Goal: Information Seeking & Learning: Learn about a topic

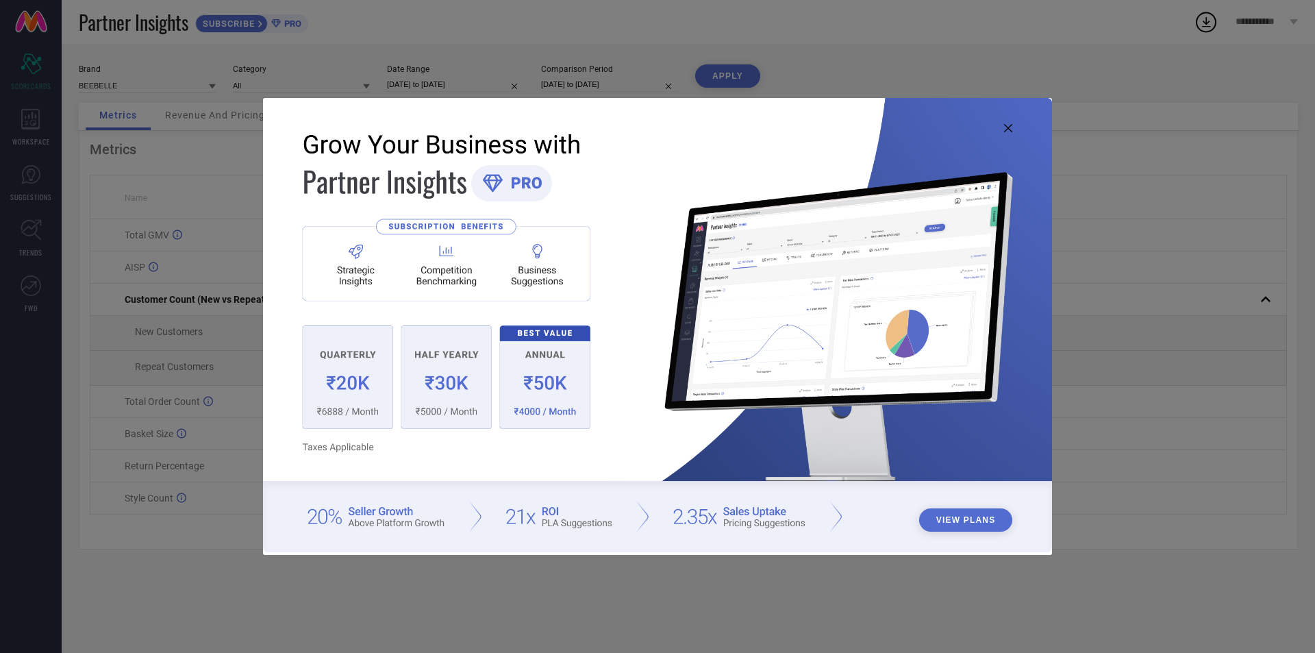
click at [1002, 129] on img at bounding box center [657, 324] width 789 height 453
click at [1005, 120] on img at bounding box center [657, 324] width 789 height 453
click at [1005, 127] on icon at bounding box center [1008, 128] width 8 height 8
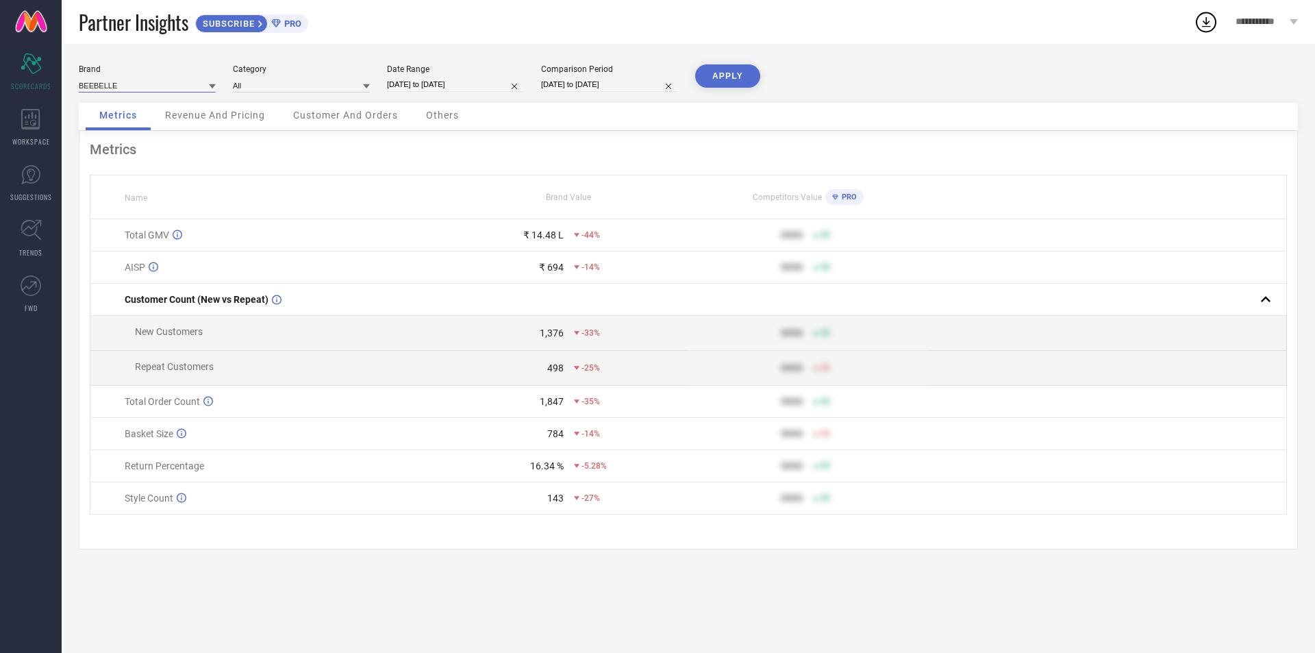
click at [143, 81] on input at bounding box center [147, 85] width 137 height 14
click at [126, 132] on div "I LIKE ME" at bounding box center [147, 127] width 137 height 23
type input "All"
click at [430, 86] on input "[DATE] to [DATE]" at bounding box center [455, 84] width 137 height 14
select select "6"
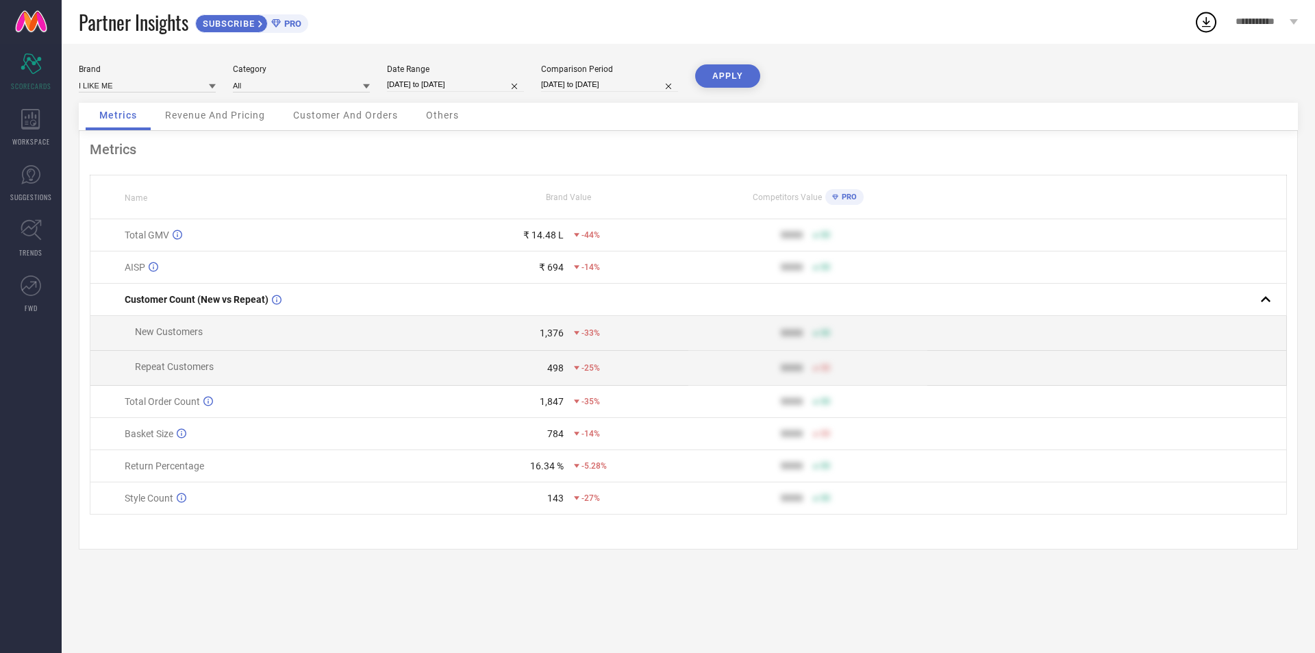
select select "2025"
select select "7"
select select "2025"
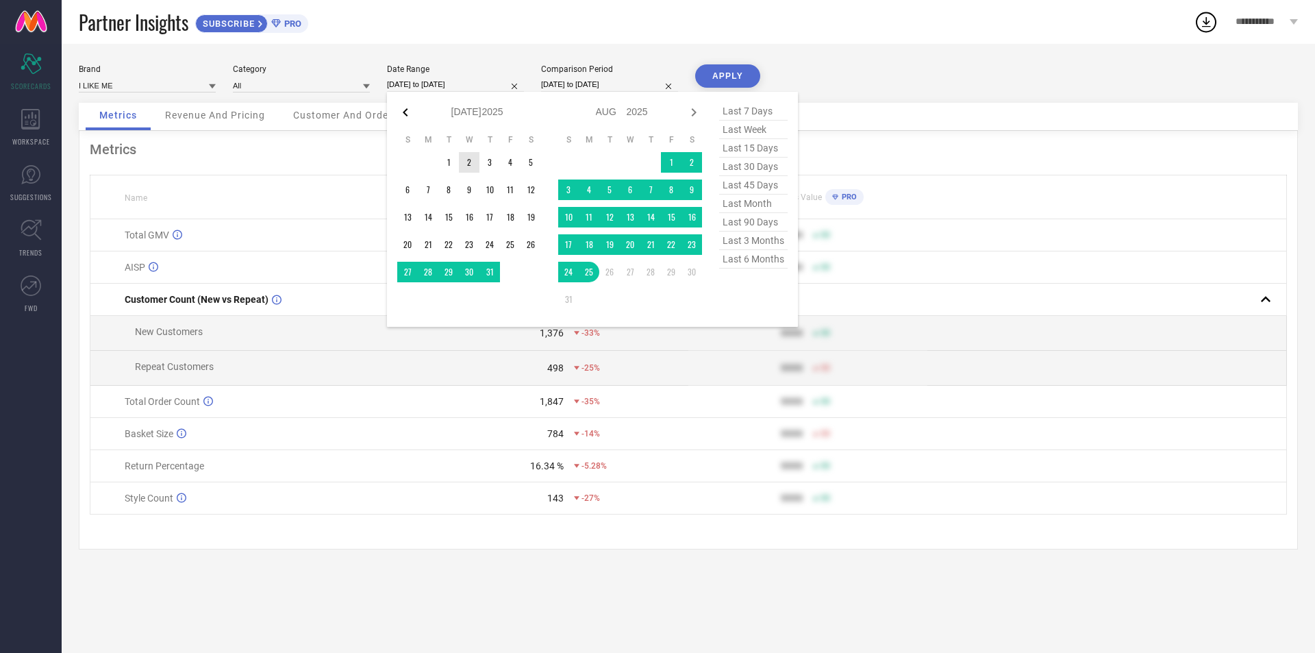
click at [405, 114] on icon at bounding box center [405, 112] width 5 height 8
select select "5"
select select "2025"
select select "6"
select select "2025"
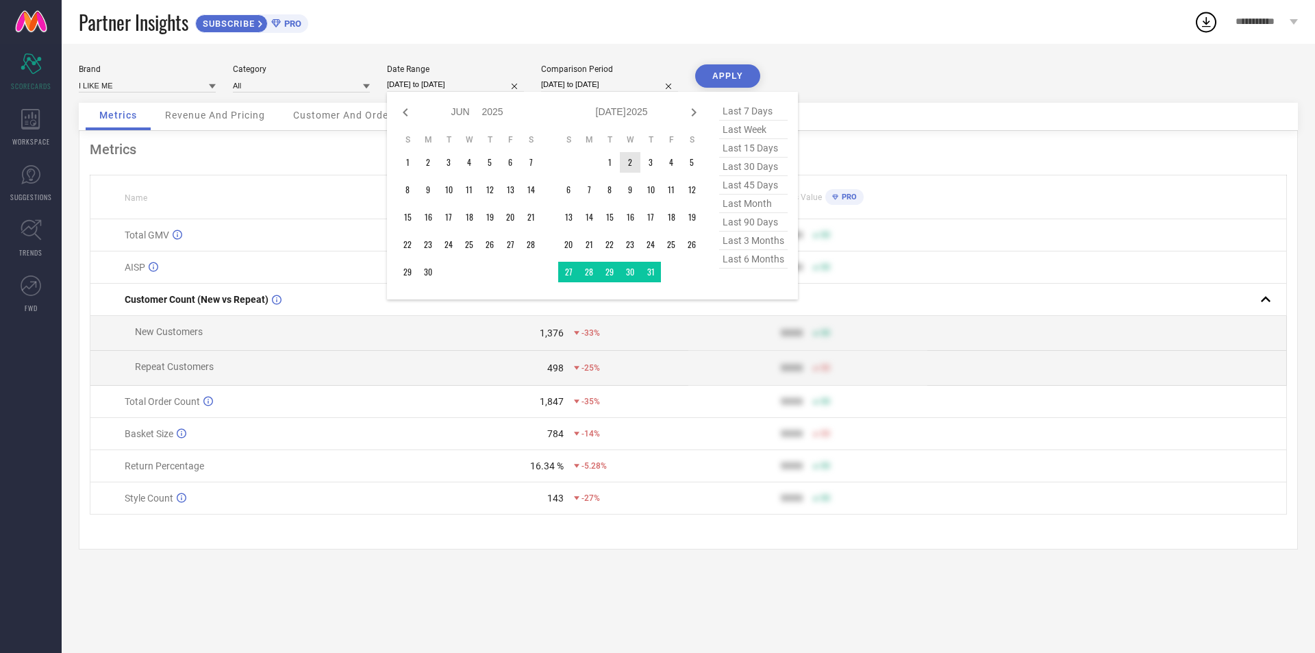
click at [405, 114] on icon at bounding box center [405, 112] width 5 height 8
select select "4"
select select "2025"
select select "5"
select select "2025"
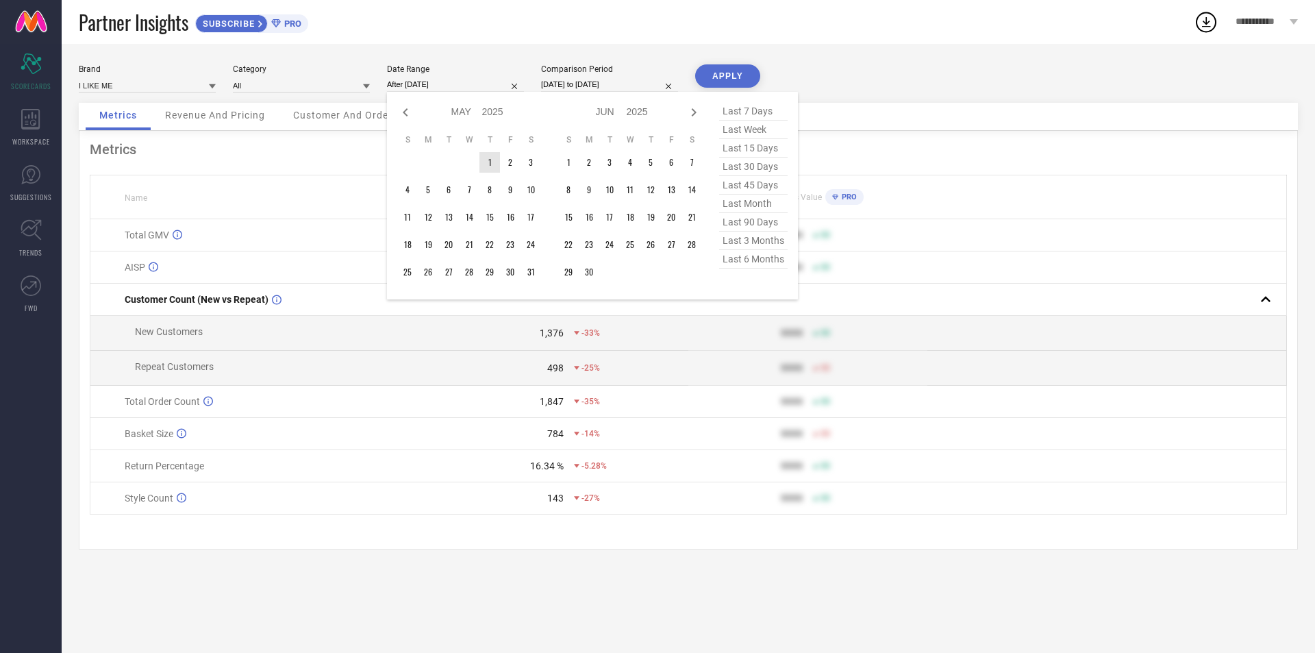
click at [501, 157] on td "2" at bounding box center [510, 162] width 21 height 21
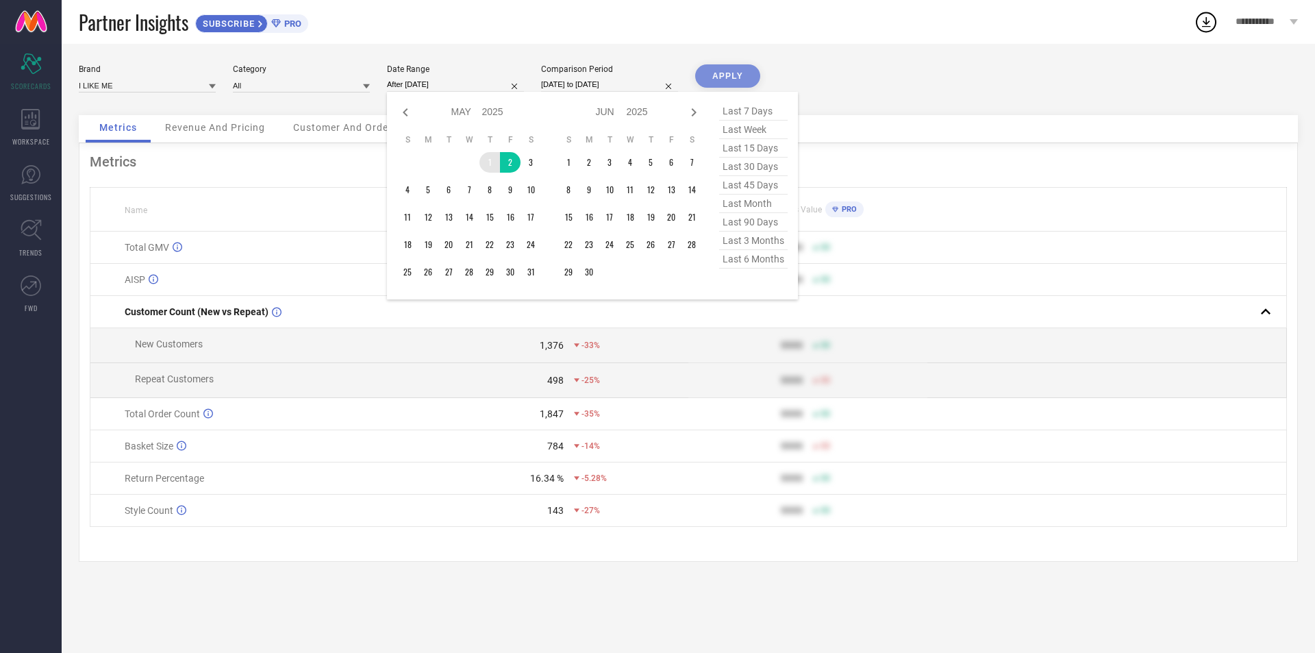
type input "[DATE] to [DATE]"
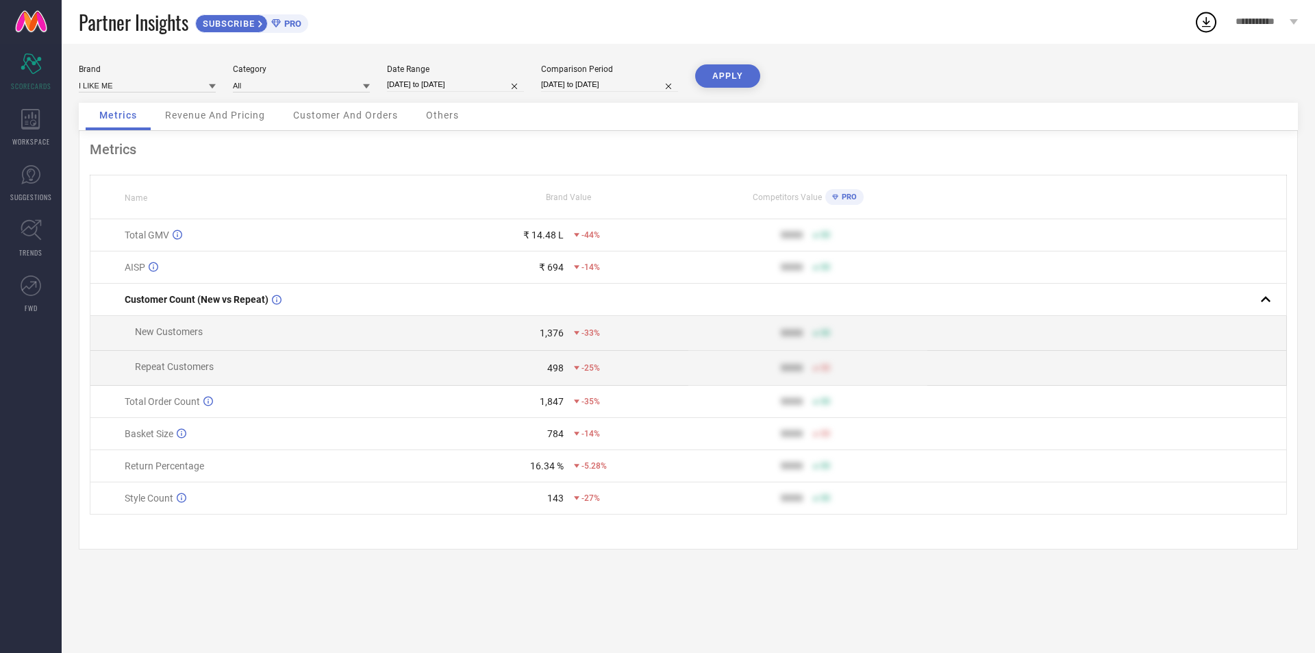
click at [434, 81] on input "[DATE] to [DATE]" at bounding box center [455, 84] width 137 height 14
select select "4"
select select "2025"
select select "5"
select select "2025"
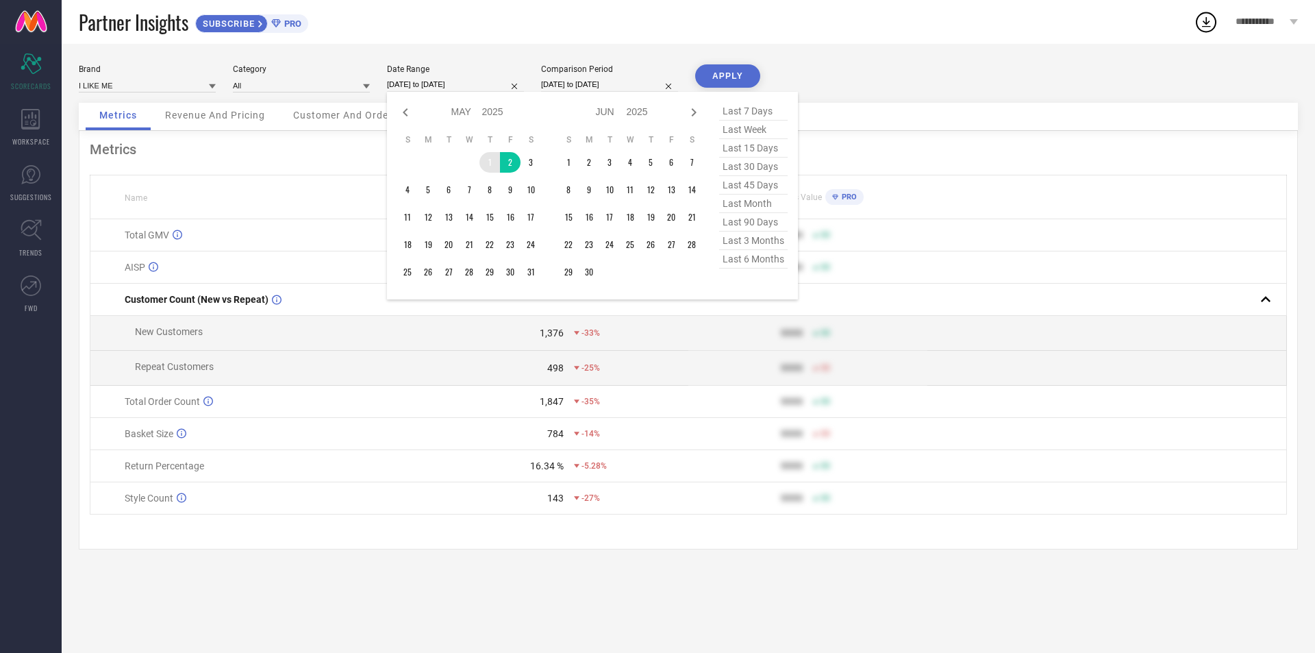
click at [479, 158] on table "S M T W T F S 1 2 3 4 5 6 7 8 9 10 11 12 13 14 15 16 17 18 19 20 21 22 23 24 25…" at bounding box center [469, 208] width 144 height 162
click at [768, 260] on span "last 6 months" at bounding box center [753, 259] width 68 height 18
type input "[DATE] to [DATE]"
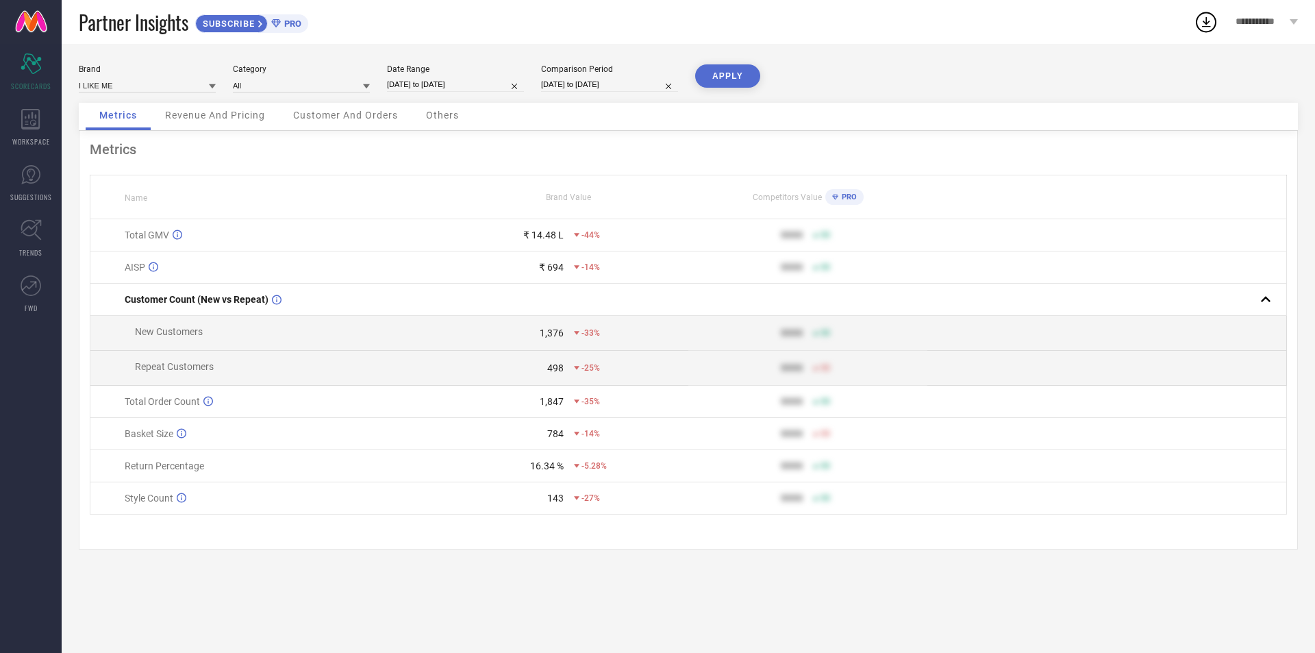
click at [733, 75] on button "APPLY" at bounding box center [727, 75] width 65 height 23
click at [464, 89] on input "[DATE] to [DATE]" at bounding box center [455, 84] width 137 height 14
select select "1"
select select "2025"
select select "2"
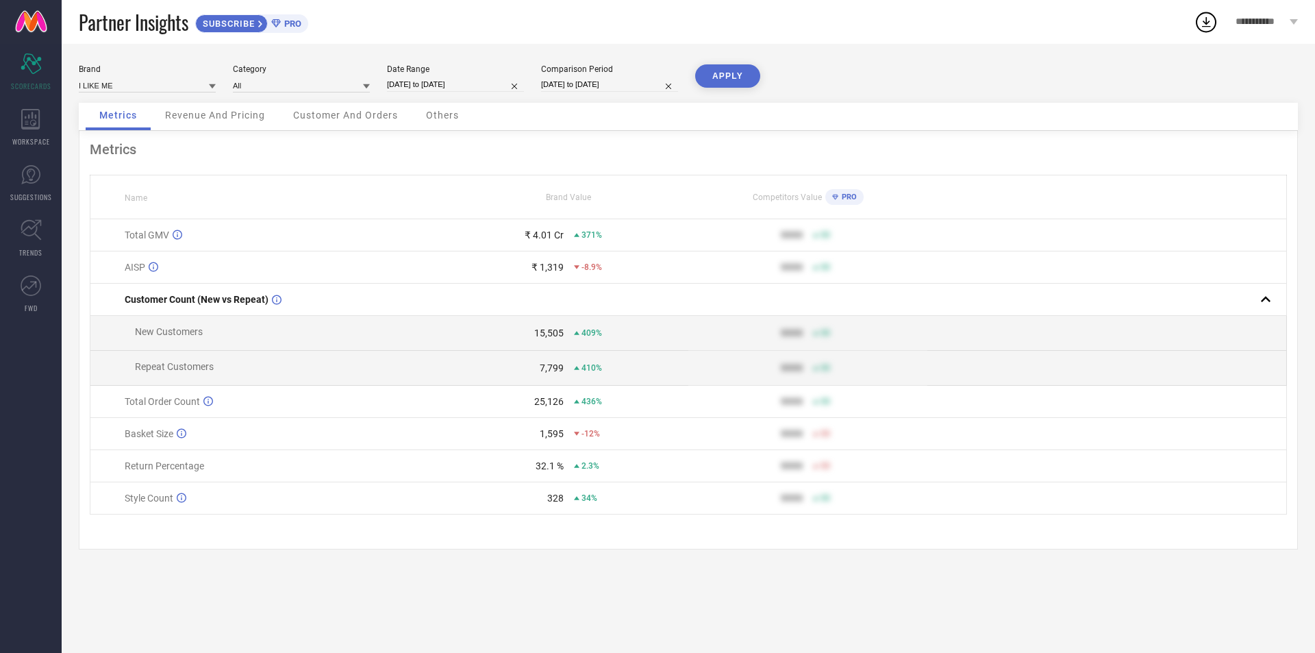
select select "2025"
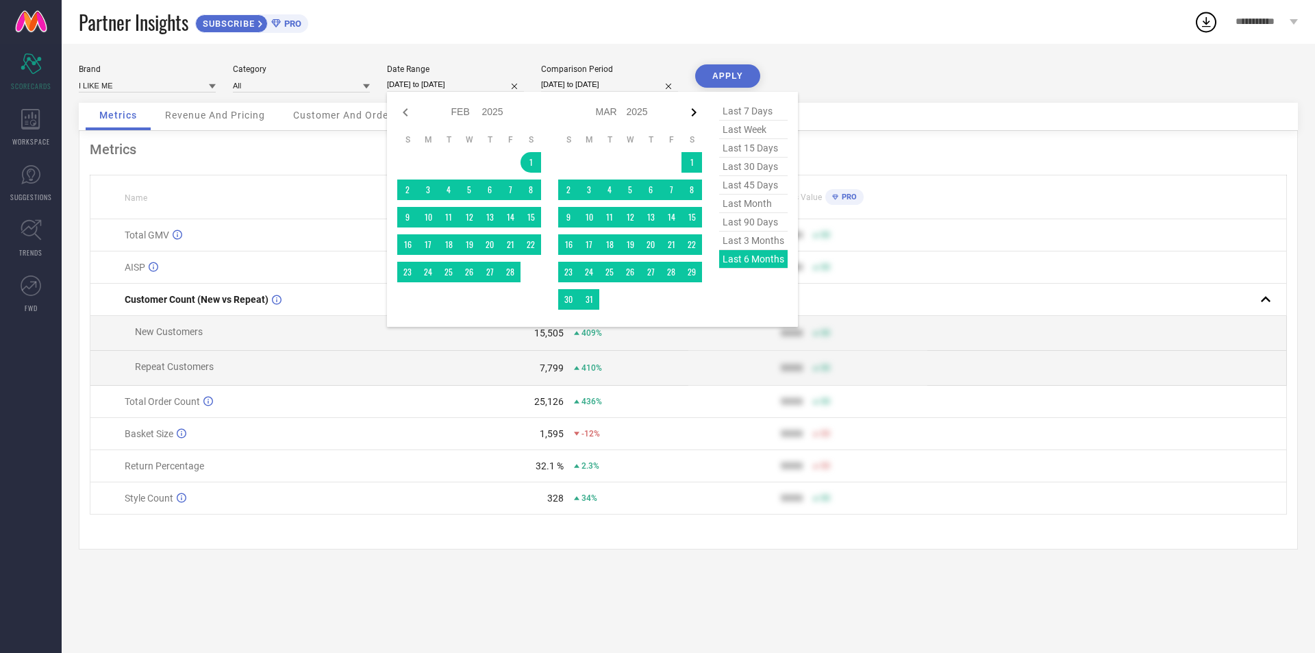
click at [695, 110] on icon at bounding box center [694, 112] width 16 height 16
select select "2"
select select "2025"
select select "3"
select select "2025"
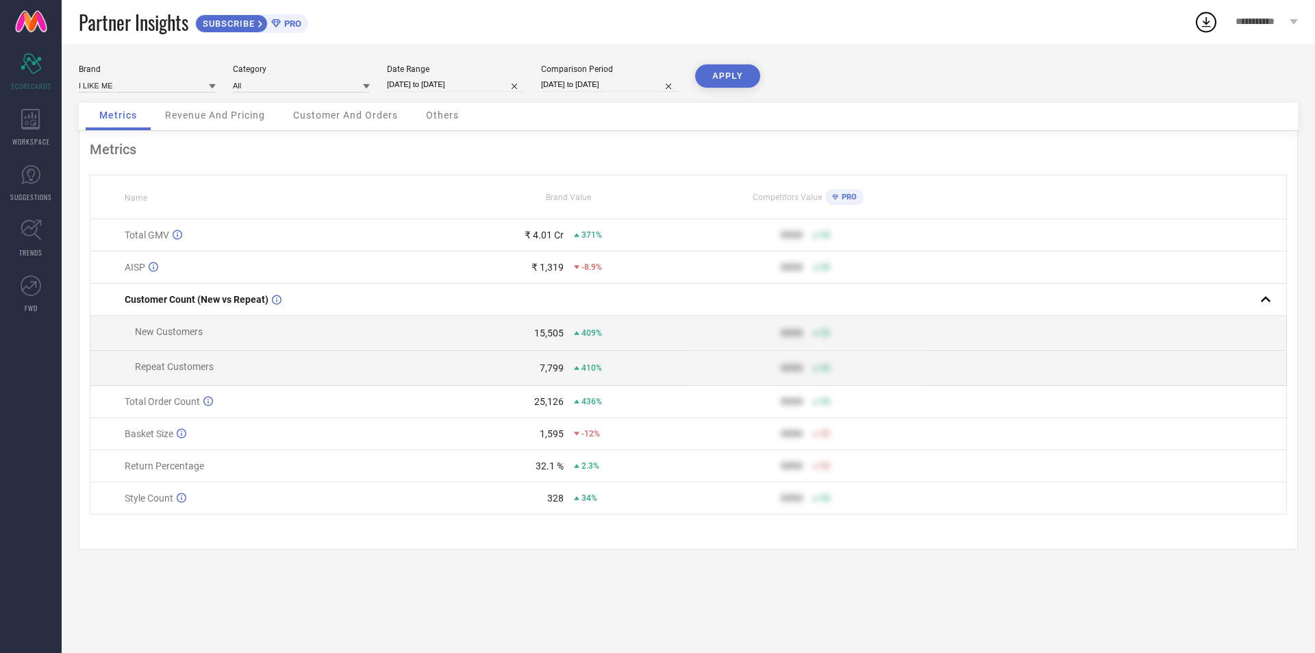
click at [873, 80] on div "Brand I LIKE ME Category All Date Range [DATE] to [DATE] Comparison Period [DAT…" at bounding box center [688, 83] width 1219 height 38
select select "6"
select select "2024"
select select "7"
select select "2024"
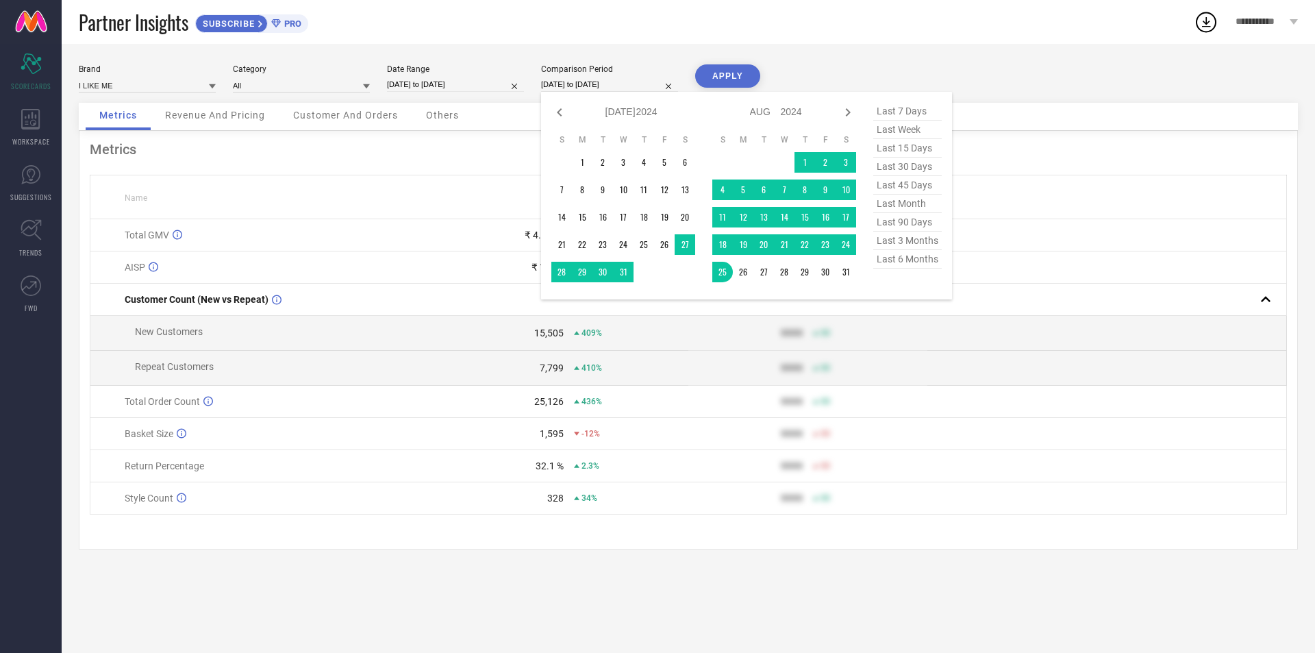
click at [612, 88] on input "[DATE] to [DATE]" at bounding box center [609, 84] width 137 height 14
click at [903, 266] on span "last 6 months" at bounding box center [907, 259] width 68 height 18
type input "[DATE] to [DATE]"
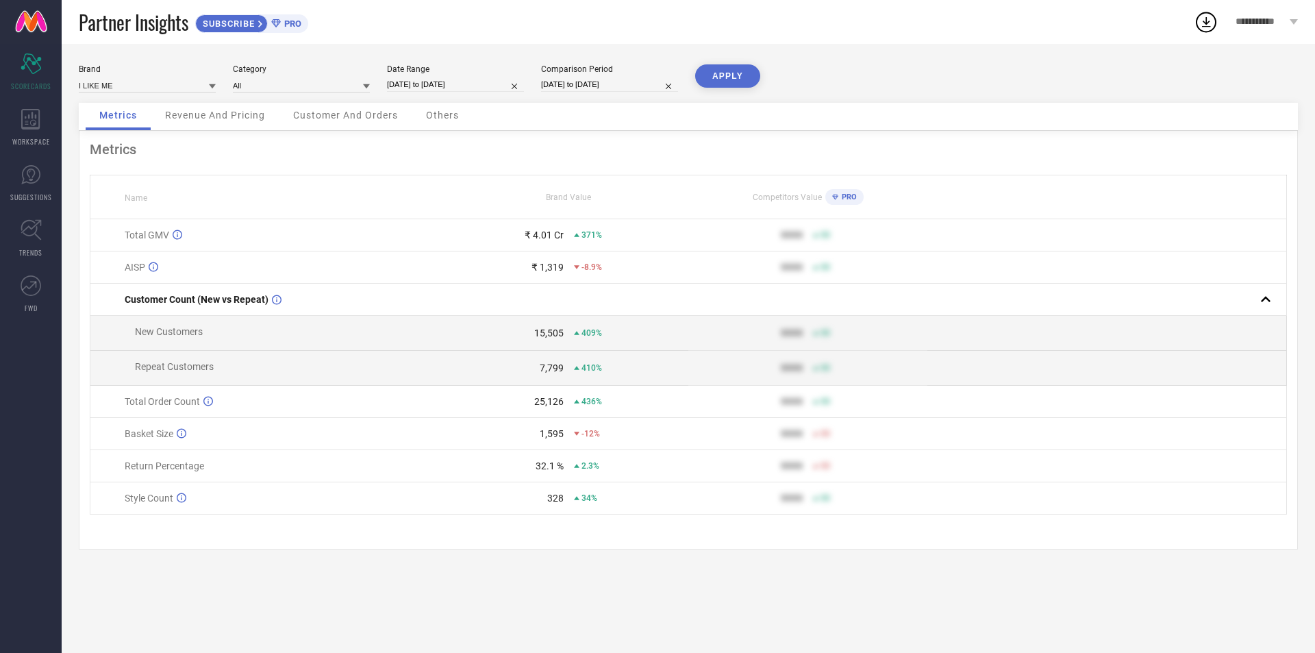
click at [731, 81] on button "APPLY" at bounding box center [727, 75] width 65 height 23
click at [466, 91] on input "[DATE] to [DATE]" at bounding box center [455, 84] width 137 height 14
select select "1"
select select "2025"
select select "2"
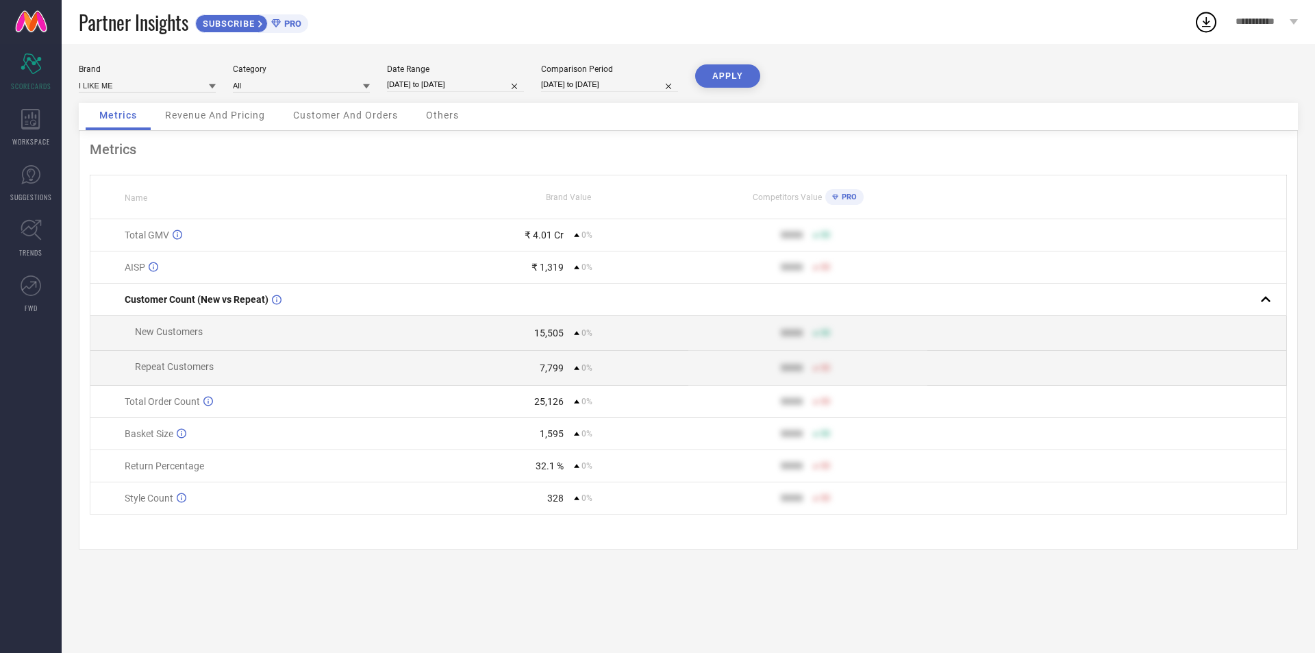
select select "2025"
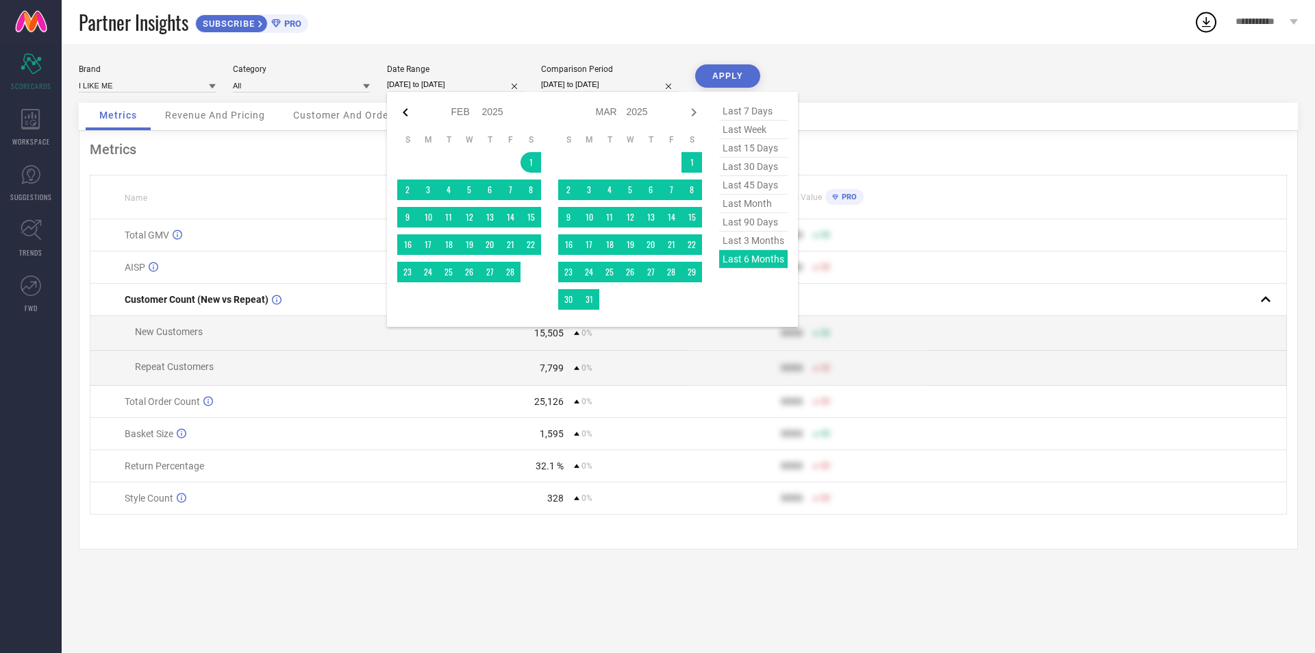
click at [406, 110] on icon at bounding box center [405, 112] width 5 height 8
select select "2025"
select select "1"
select select "2025"
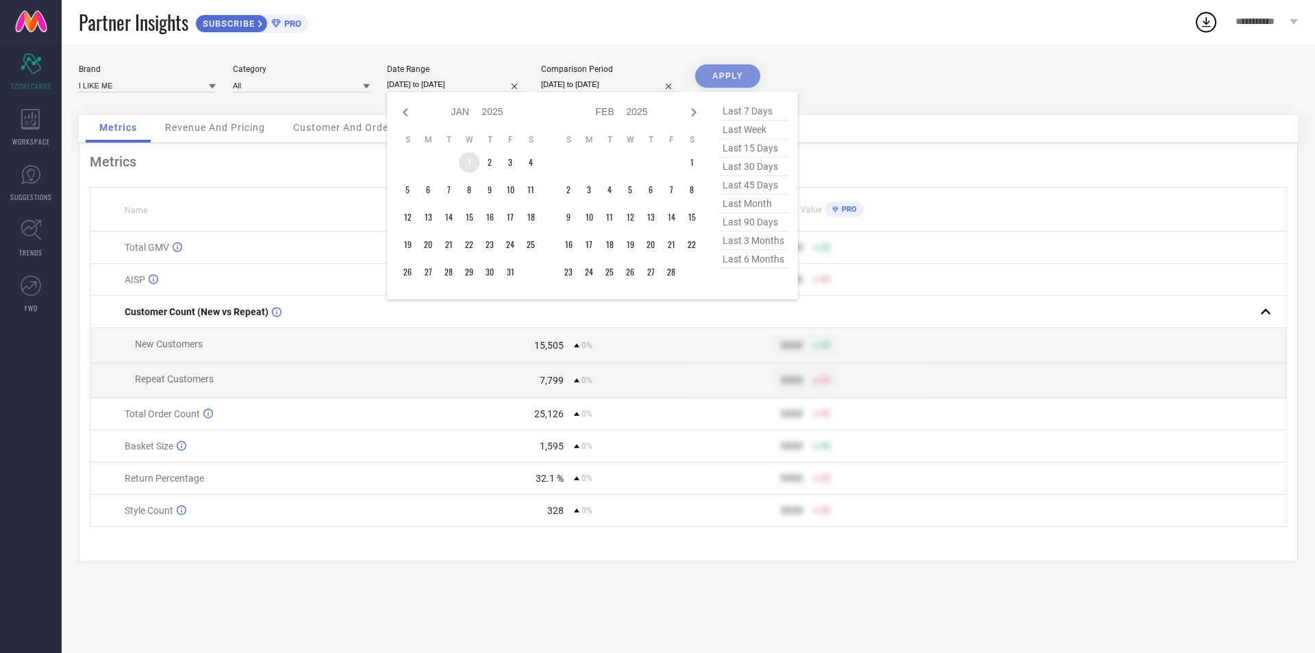
type input "After [DATE]"
click at [466, 164] on td "1" at bounding box center [469, 162] width 21 height 21
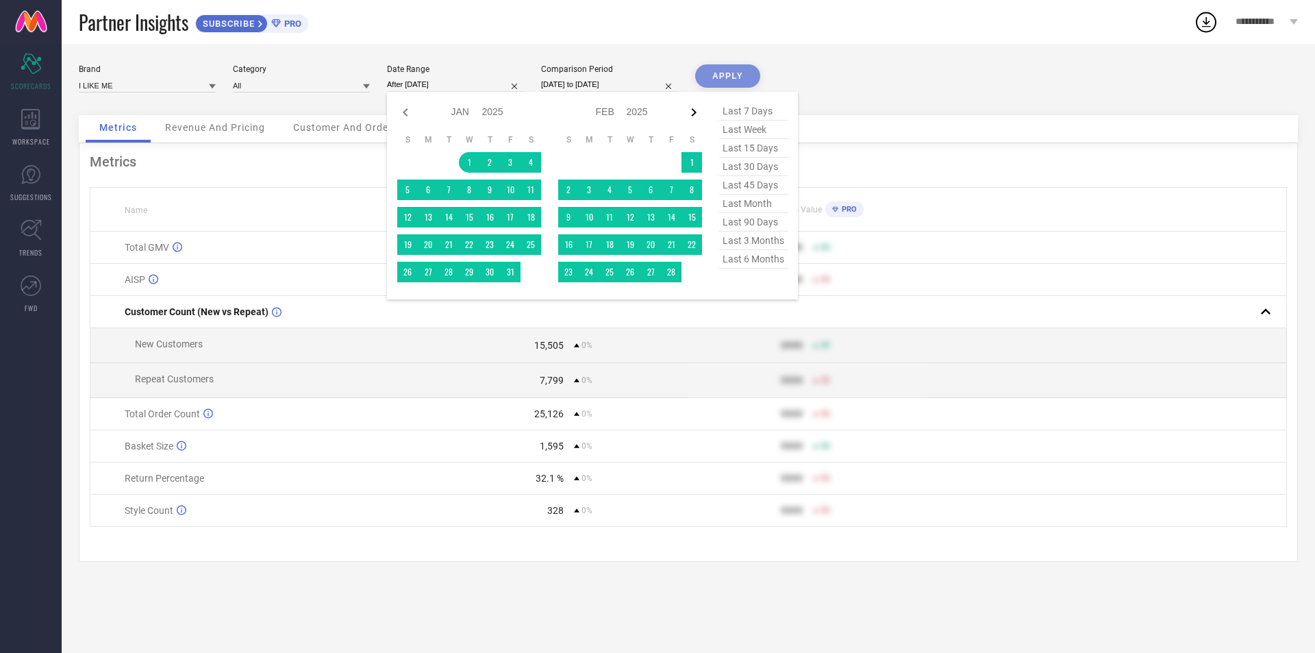
click at [688, 116] on icon at bounding box center [694, 112] width 16 height 16
select select "1"
select select "2025"
select select "2"
select select "2025"
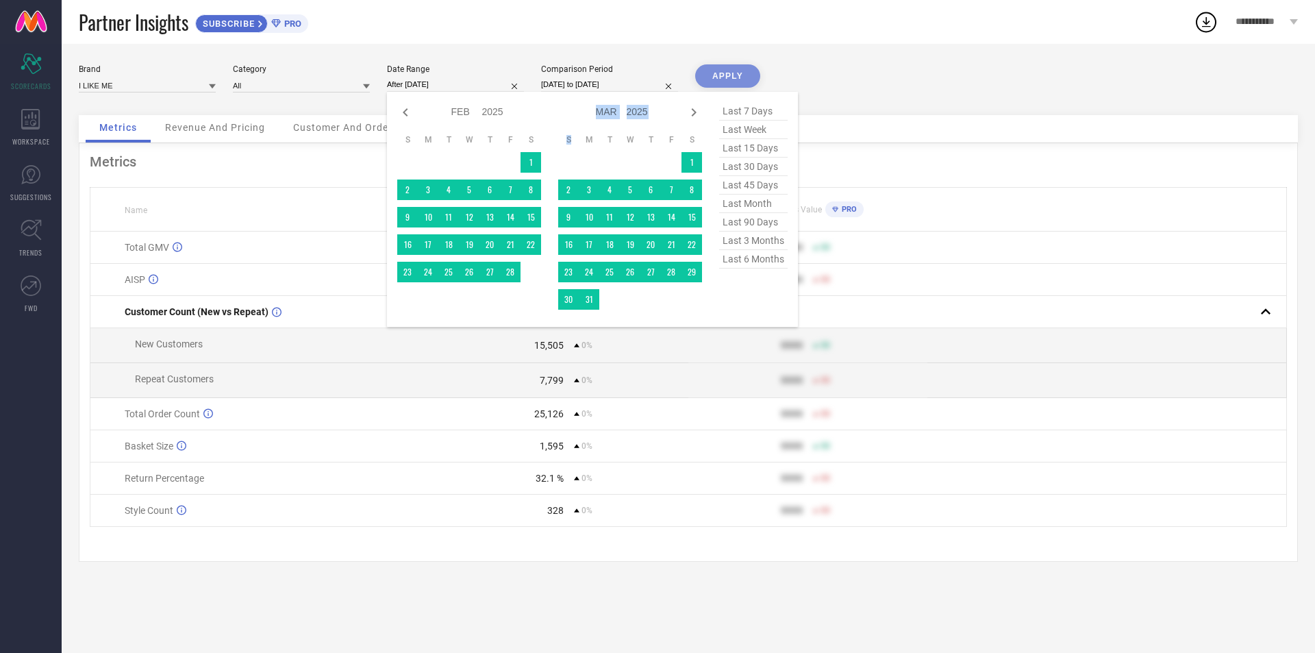
click at [688, 116] on icon at bounding box center [694, 112] width 16 height 16
select select "2"
select select "2025"
select select "3"
select select "2025"
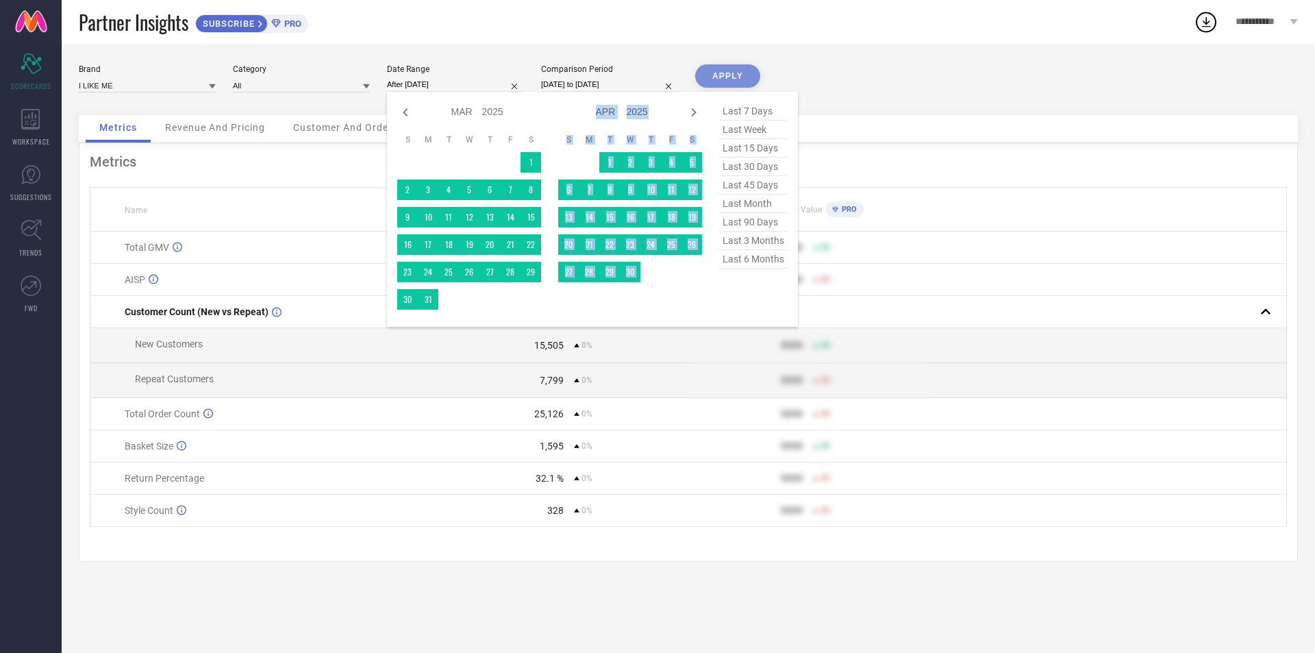
click at [688, 116] on icon at bounding box center [694, 112] width 16 height 16
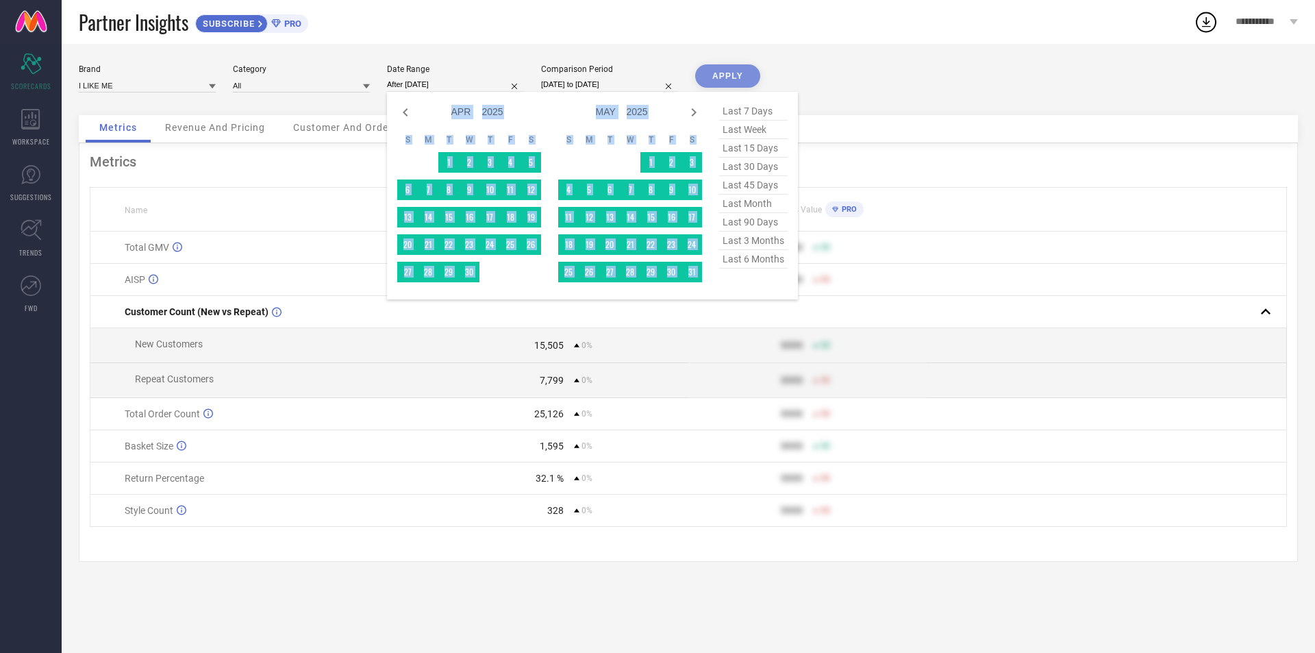
click at [688, 116] on icon at bounding box center [694, 112] width 16 height 16
select select "4"
select select "2025"
select select "5"
select select "2025"
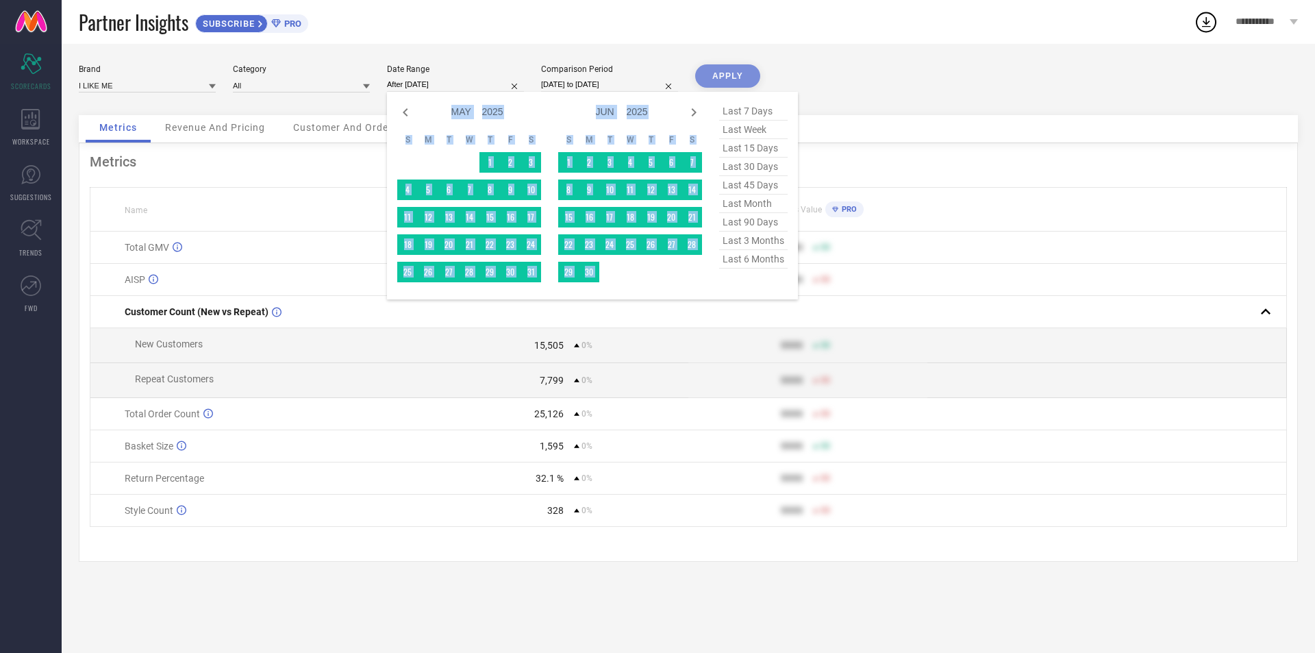
click at [688, 116] on icon at bounding box center [694, 112] width 16 height 16
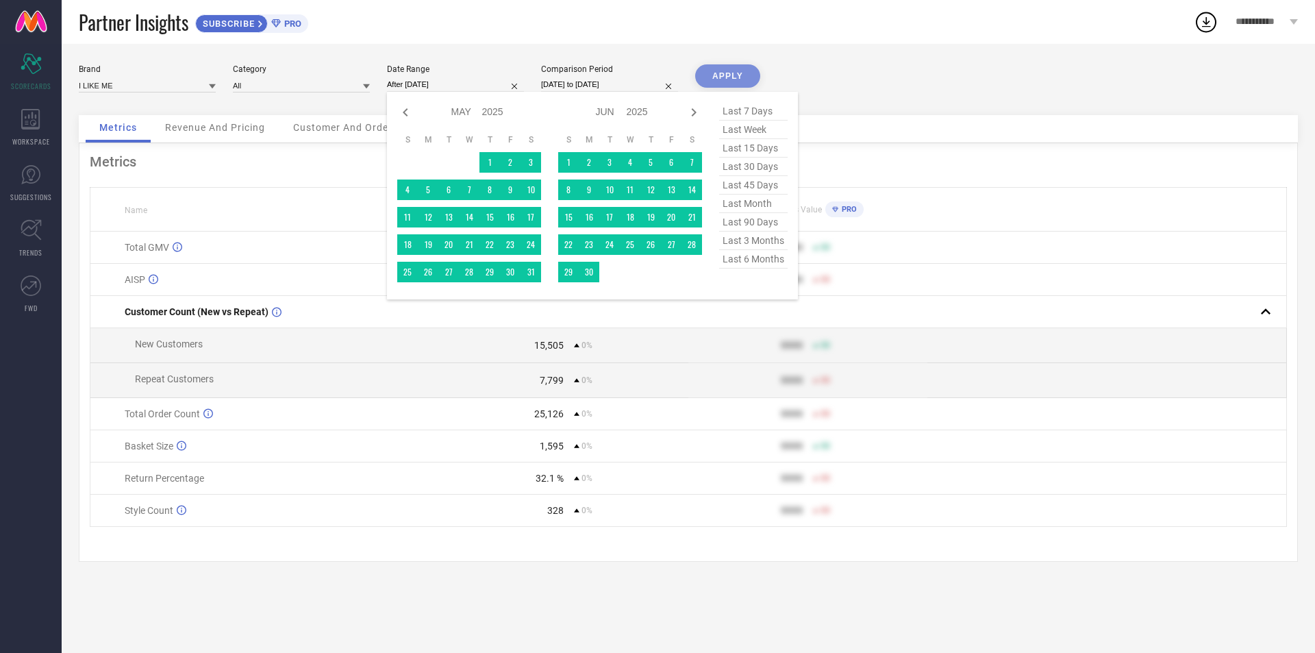
select select "5"
select select "2025"
select select "6"
select select "2025"
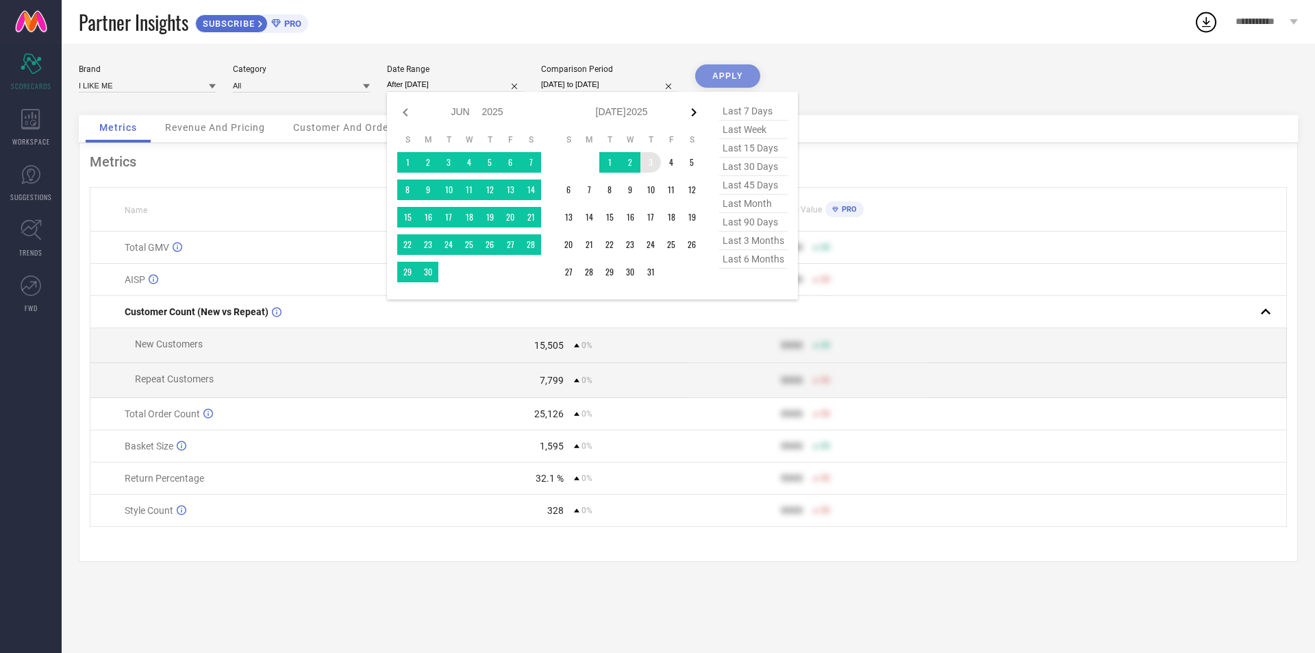
click at [692, 112] on icon at bounding box center [694, 112] width 16 height 16
select select "6"
select select "2025"
select select "7"
select select "2025"
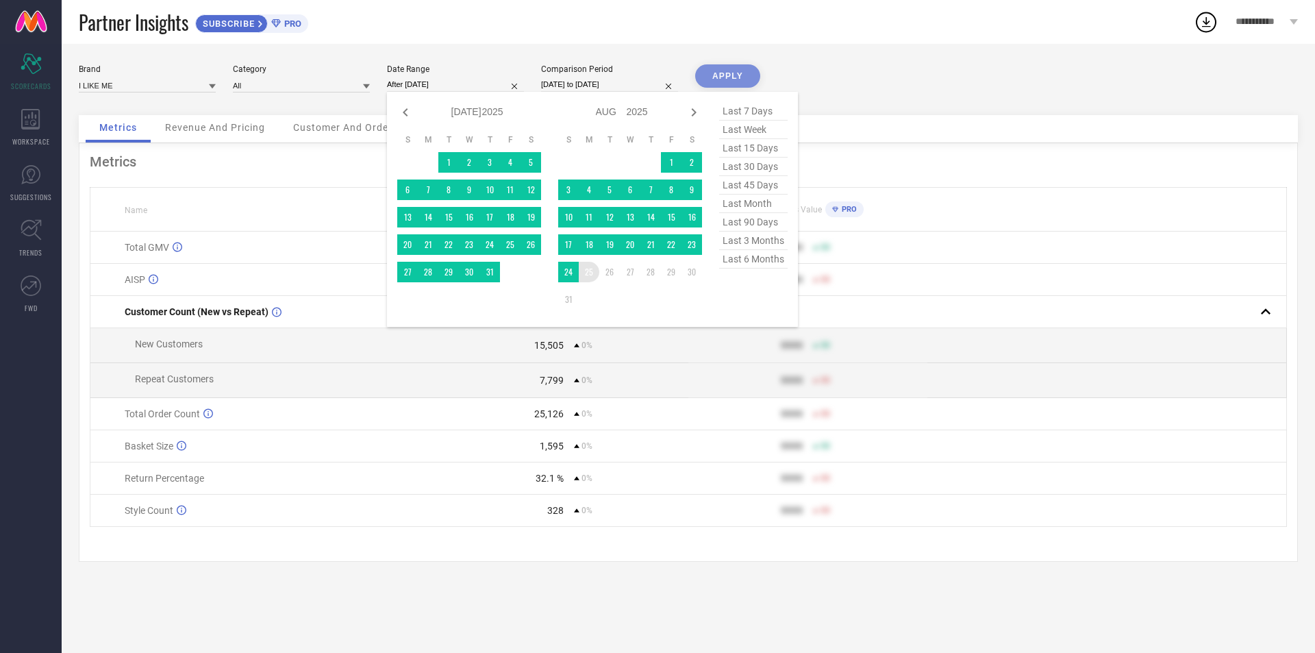
type input "[DATE] to [DATE]"
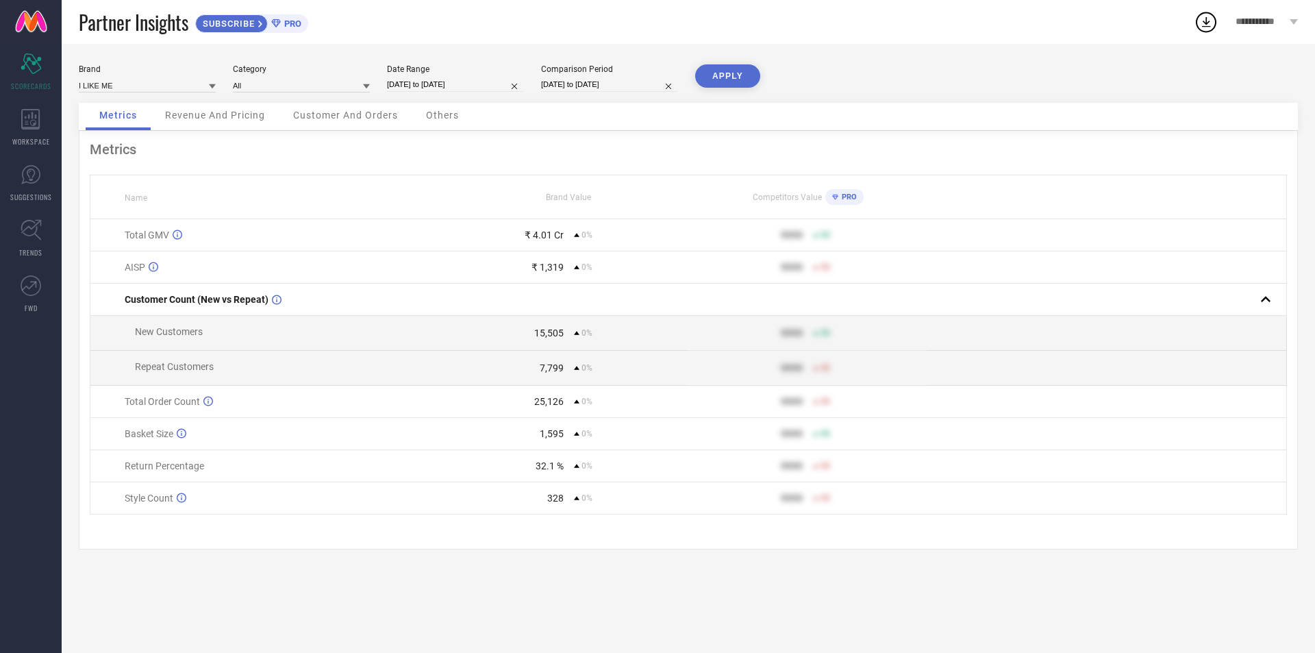
click at [618, 90] on input "[DATE] to [DATE]" at bounding box center [609, 84] width 137 height 14
select select "1"
select select "2025"
select select "2"
select select "2025"
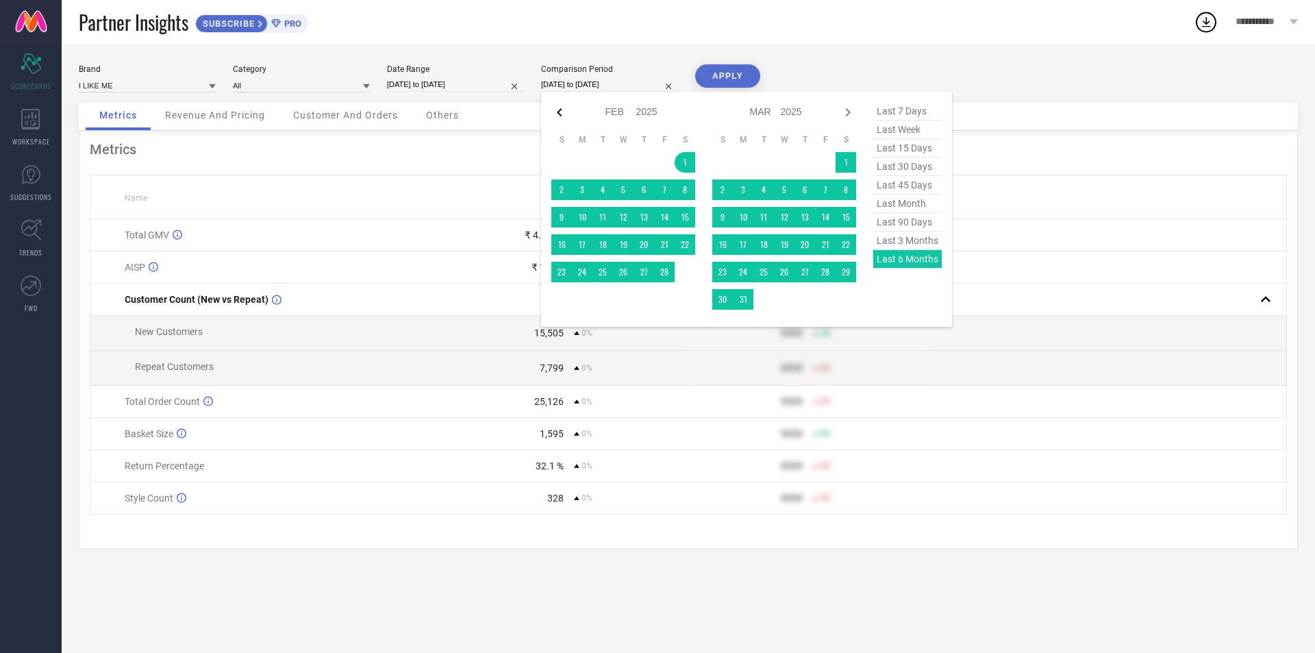
click at [560, 116] on icon at bounding box center [559, 112] width 16 height 16
select select "2025"
select select "1"
select select "2025"
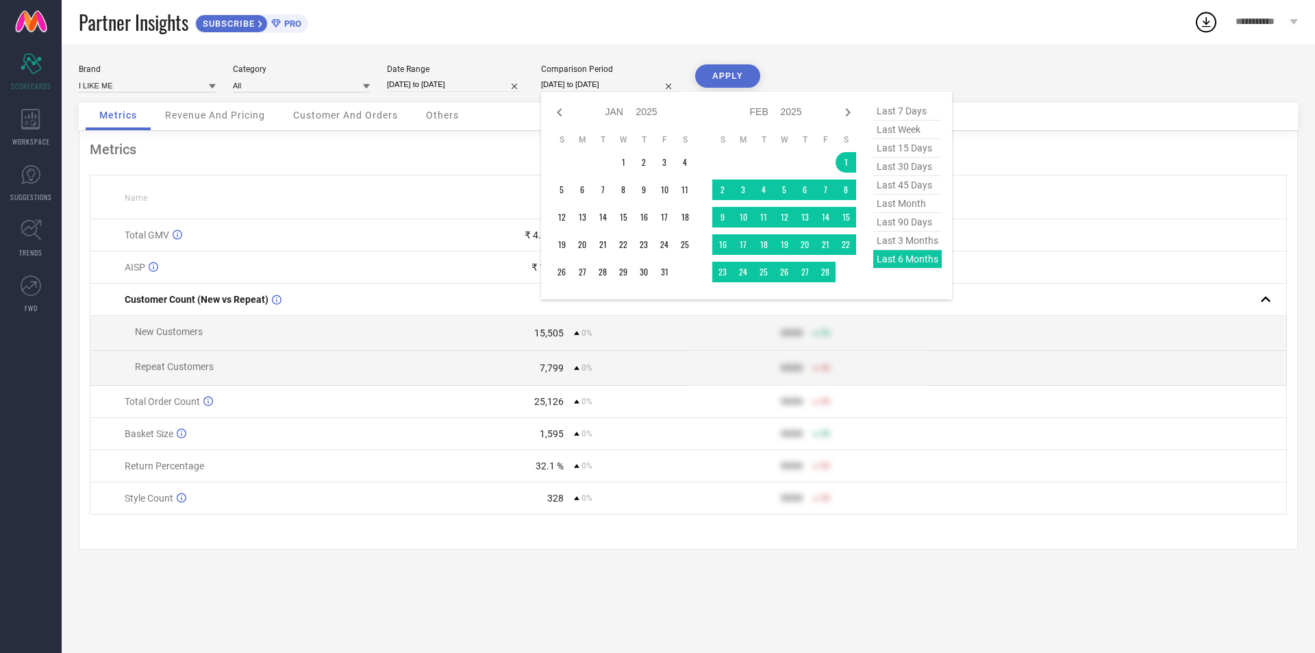
click at [560, 116] on icon at bounding box center [559, 112] width 16 height 16
select select "11"
select select "2024"
select select "2025"
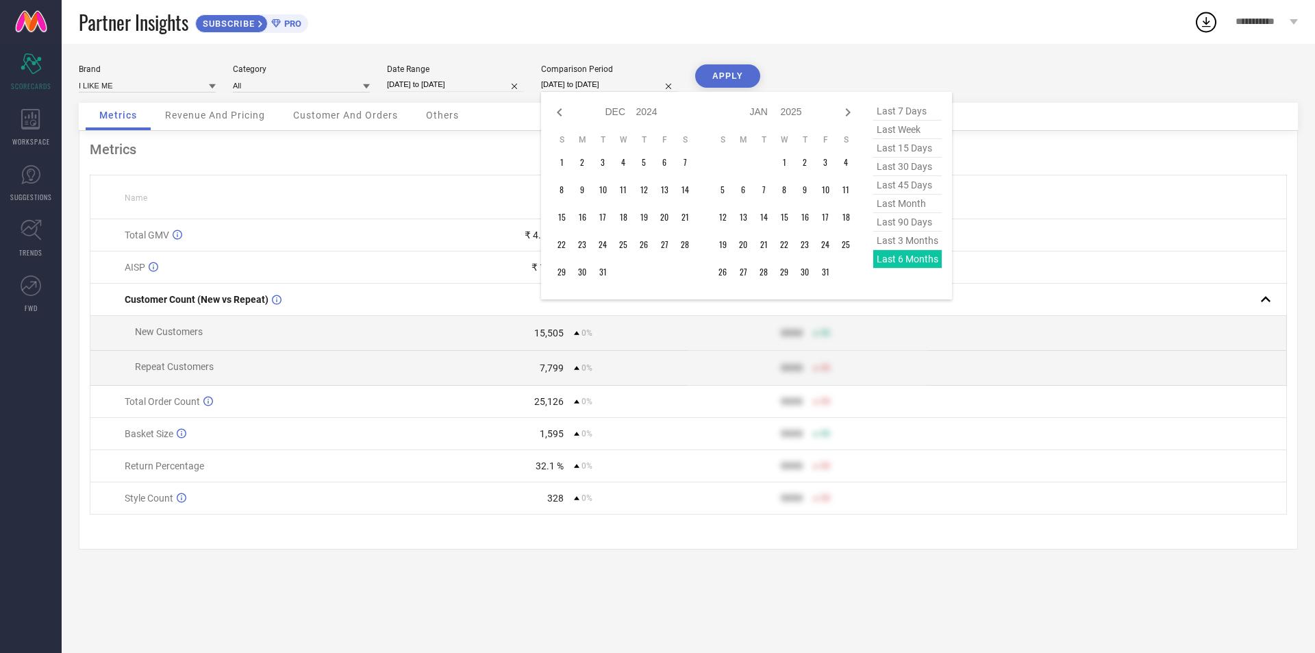
click at [560, 116] on icon at bounding box center [559, 112] width 16 height 16
select select "8"
select select "2024"
select select "9"
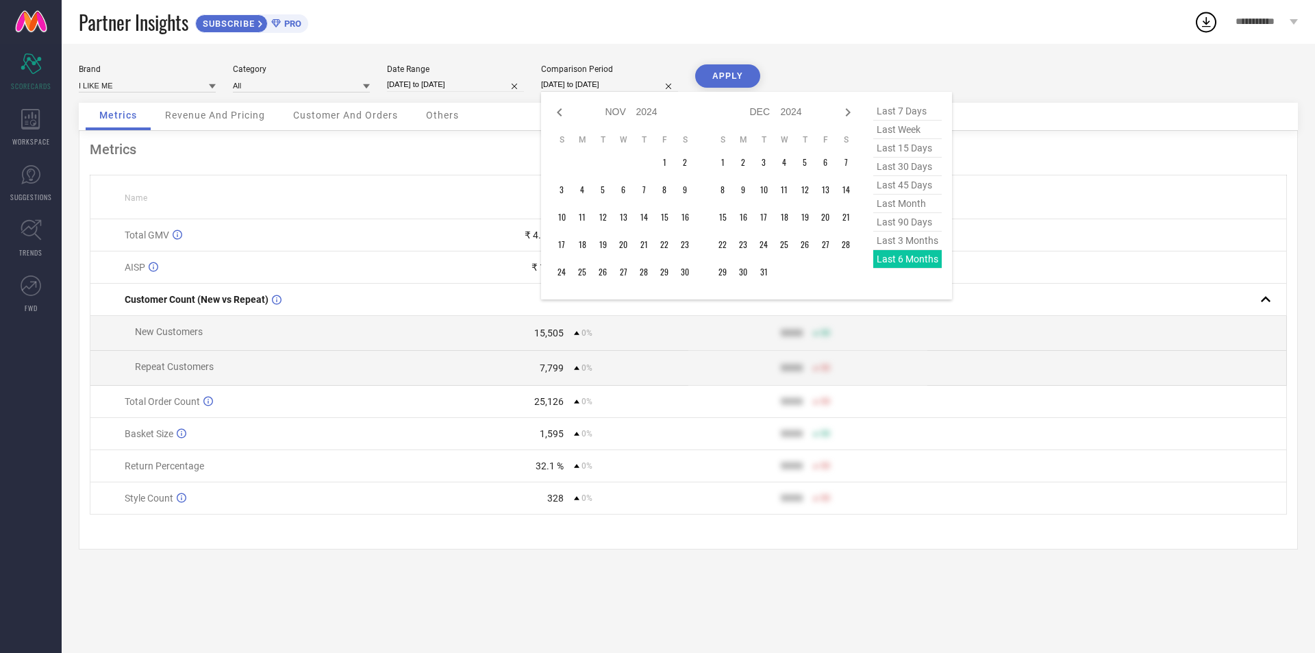
select select "2024"
click at [560, 116] on icon at bounding box center [559, 112] width 16 height 16
select select "7"
select select "2024"
select select "8"
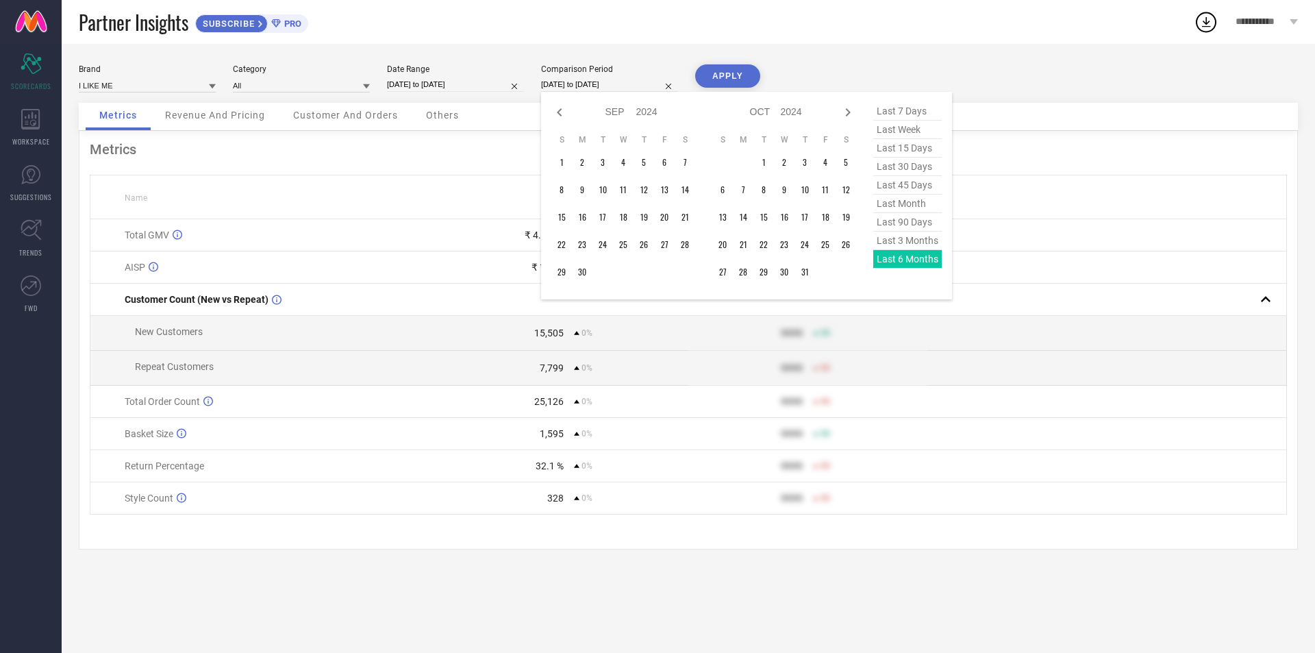
select select "2024"
click at [560, 116] on icon at bounding box center [559, 112] width 16 height 16
select select "5"
select select "2024"
select select "6"
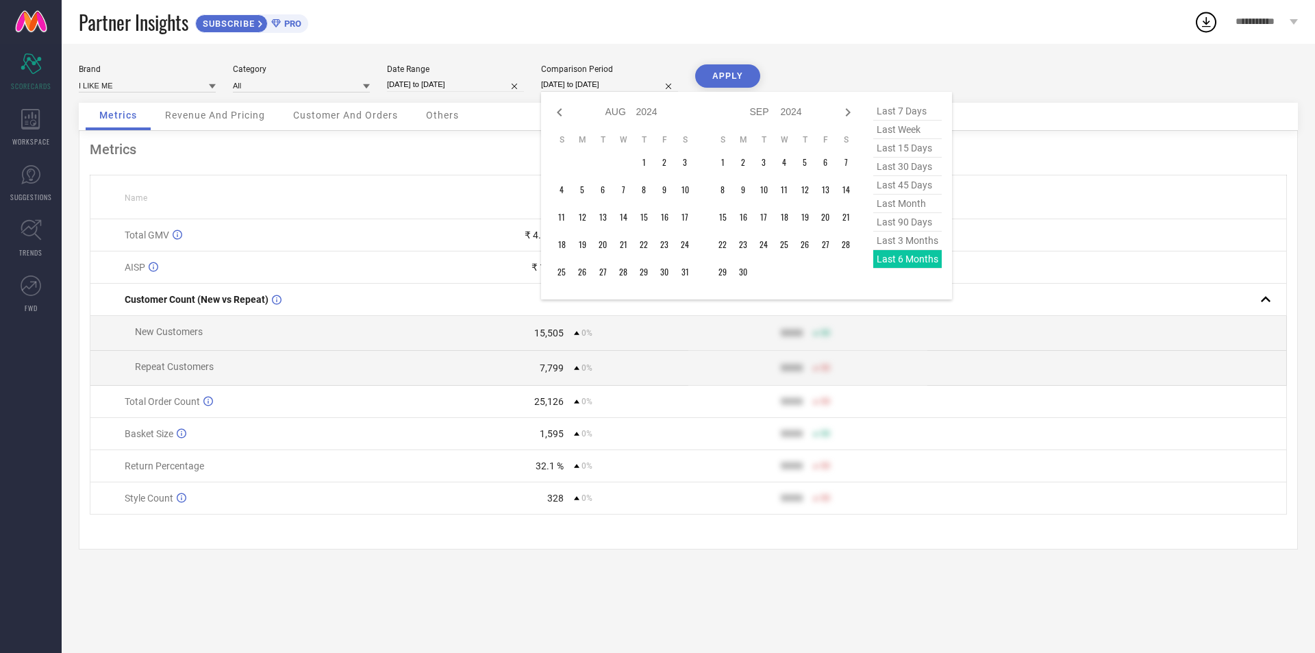
select select "2024"
click at [560, 116] on icon at bounding box center [559, 112] width 16 height 16
select select "4"
select select "2024"
select select "5"
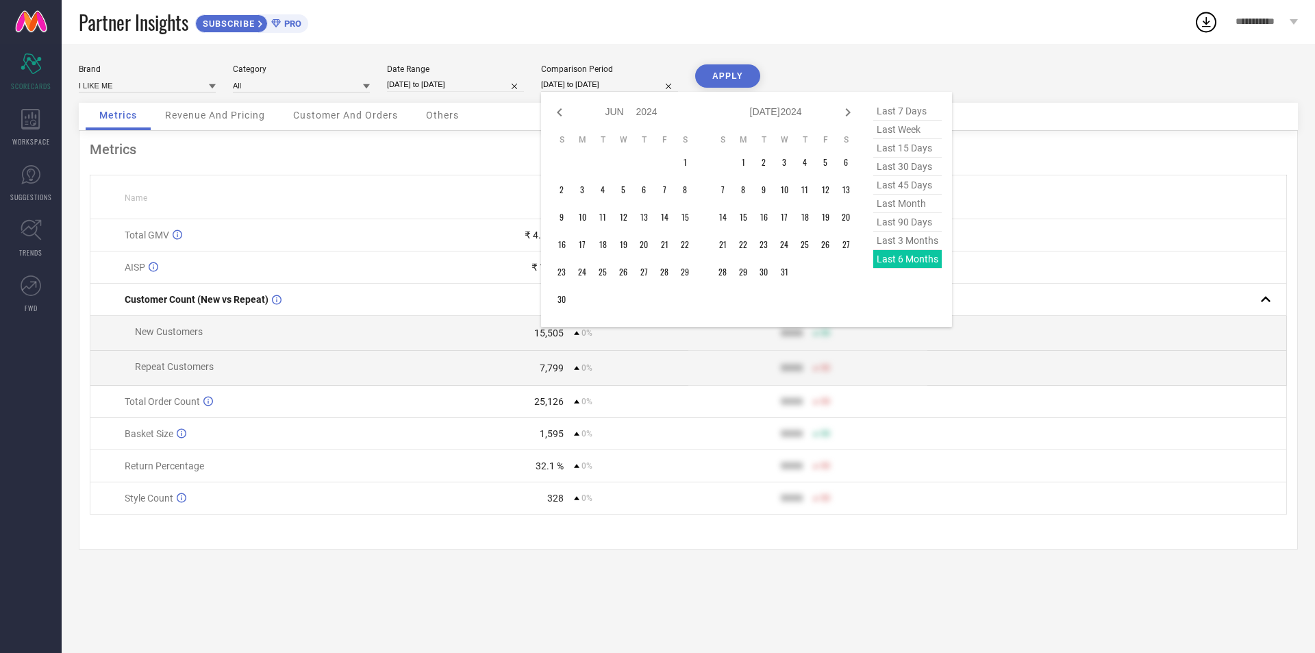
select select "2024"
click at [560, 116] on icon at bounding box center [559, 112] width 16 height 16
select select "3"
select select "2024"
select select "4"
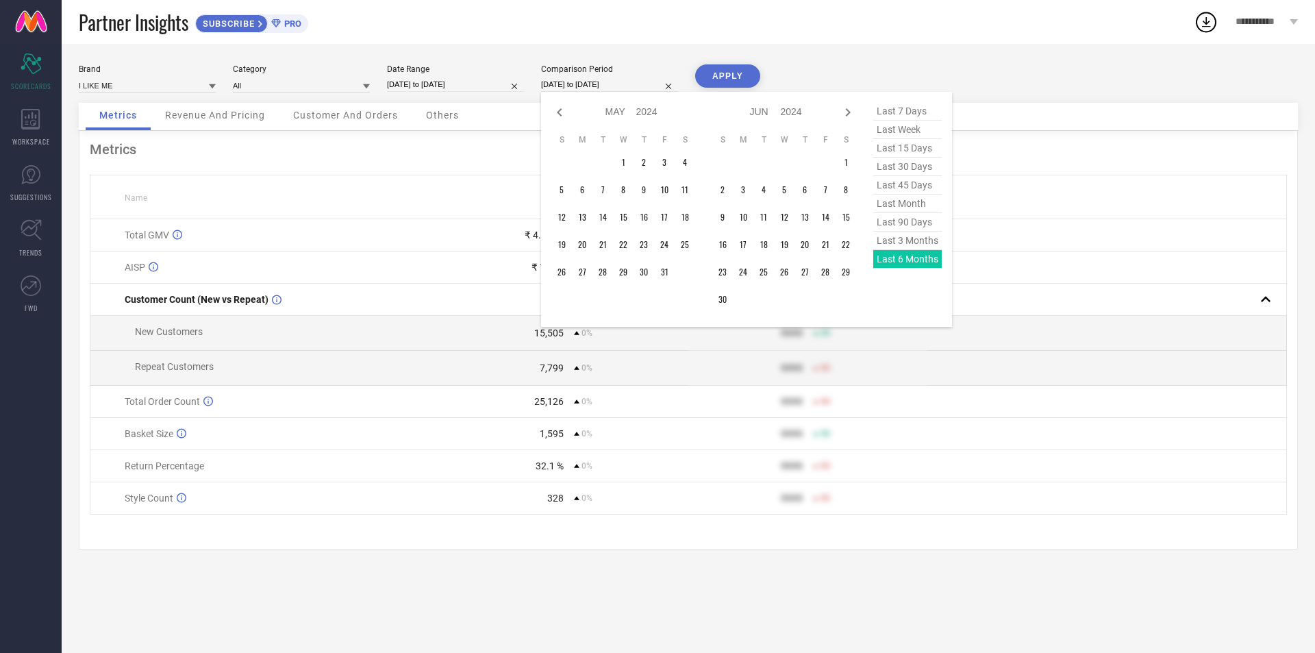
select select "2024"
click at [560, 116] on icon at bounding box center [559, 112] width 16 height 16
select select "2"
select select "2024"
select select "3"
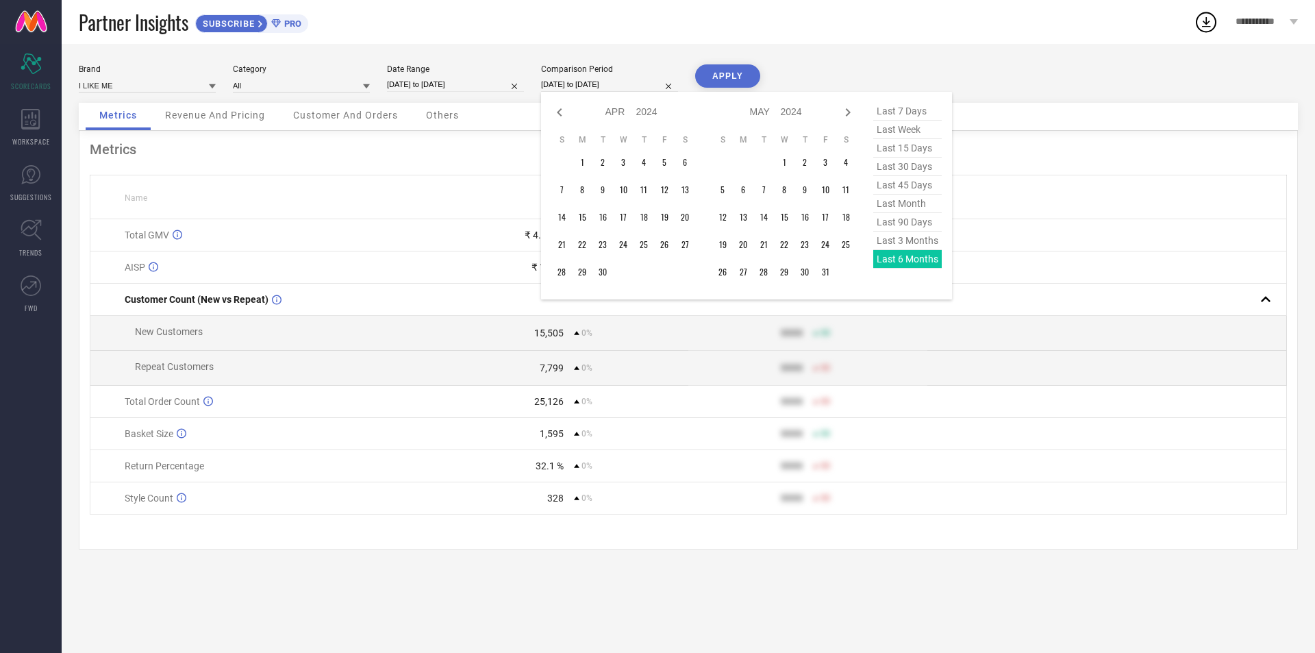
select select "2024"
click at [560, 116] on icon at bounding box center [559, 112] width 16 height 16
select select "1"
select select "2024"
select select "2"
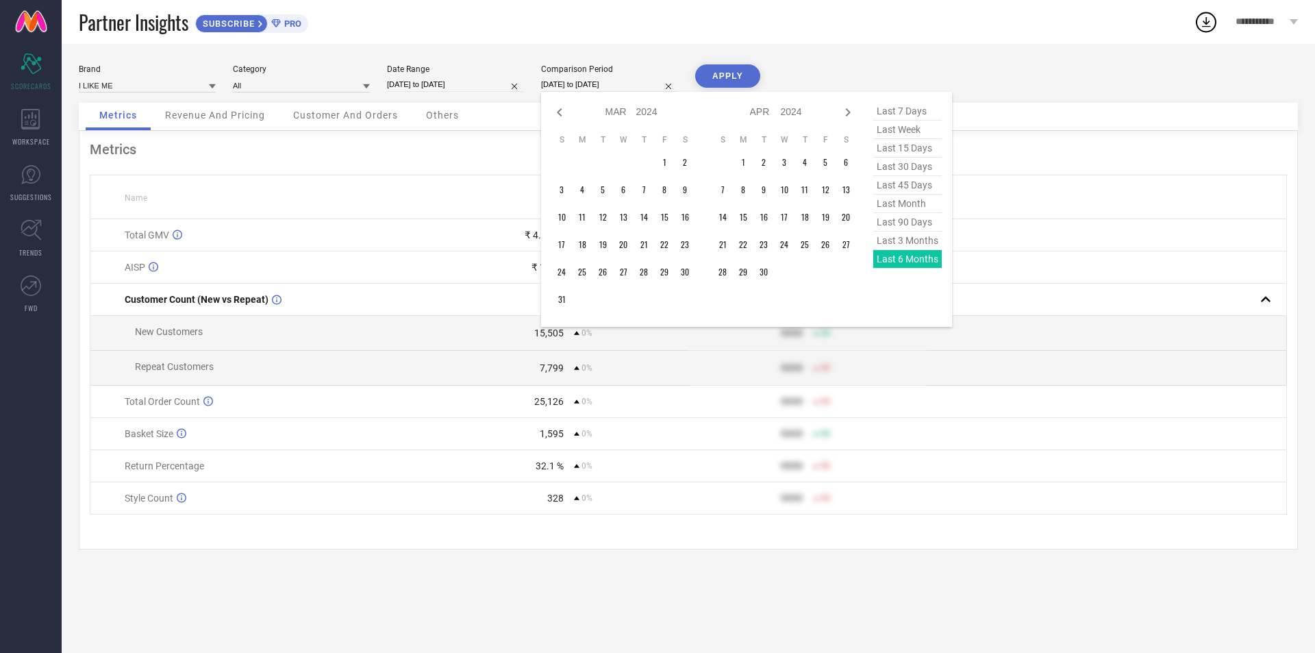
select select "2024"
click at [560, 116] on icon at bounding box center [559, 112] width 16 height 16
select select "2024"
select select "1"
select select "2024"
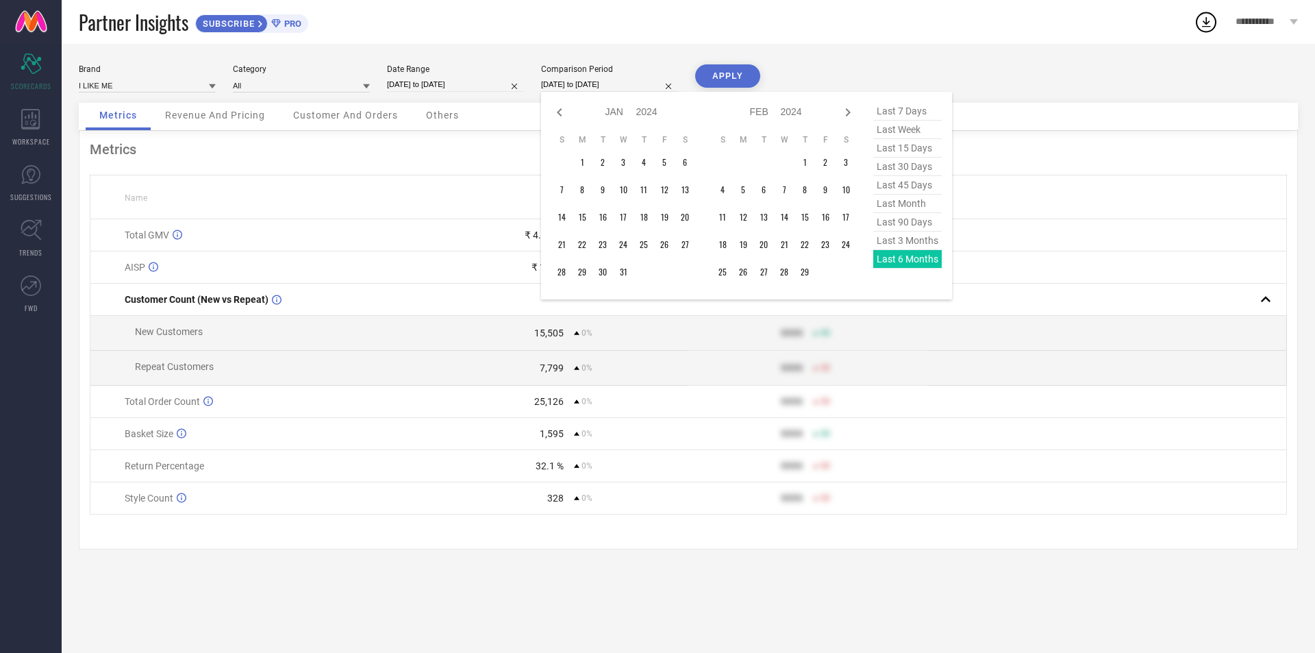
type input "After [DATE]"
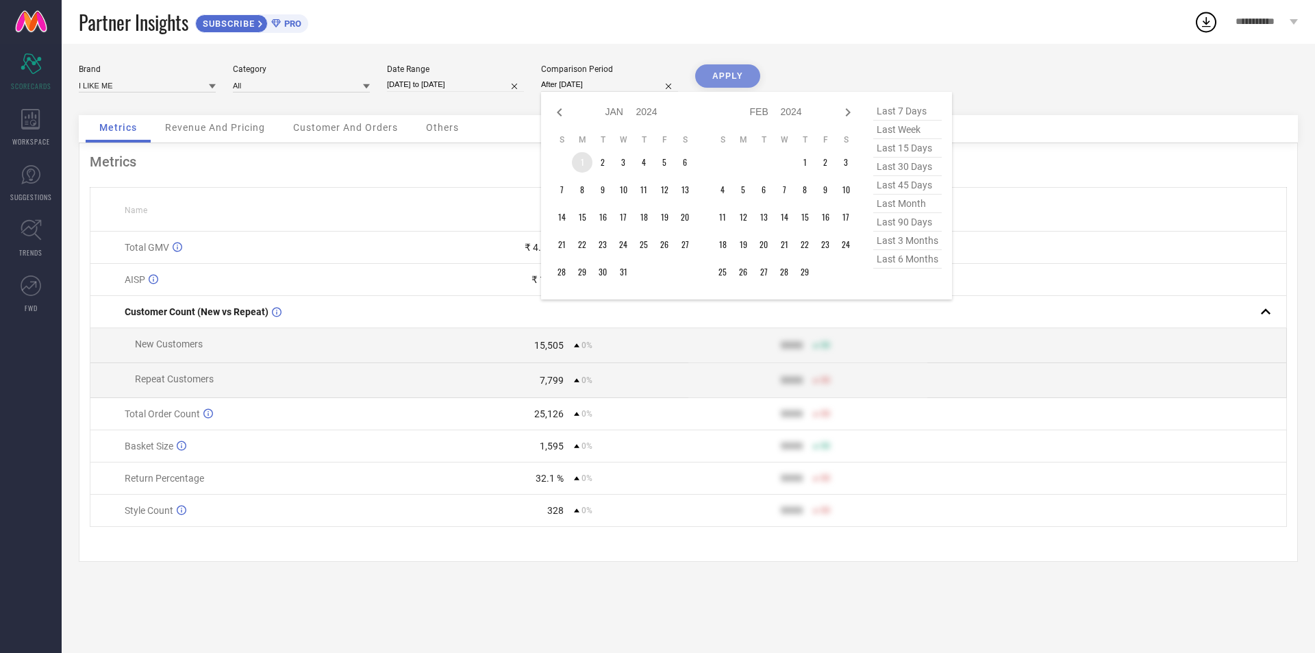
click at [578, 162] on td "1" at bounding box center [582, 162] width 21 height 21
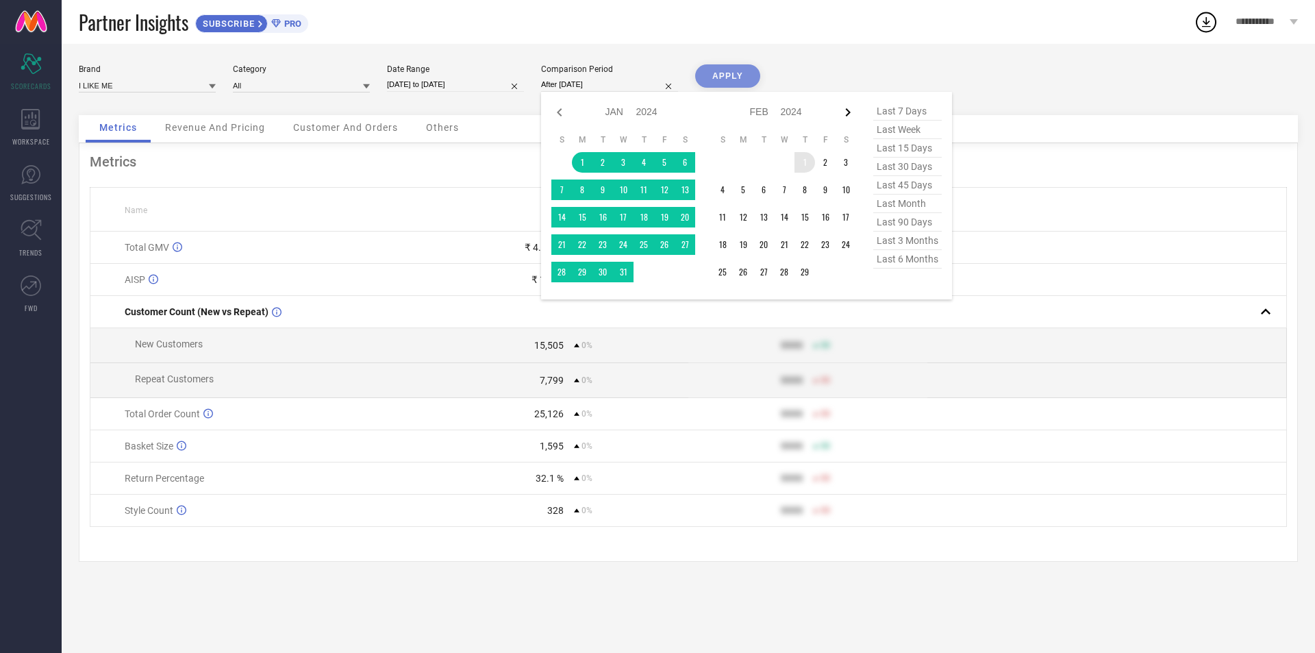
click at [852, 111] on icon at bounding box center [848, 112] width 16 height 16
select select "1"
select select "2024"
select select "2"
select select "2024"
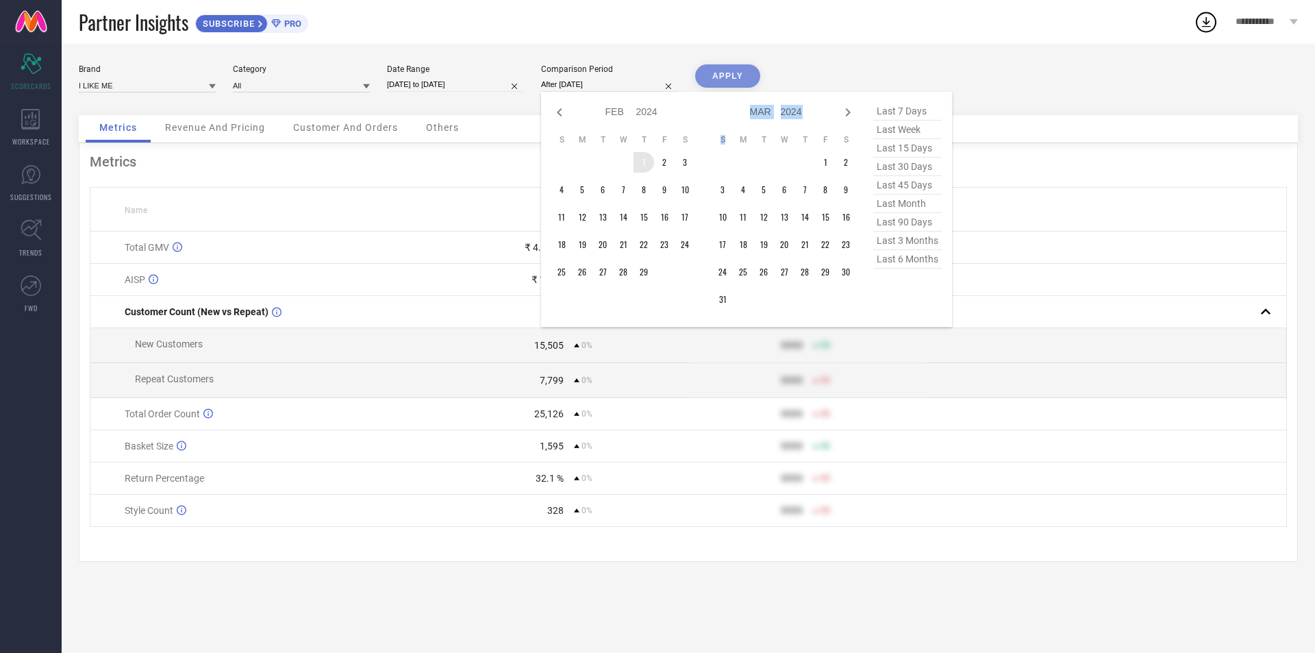
click at [852, 111] on icon at bounding box center [848, 112] width 16 height 16
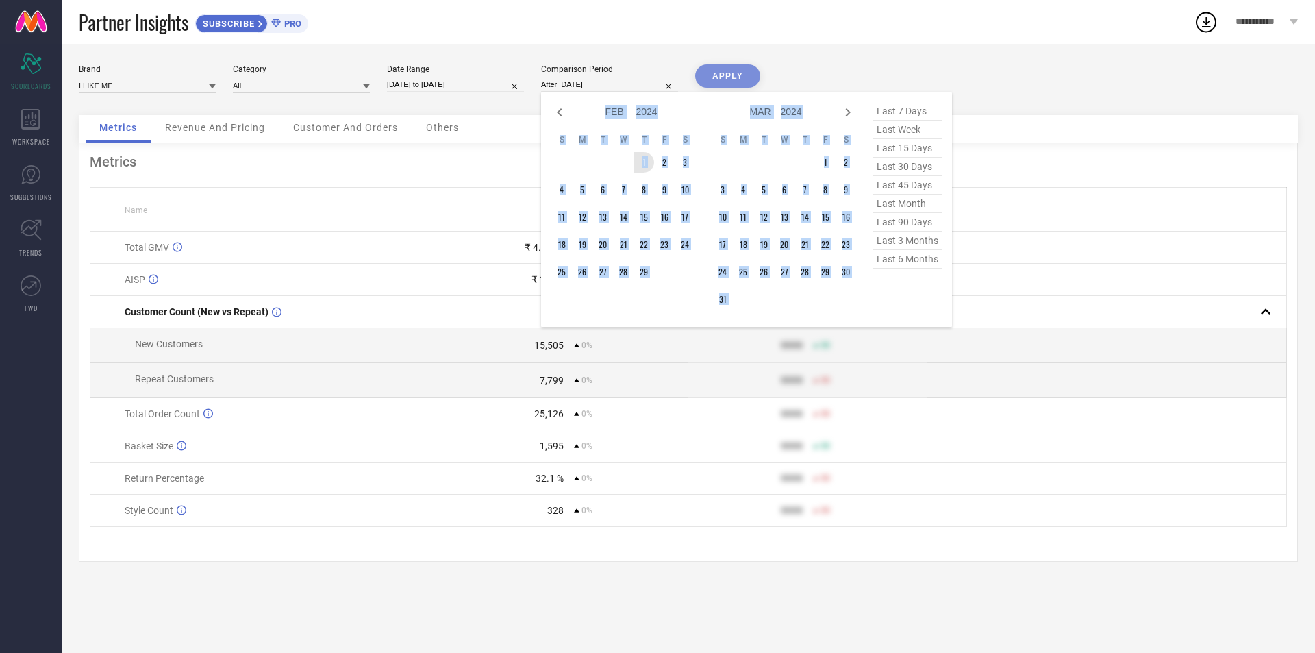
select select "2"
select select "2024"
select select "3"
select select "2024"
click at [852, 111] on icon at bounding box center [848, 112] width 16 height 16
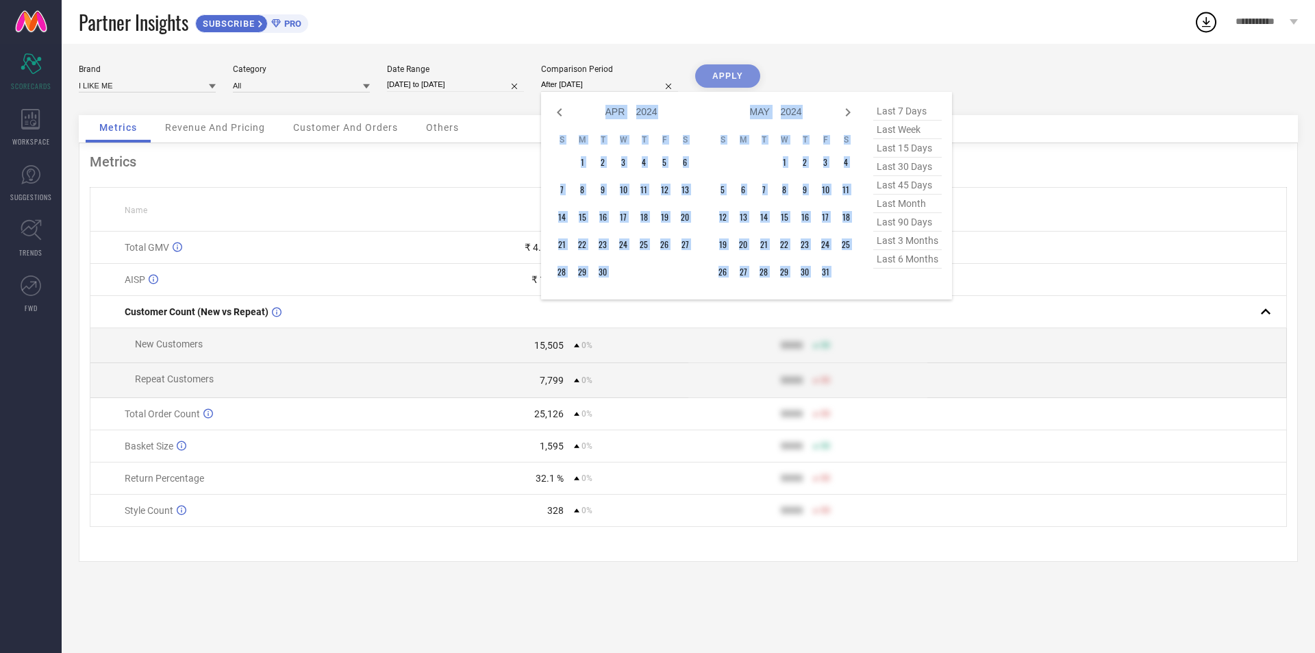
click at [852, 111] on icon at bounding box center [848, 112] width 16 height 16
select select "4"
select select "2024"
select select "5"
select select "2024"
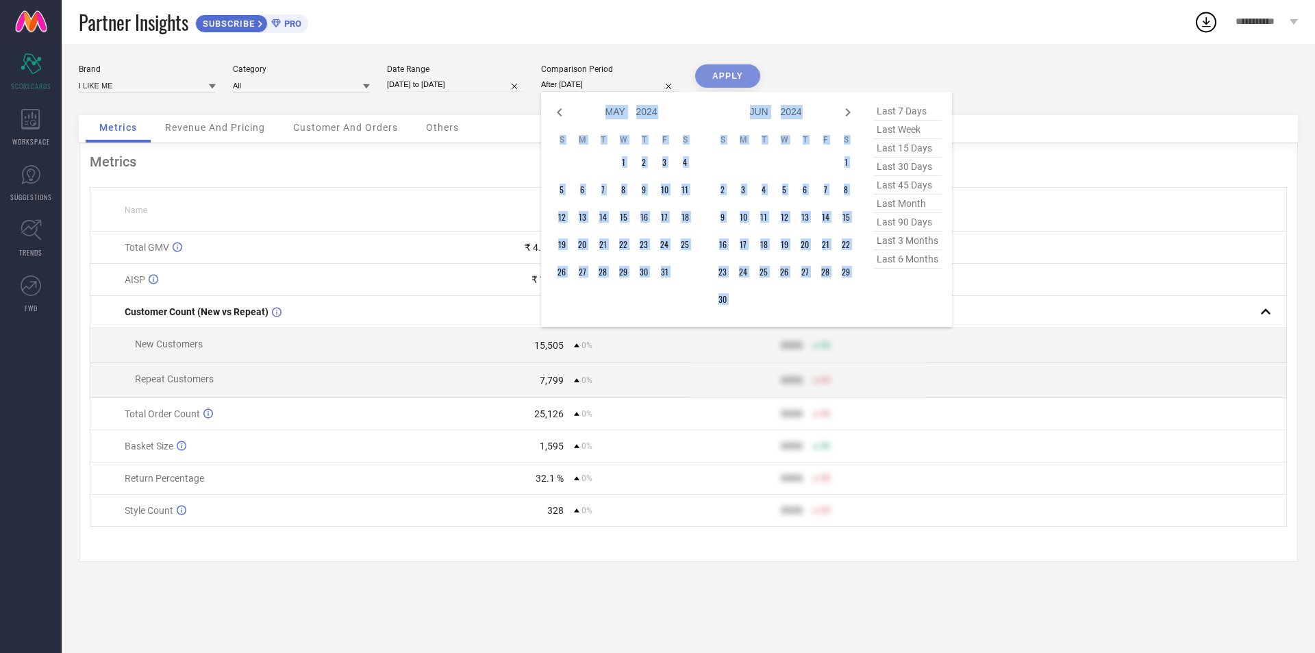
click at [852, 111] on icon at bounding box center [848, 112] width 16 height 16
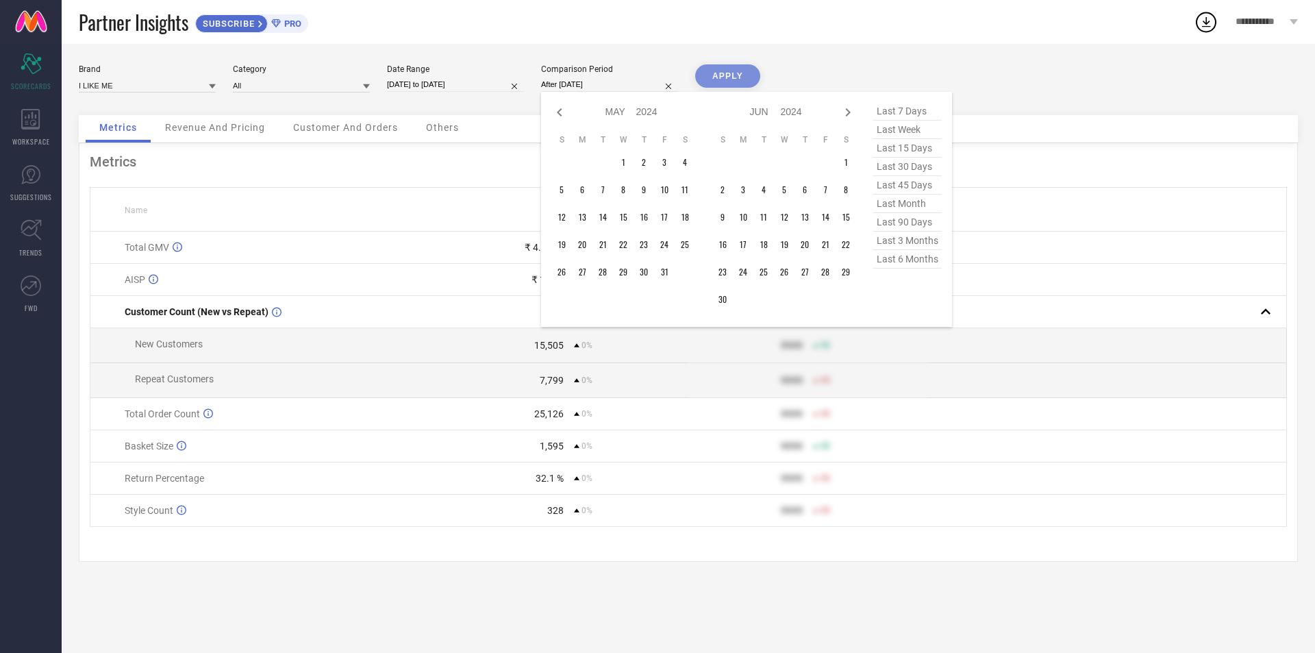
select select "5"
select select "2024"
select select "6"
select select "2024"
click at [852, 111] on icon at bounding box center [848, 112] width 16 height 16
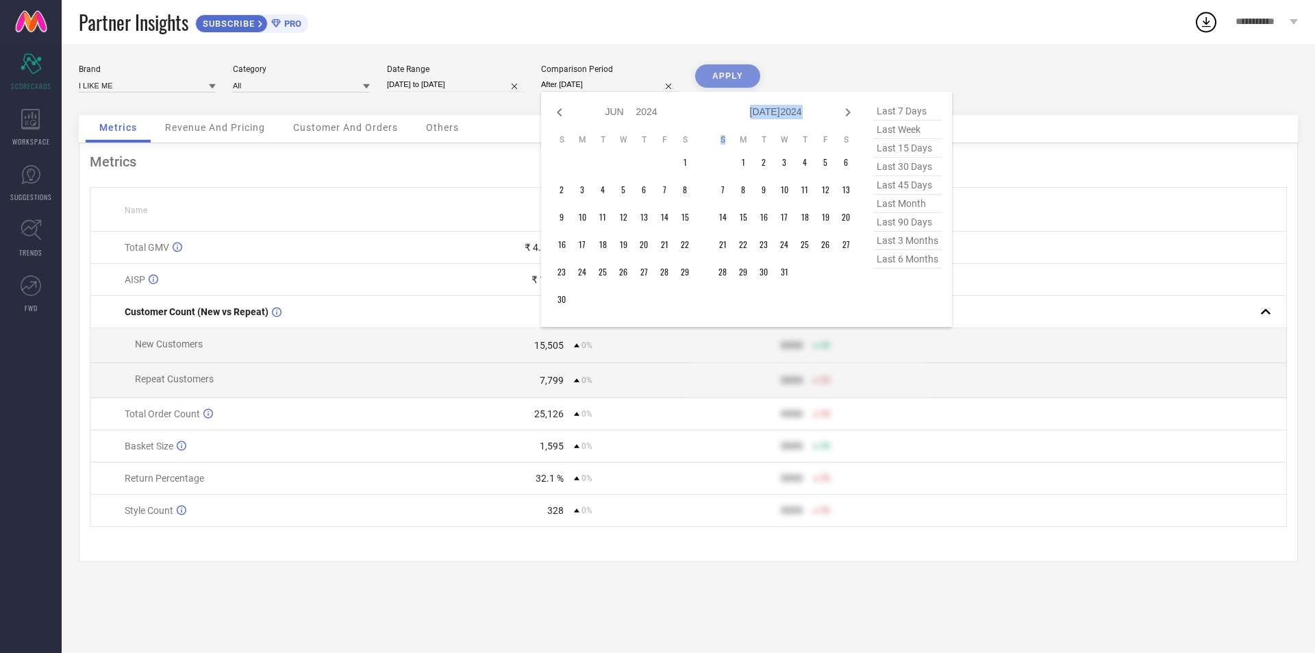
select select "6"
select select "2024"
select select "7"
select select "2024"
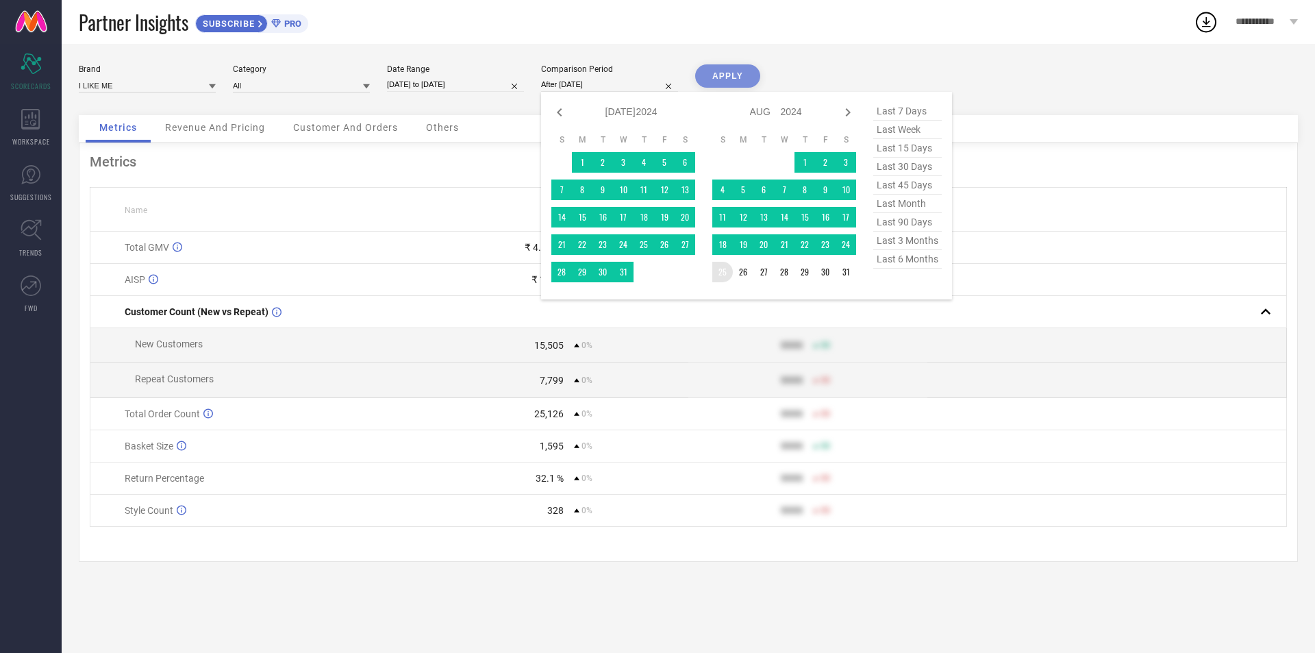
type input "[DATE] to [DATE]"
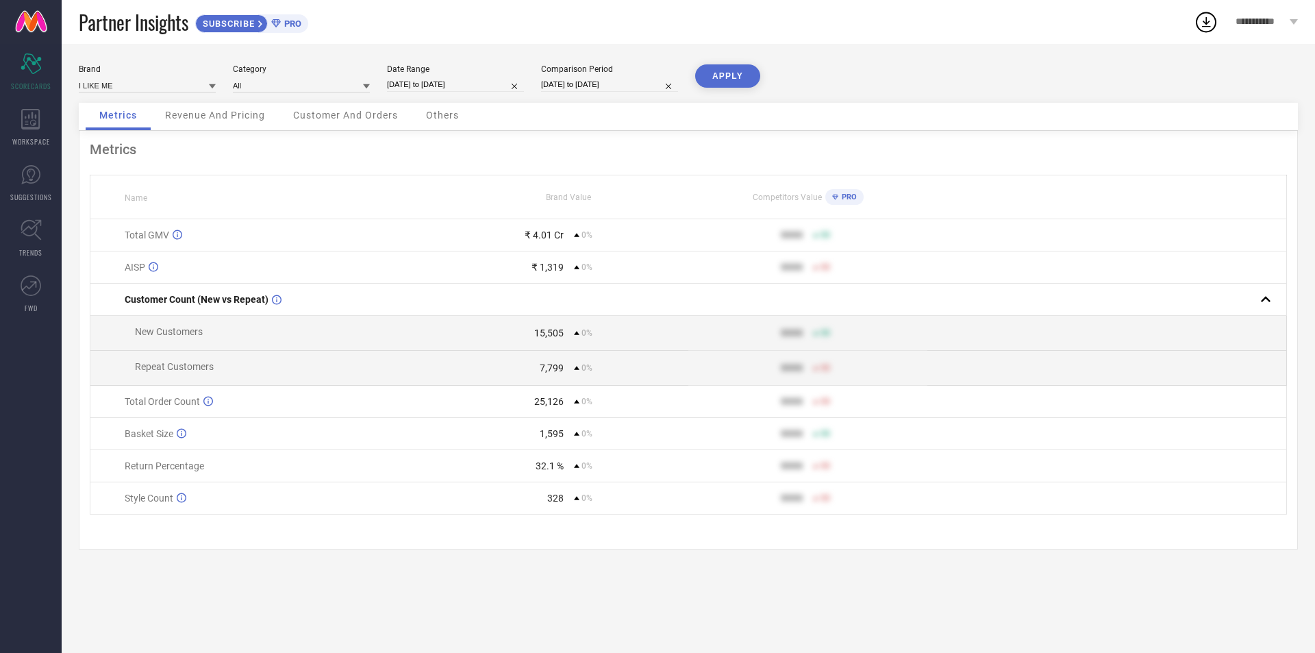
click at [723, 68] on button "APPLY" at bounding box center [727, 75] width 65 height 23
click at [232, 112] on span "Revenue And Pricing" at bounding box center [215, 115] width 100 height 11
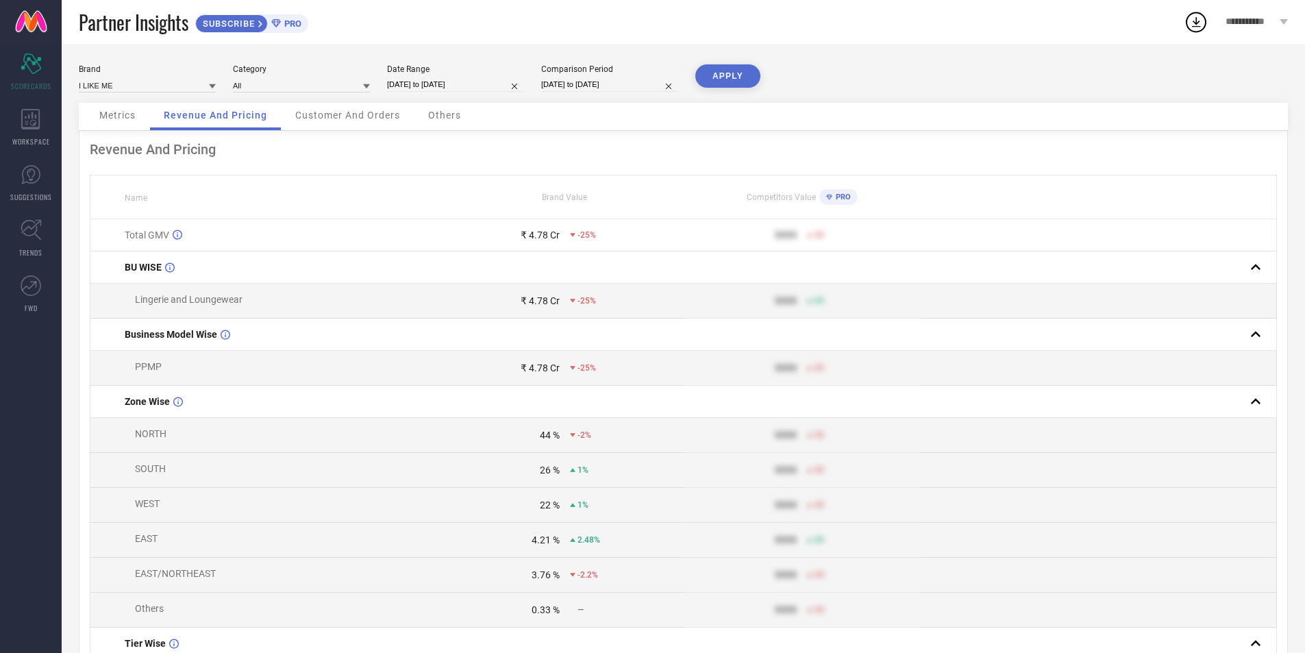
click at [312, 116] on span "Customer And Orders" at bounding box center [347, 115] width 105 height 11
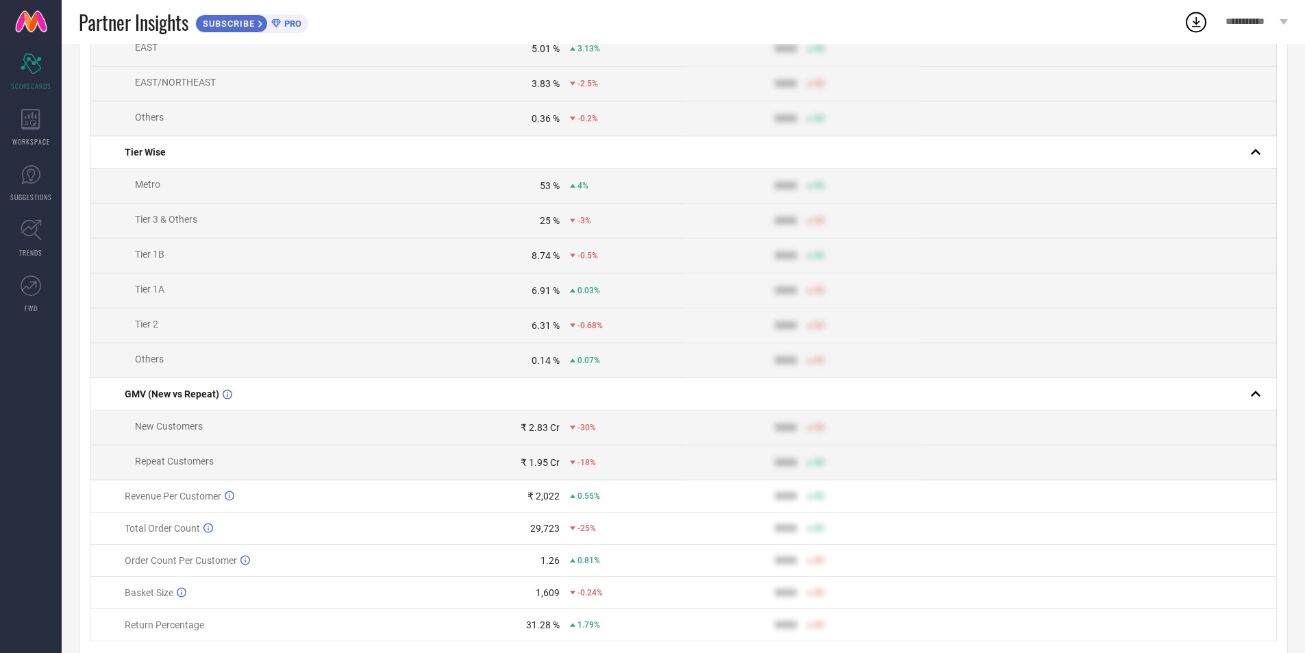
scroll to position [488, 0]
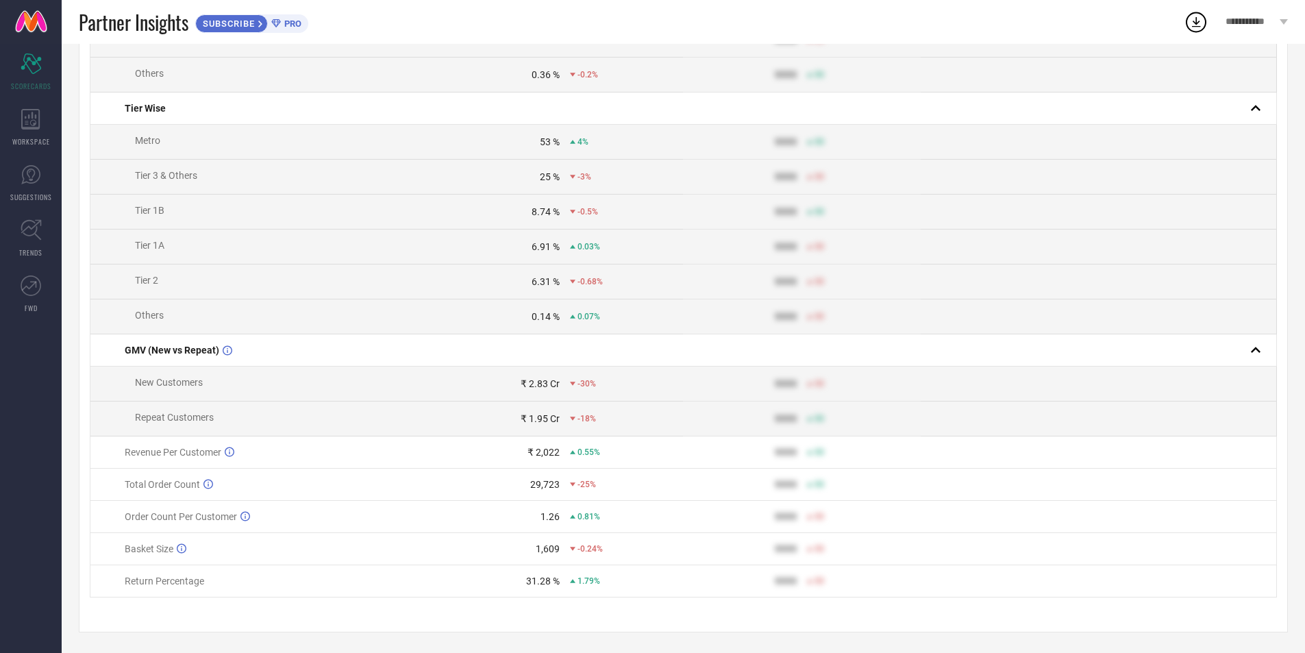
click at [568, 458] on td "₹ 2,022 0.55%" at bounding box center [564, 452] width 237 height 32
click at [641, 461] on td "₹ 2,022 0.55%" at bounding box center [564, 452] width 237 height 32
click at [547, 416] on div "₹ 1.95 Cr" at bounding box center [540, 418] width 39 height 11
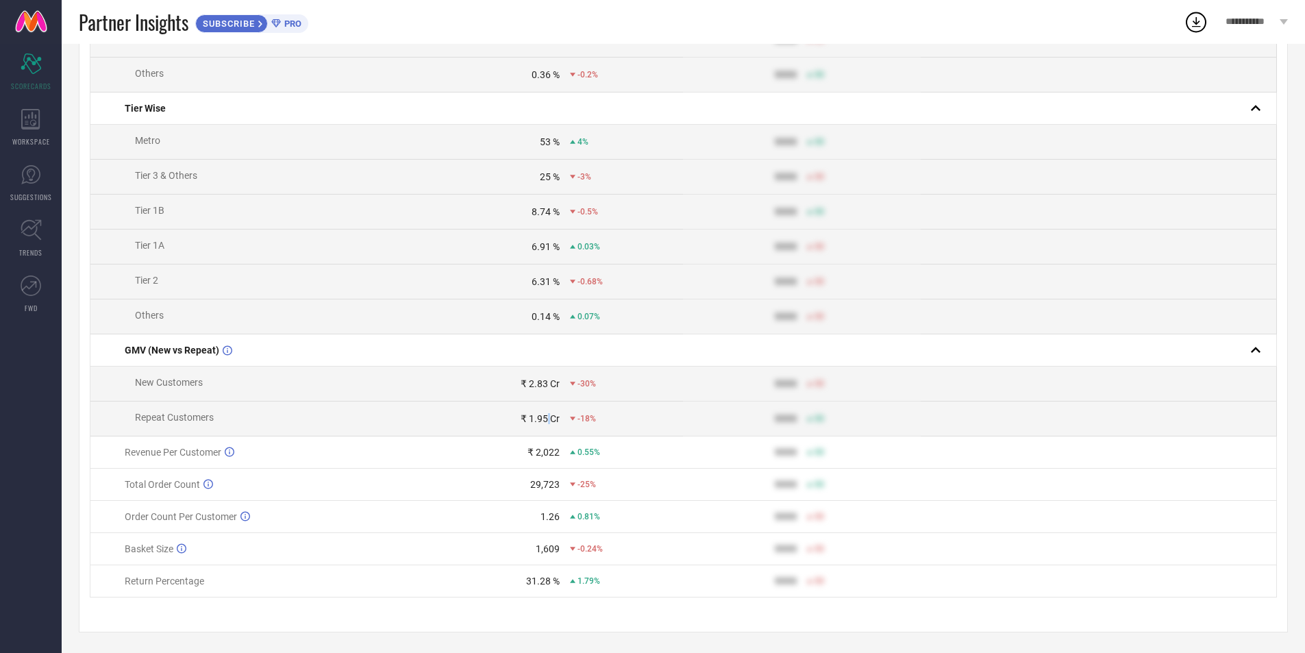
click at [547, 416] on div "₹ 1.95 Cr" at bounding box center [540, 418] width 39 height 11
click at [550, 378] on div "₹ 2.83 Cr" at bounding box center [540, 383] width 39 height 11
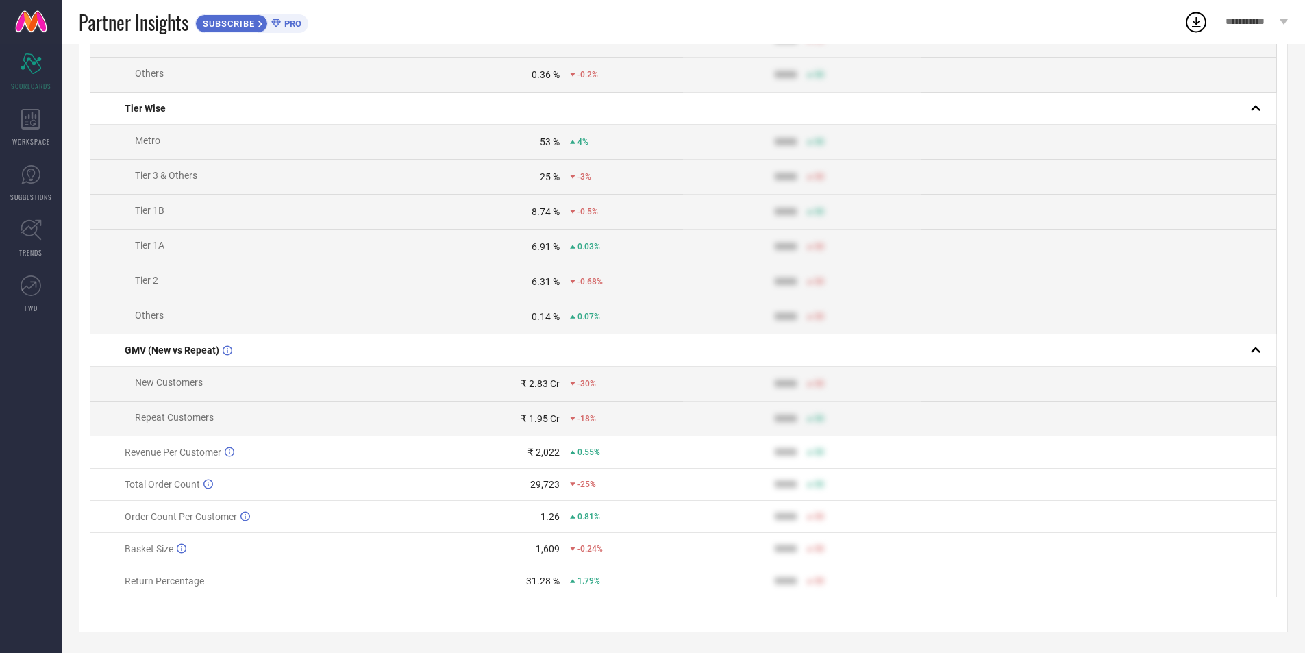
click at [583, 380] on span "-30%" at bounding box center [586, 384] width 18 height 10
drag, startPoint x: 592, startPoint y: 417, endPoint x: 531, endPoint y: 416, distance: 61.7
click at [534, 418] on div "₹ 1.95 Cr -18%" at bounding box center [565, 418] width 236 height 11
click at [585, 414] on span "-18%" at bounding box center [586, 419] width 18 height 10
click at [623, 414] on div "-18%" at bounding box center [626, 419] width 113 height 10
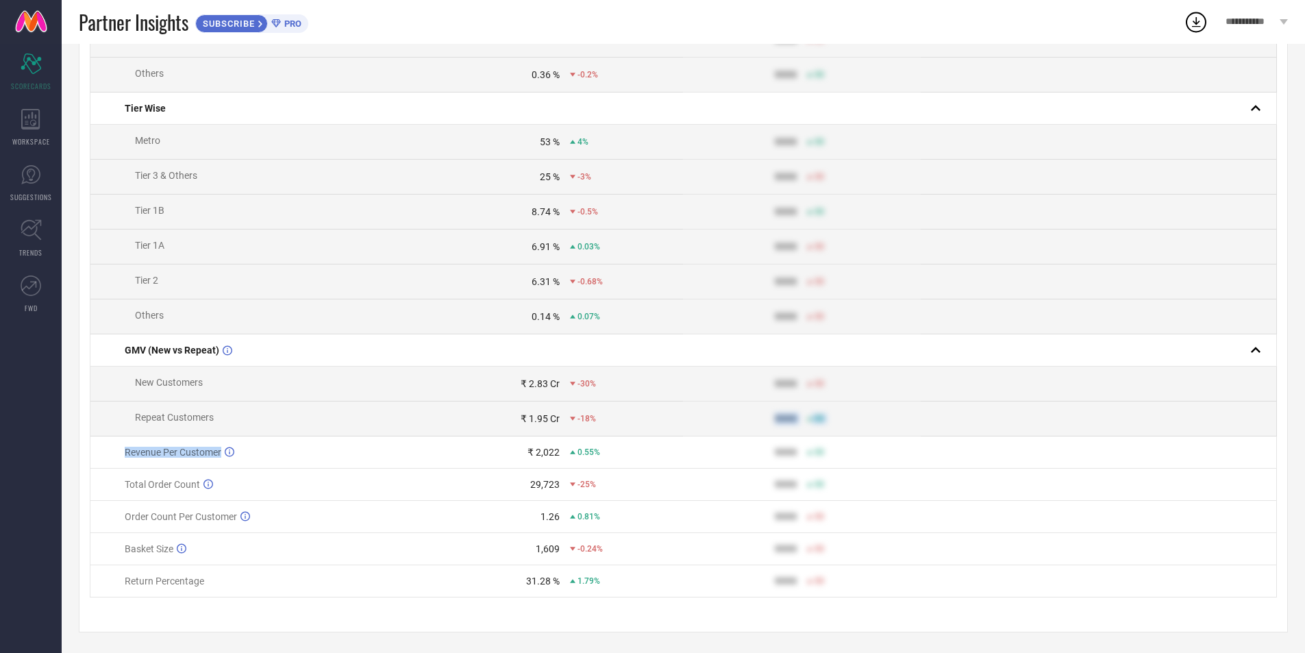
drag, startPoint x: 622, startPoint y: 414, endPoint x: 507, endPoint y: 433, distance: 116.6
click at [508, 433] on tbody "Customer Count (New vs Repeat) New Customers 17,893 -28% 9999 50 Repeat Custome…" at bounding box center [683, 173] width 1186 height 849
click at [617, 417] on div "-18%" at bounding box center [626, 419] width 113 height 10
drag, startPoint x: 617, startPoint y: 417, endPoint x: 840, endPoint y: 413, distance: 223.3
click at [840, 413] on tr "Repeat Customers ₹ 1.95 Cr -18% 9999 50" at bounding box center [683, 418] width 1186 height 35
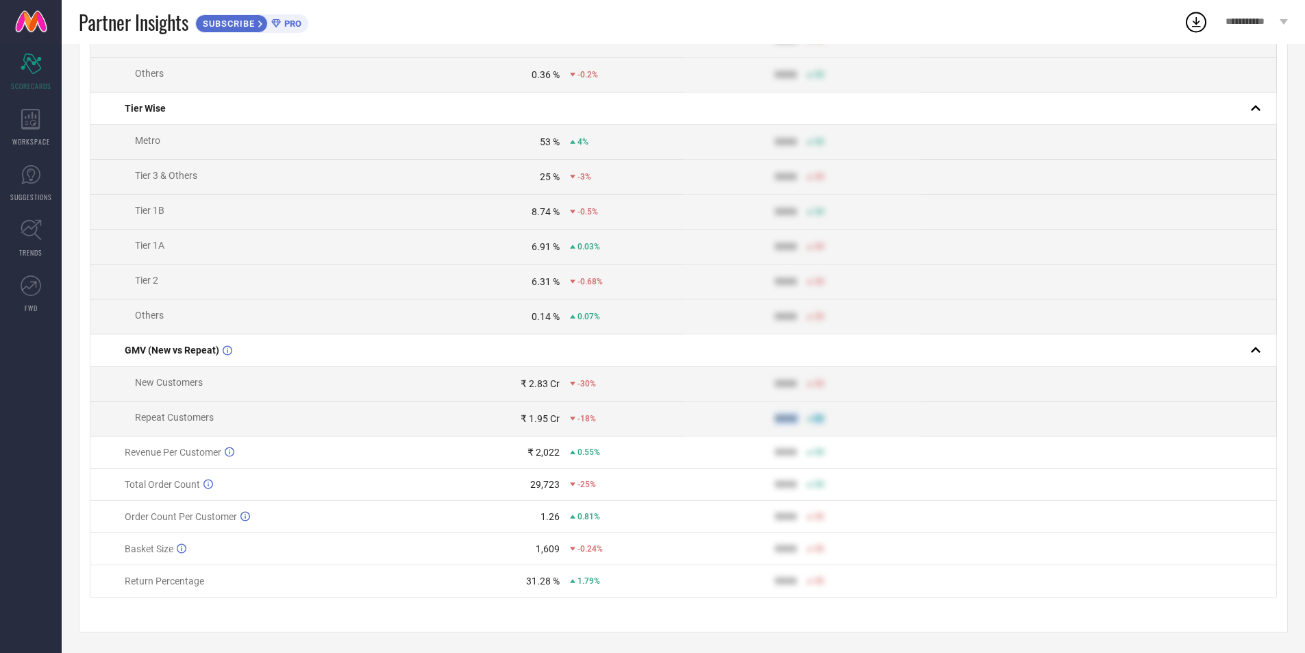
copy tr "9999 50"
drag, startPoint x: 772, startPoint y: 384, endPoint x: 846, endPoint y: 371, distance: 75.0
click at [844, 371] on td "9999 50" at bounding box center [801, 383] width 237 height 35
copy div "9999 50"
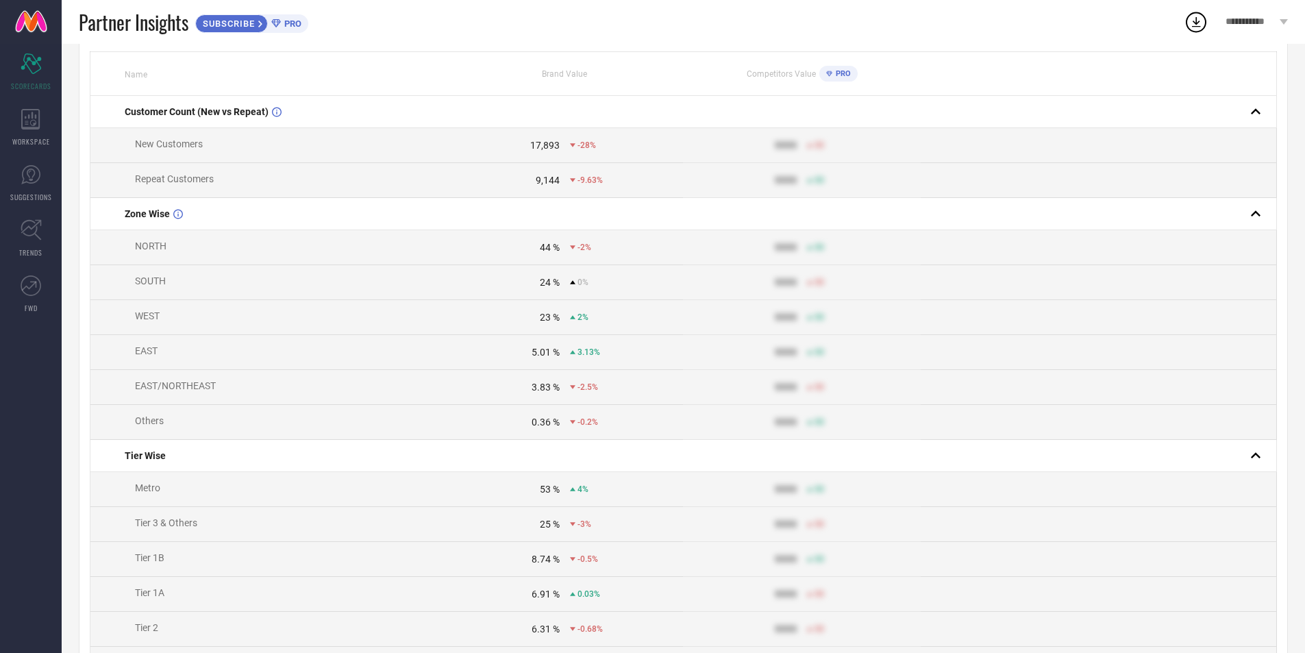
scroll to position [0, 0]
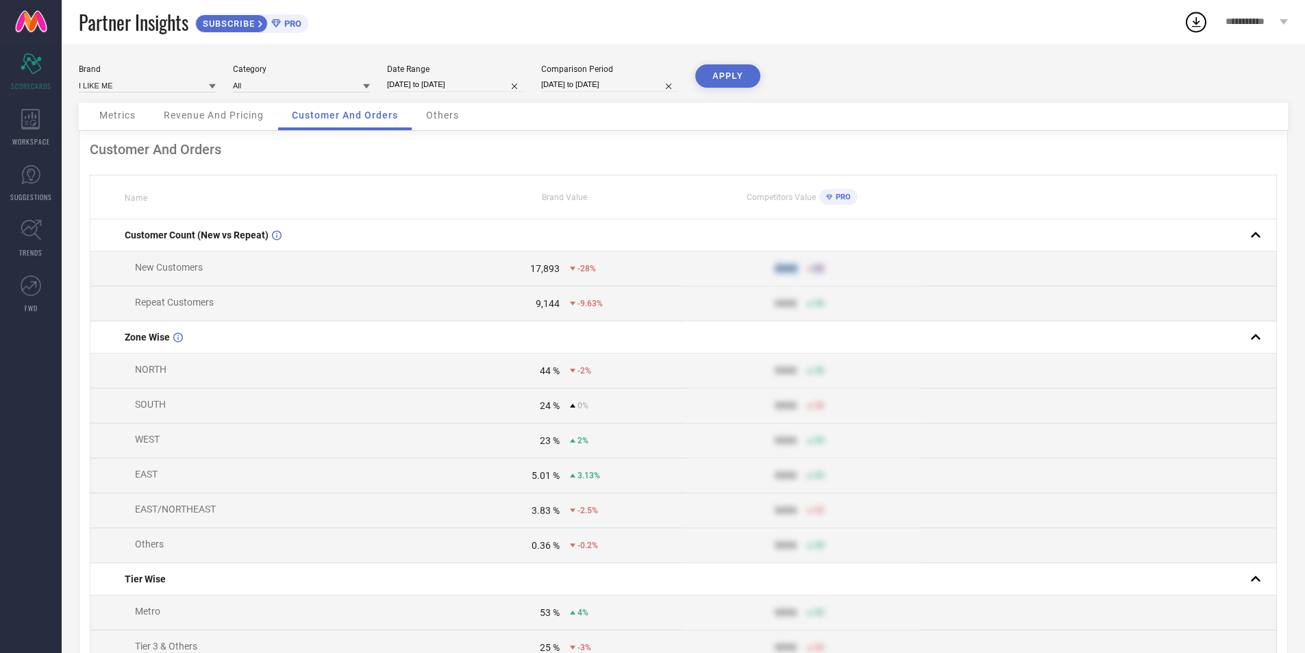
drag, startPoint x: 773, startPoint y: 261, endPoint x: 898, endPoint y: 260, distance: 124.6
click at [871, 262] on td "9999 50" at bounding box center [801, 268] width 237 height 35
copy div "9999 50"
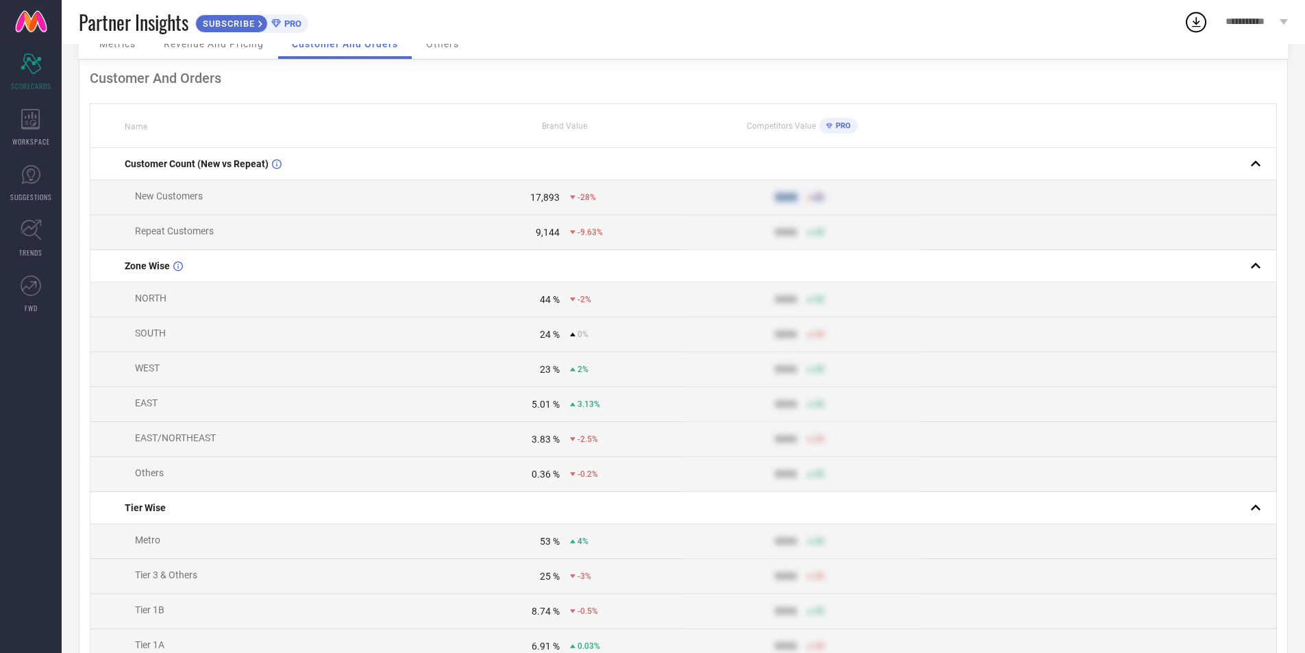
scroll to position [183, 0]
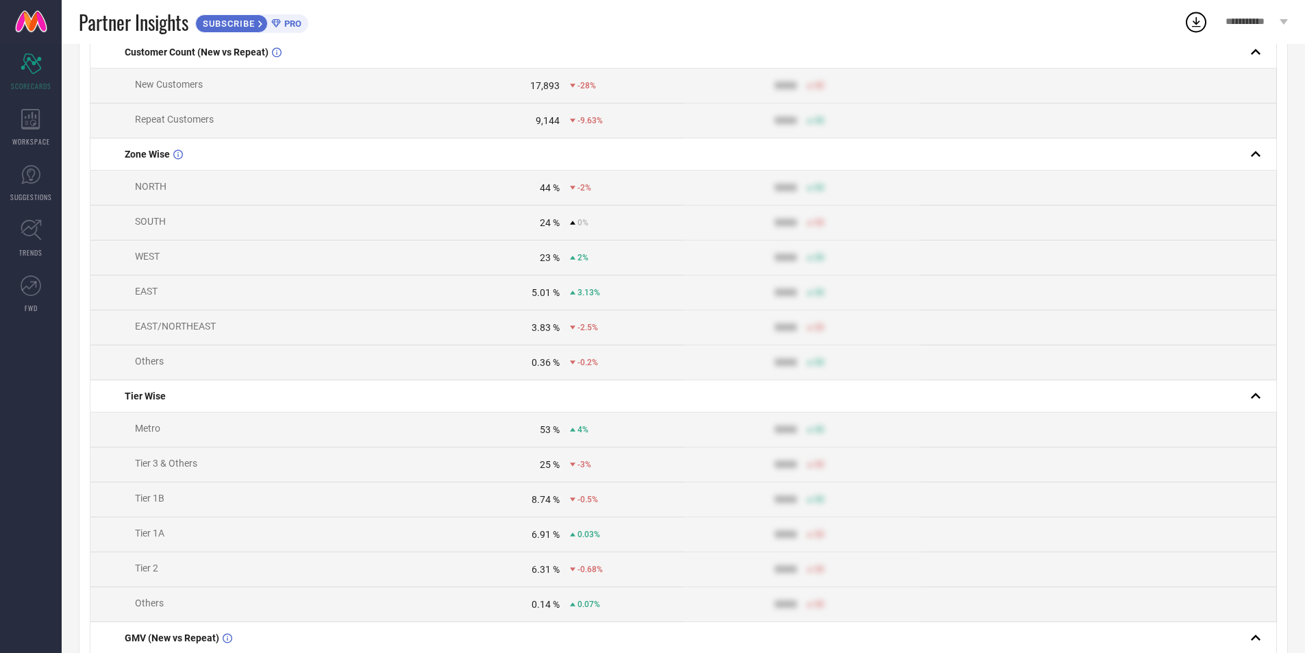
click at [814, 227] on span "50" at bounding box center [819, 223] width 10 height 10
click at [910, 240] on td "9999 50" at bounding box center [801, 222] width 237 height 35
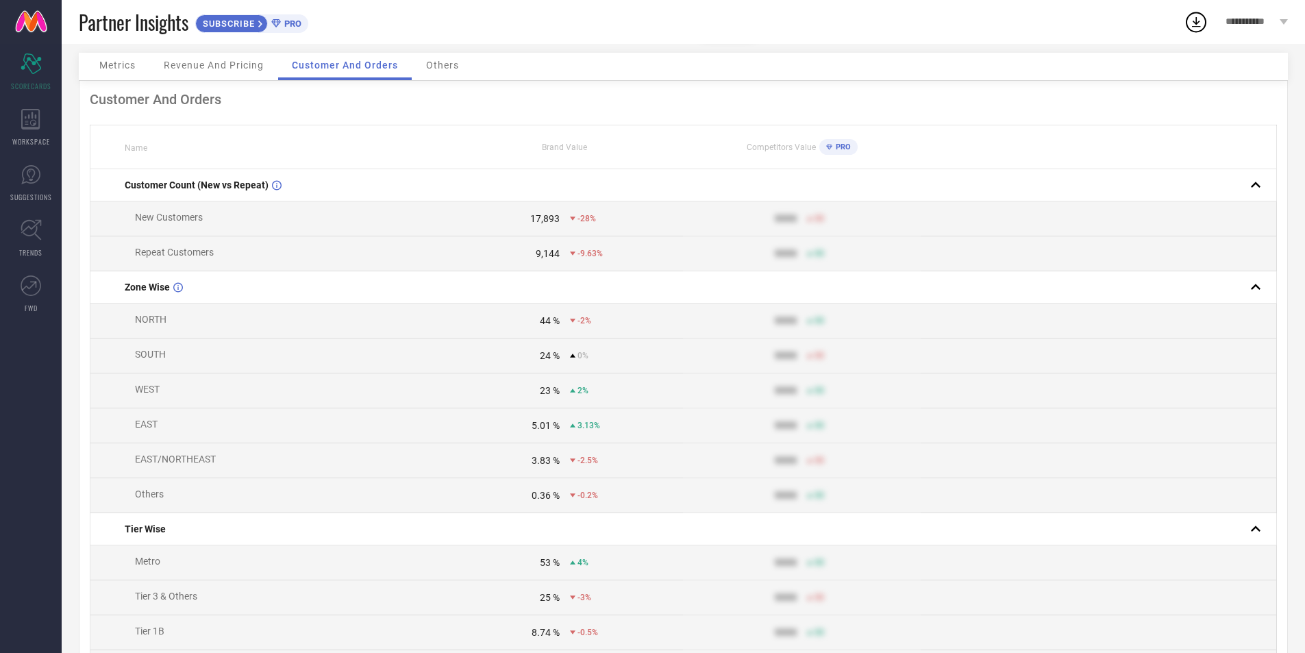
scroll to position [0, 0]
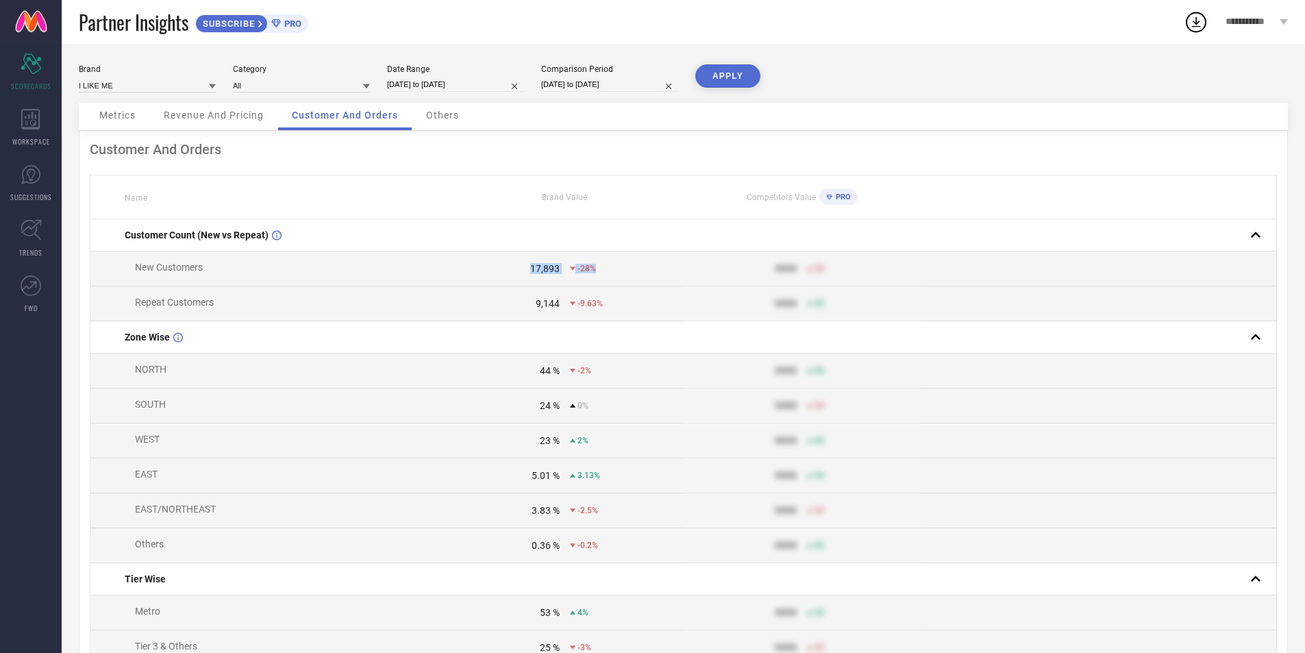
drag, startPoint x: 536, startPoint y: 274, endPoint x: 631, endPoint y: 275, distance: 94.5
click at [628, 274] on div "17,893 -28%" at bounding box center [565, 268] width 236 height 11
click at [485, 121] on div "Metrics Revenue And Pricing Customer And Orders Others" at bounding box center [683, 117] width 1209 height 28
click at [454, 118] on span "Others" at bounding box center [442, 115] width 33 height 11
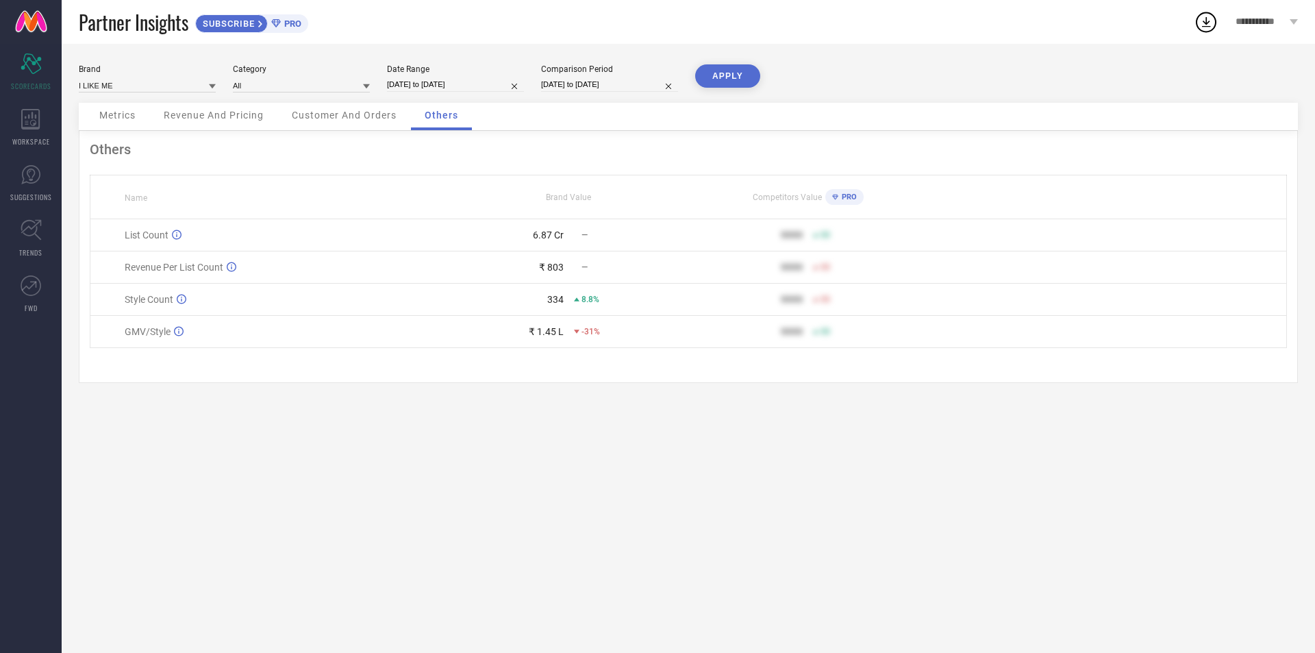
click at [130, 123] on div "Metrics" at bounding box center [118, 116] width 64 height 27
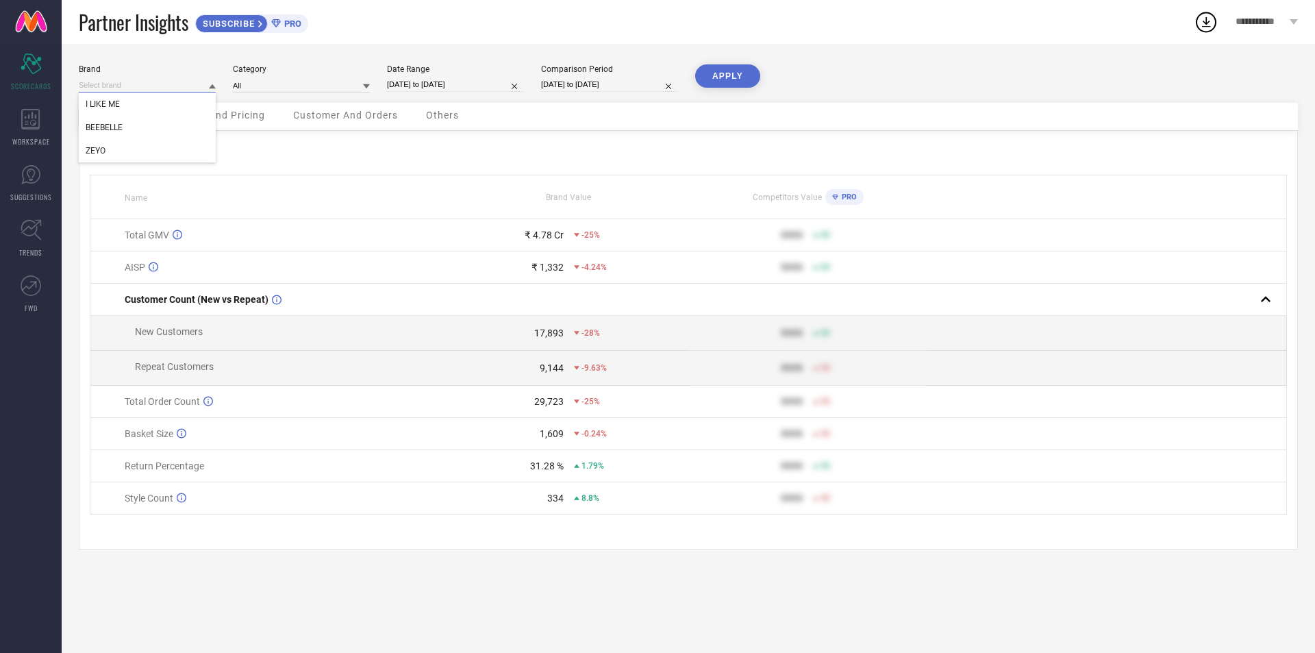
click at [136, 79] on input at bounding box center [147, 85] width 137 height 14
click at [158, 124] on div "BEEBELLE" at bounding box center [147, 127] width 137 height 23
type input "All"
click at [732, 77] on button "APPLY" at bounding box center [727, 75] width 65 height 23
click at [138, 86] on input at bounding box center [147, 85] width 137 height 14
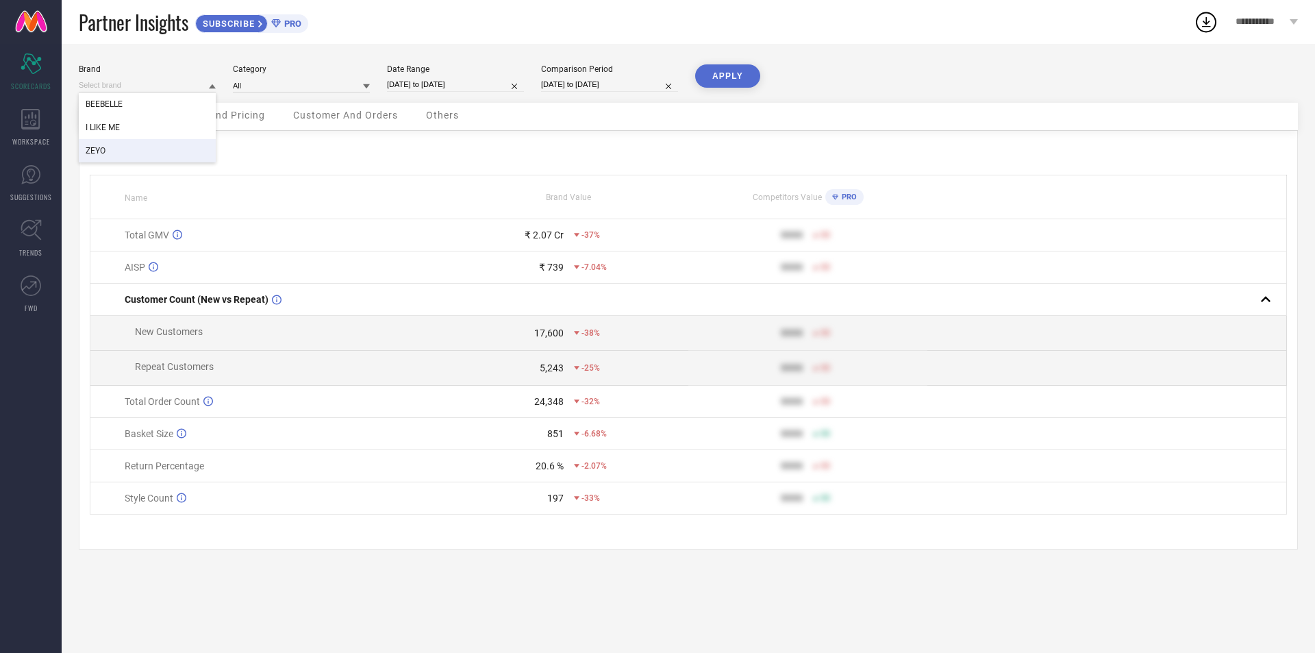
click at [138, 146] on div "ZEYO" at bounding box center [147, 150] width 137 height 23
type input "All"
click at [734, 79] on button "APPLY" at bounding box center [727, 75] width 65 height 23
click at [134, 83] on input at bounding box center [147, 85] width 137 height 14
click at [146, 138] on div "BEEBELLE" at bounding box center [147, 127] width 137 height 23
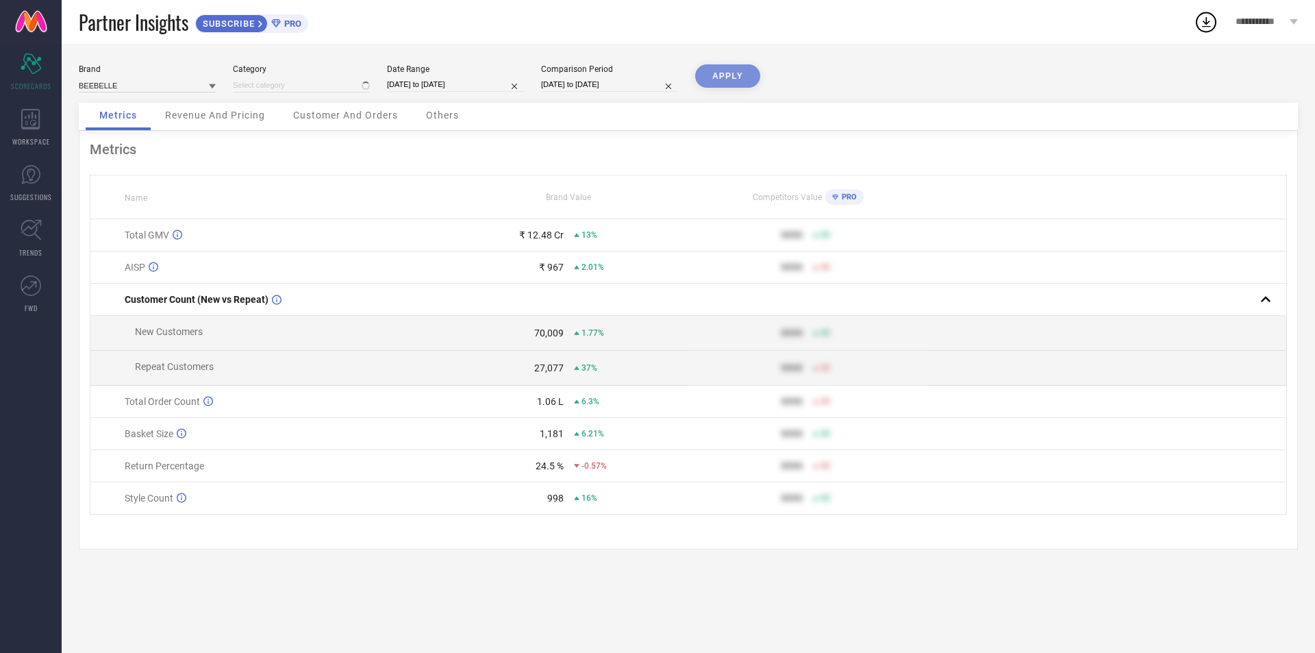
type input "All"
click at [737, 80] on button "APPLY" at bounding box center [727, 75] width 65 height 23
click at [155, 90] on input at bounding box center [147, 85] width 137 height 14
click at [160, 115] on div "BEEBELLE" at bounding box center [147, 103] width 137 height 23
click at [123, 87] on input at bounding box center [147, 85] width 137 height 14
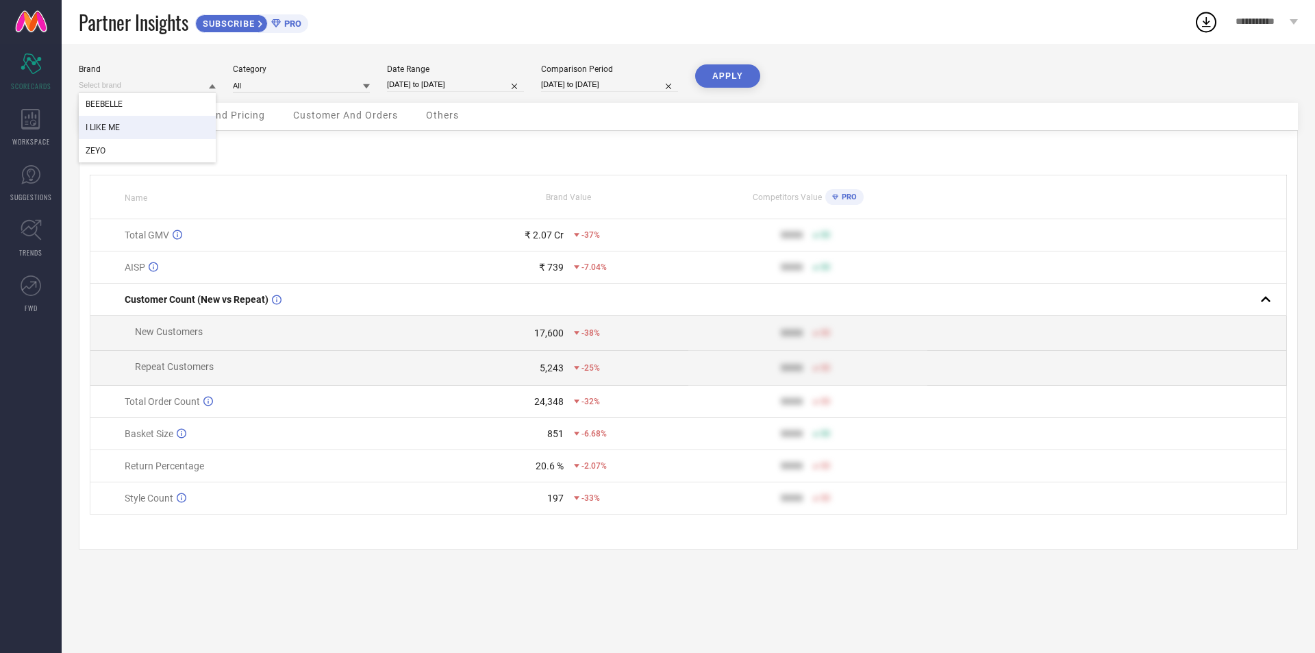
click at [138, 131] on div "I LIKE ME" at bounding box center [147, 127] width 137 height 23
type input "All"
click at [751, 71] on button "APPLY" at bounding box center [727, 75] width 65 height 23
click at [34, 118] on icon at bounding box center [30, 119] width 19 height 21
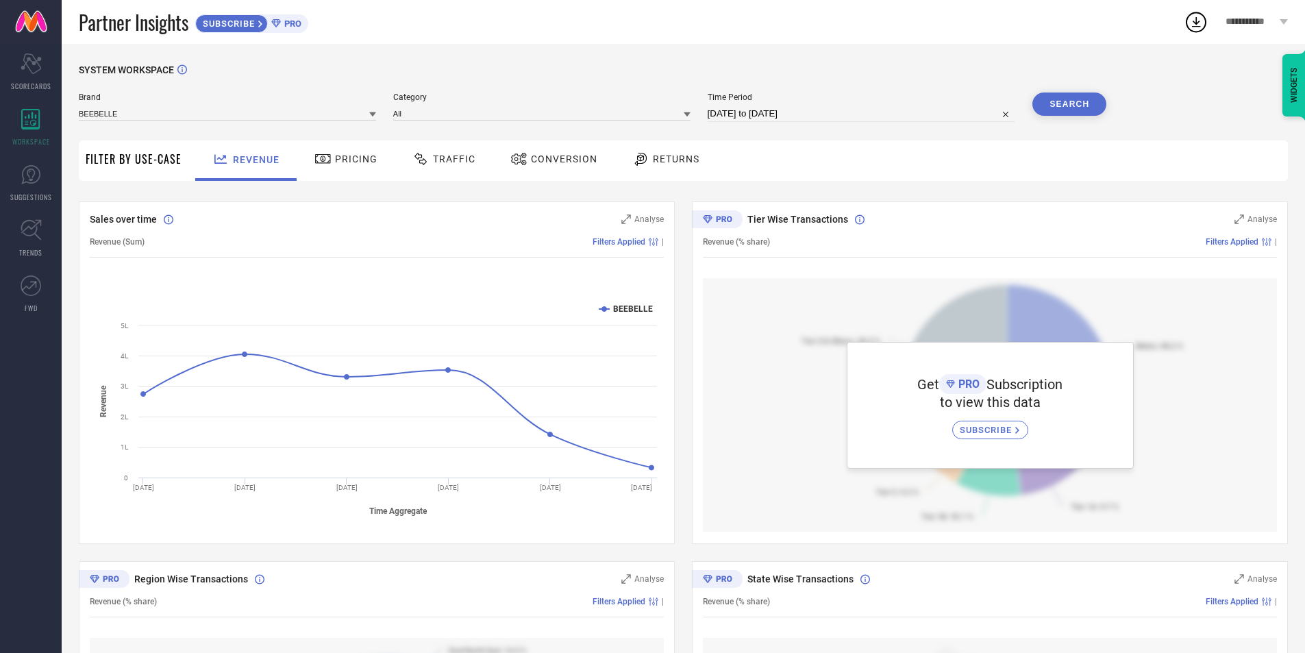
click at [400, 159] on div "Traffic" at bounding box center [443, 160] width 97 height 40
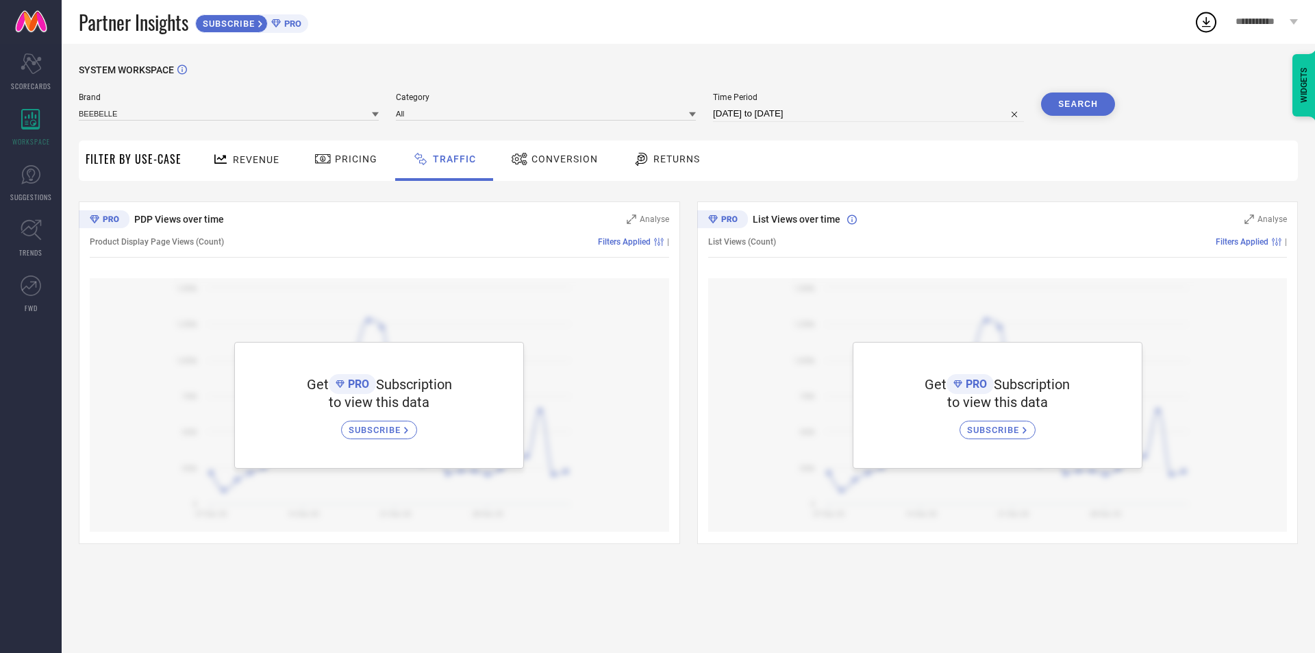
click at [343, 157] on span "Pricing" at bounding box center [356, 158] width 42 height 11
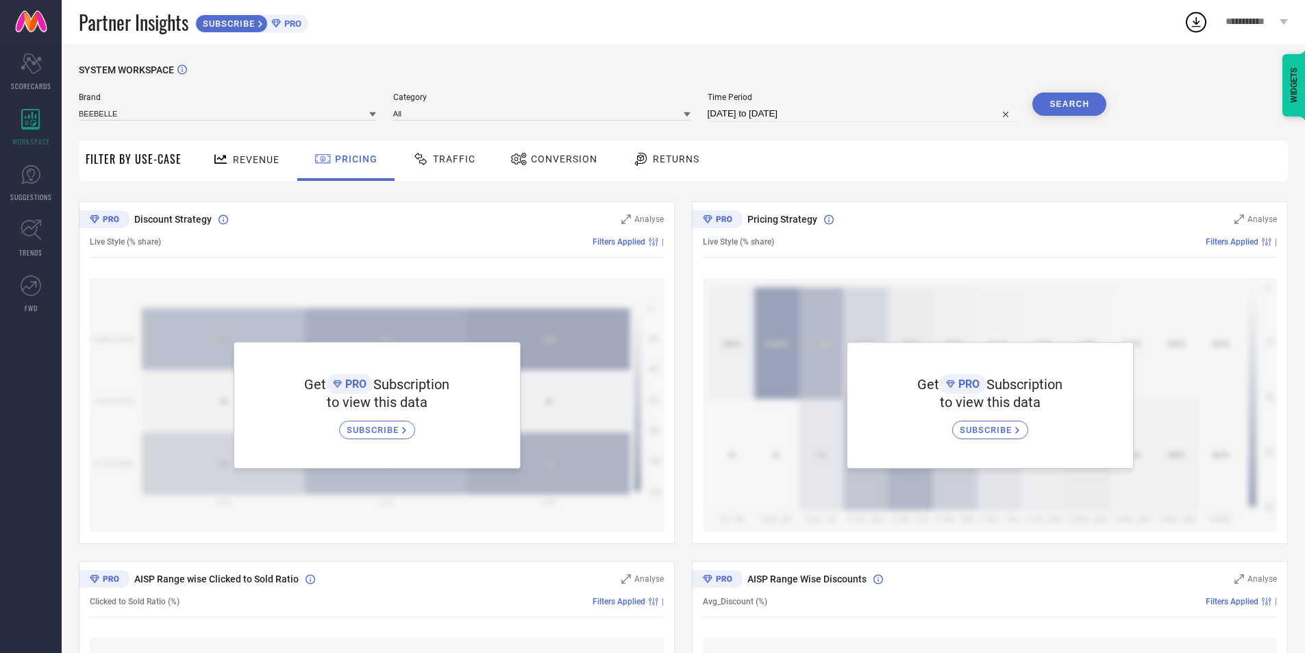
click at [288, 158] on div "Revenue" at bounding box center [245, 160] width 101 height 40
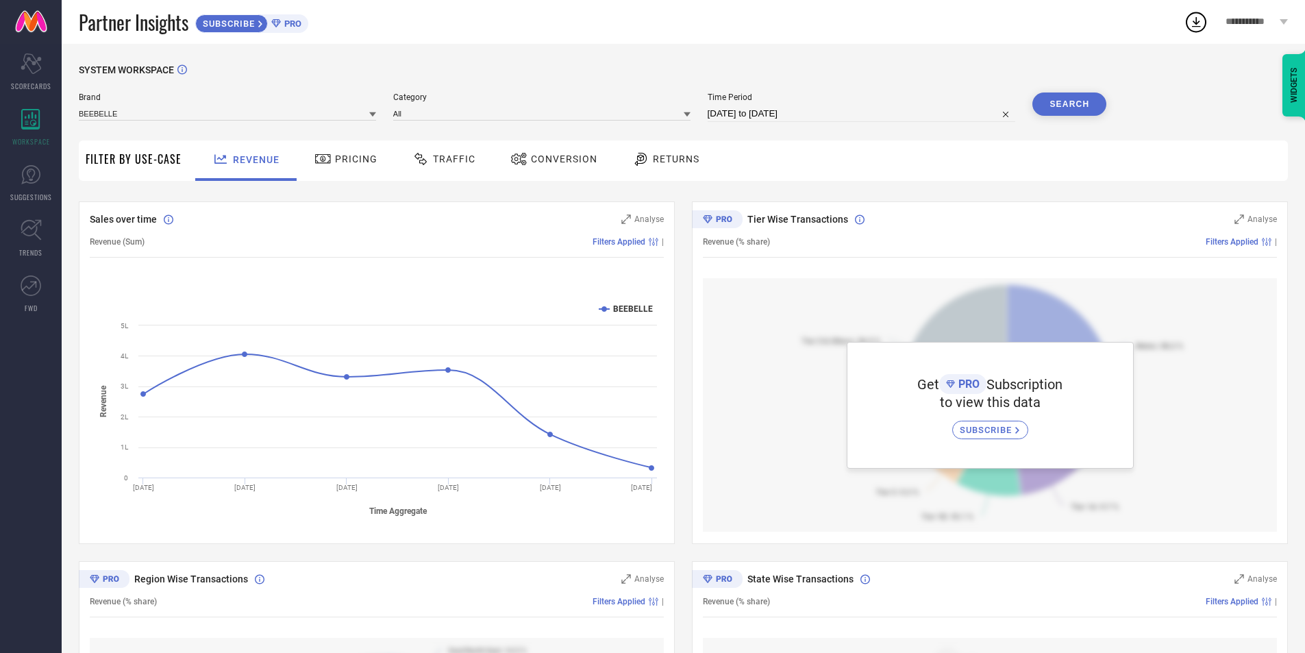
click at [470, 151] on div "Traffic" at bounding box center [444, 158] width 70 height 23
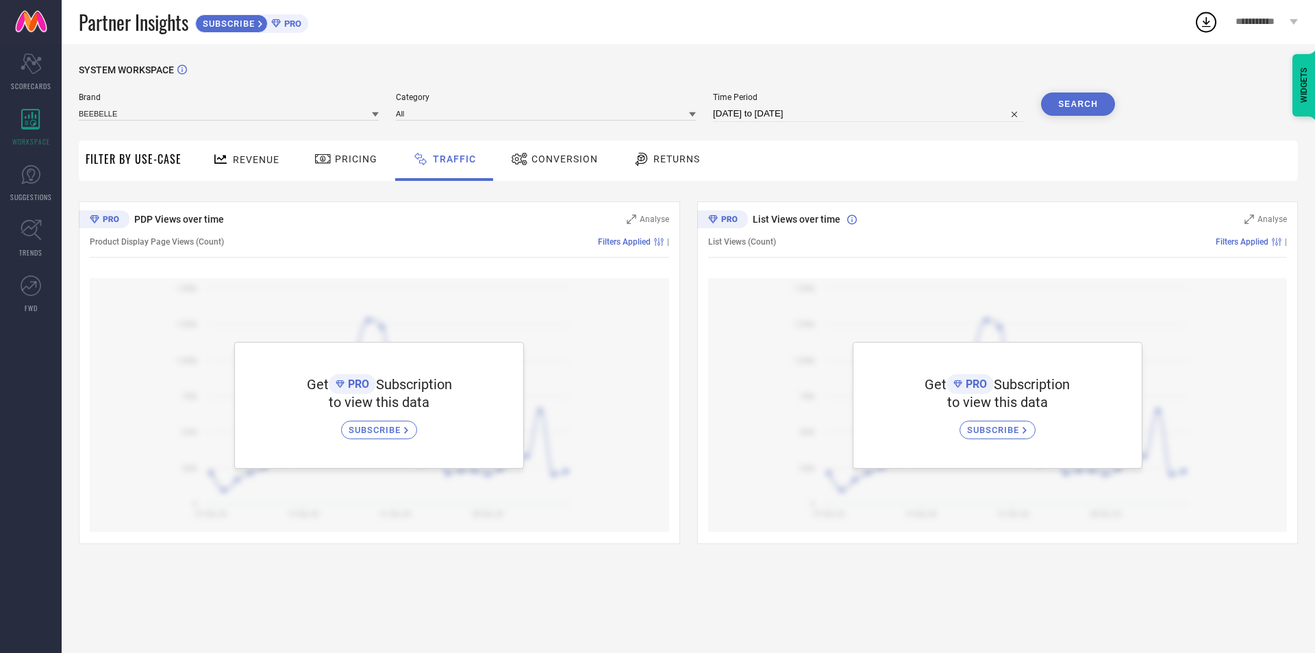
click at [541, 158] on span "Conversion" at bounding box center [564, 158] width 66 height 11
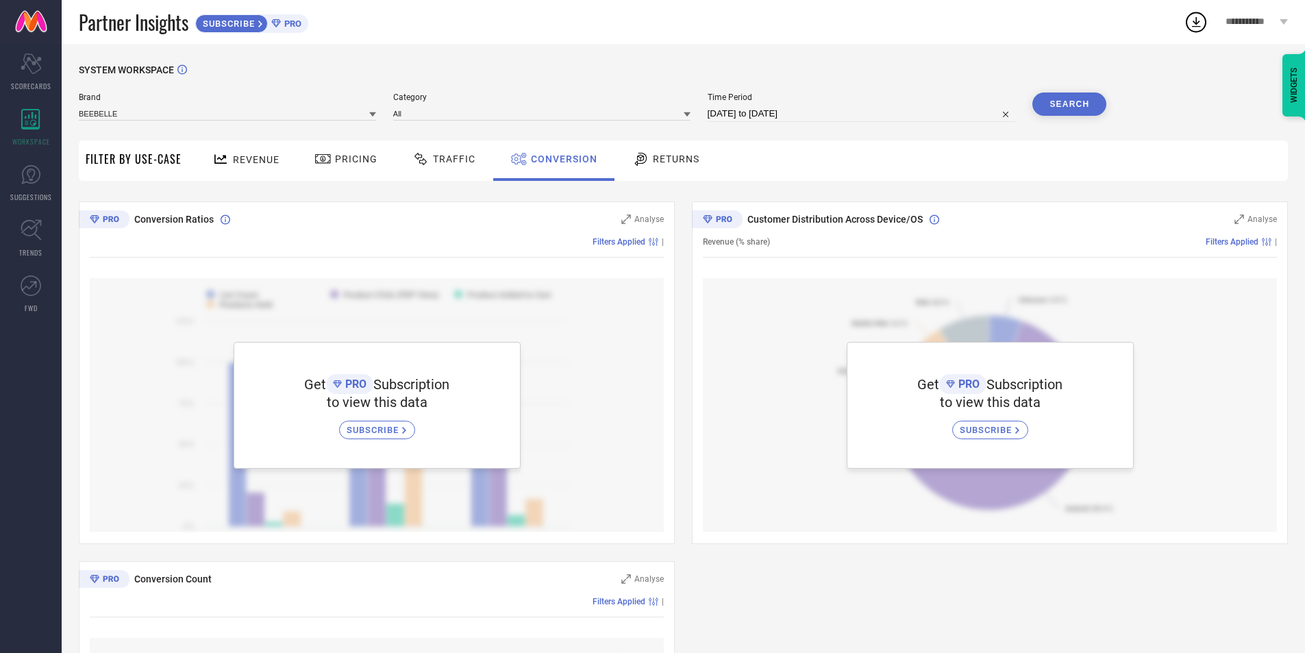
click at [660, 164] on span "Returns" at bounding box center [676, 158] width 47 height 11
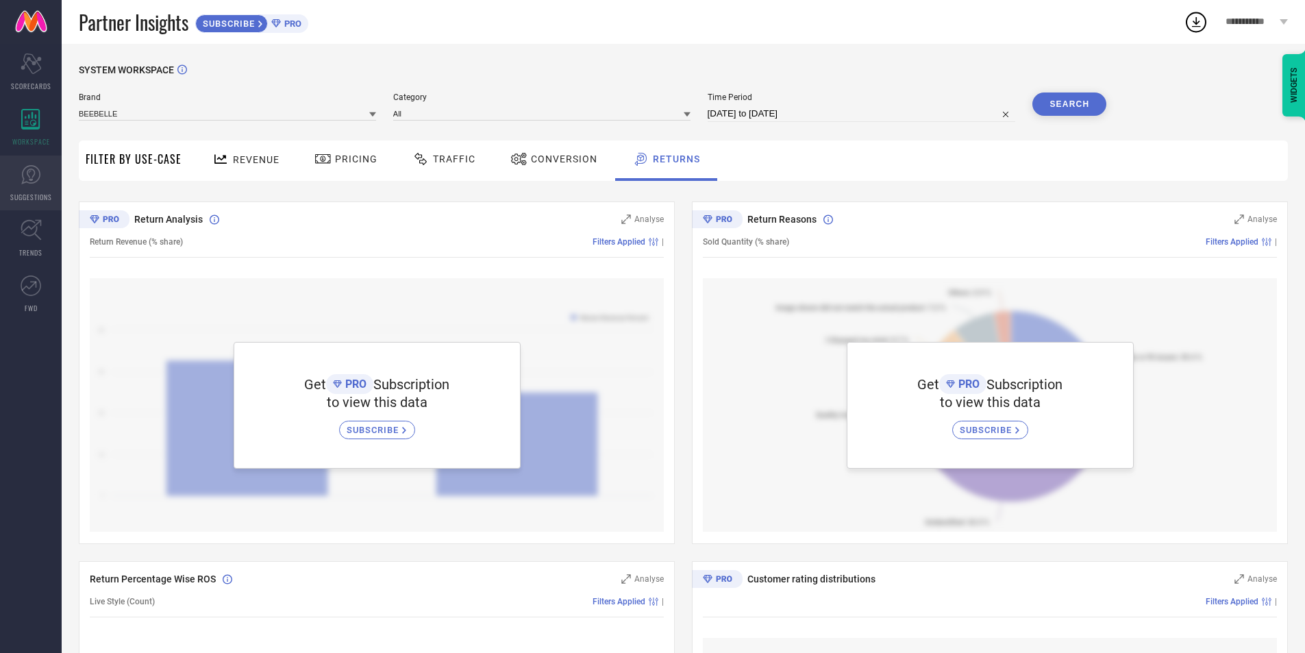
click at [17, 180] on link "SUGGESTIONS" at bounding box center [31, 182] width 62 height 55
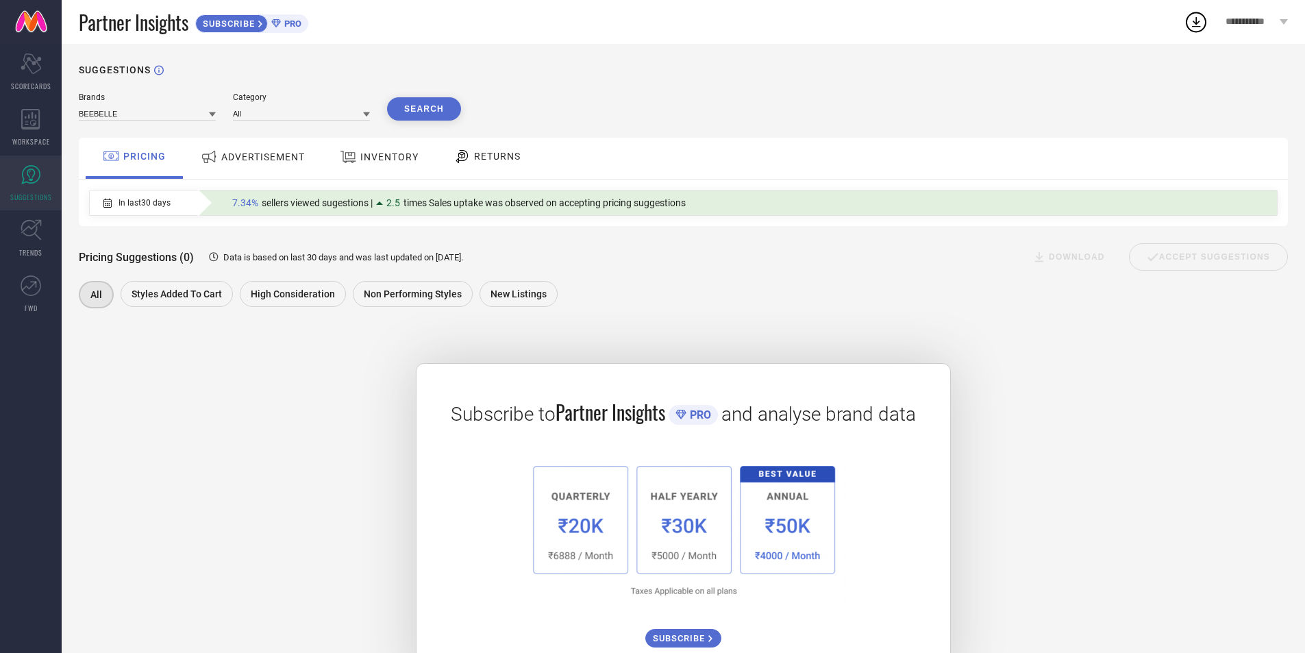
scroll to position [53, 0]
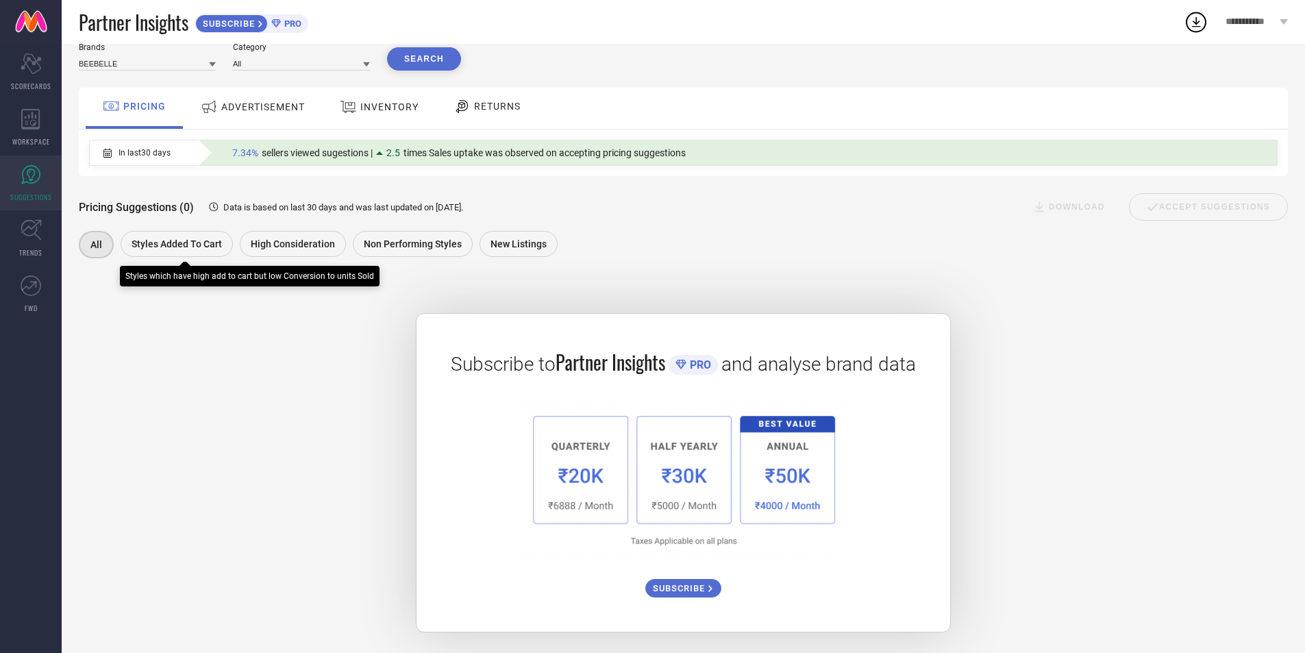
click at [155, 238] on span "Styles Added To Cart" at bounding box center [176, 243] width 90 height 11
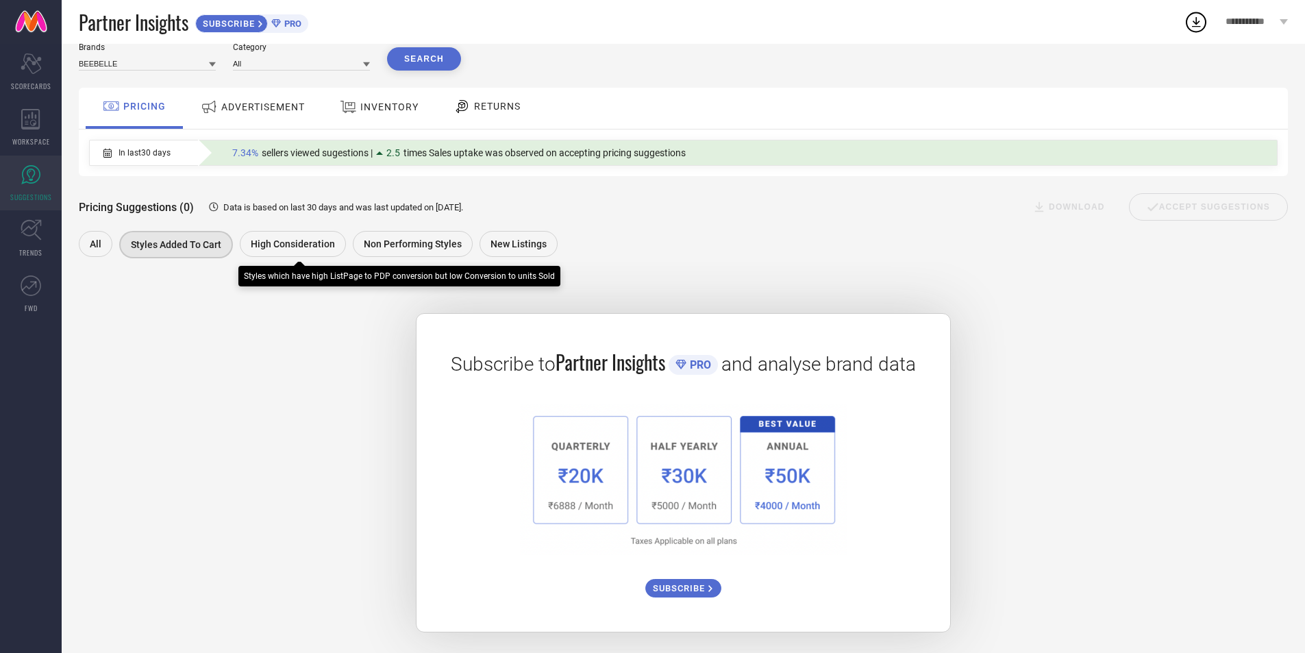
click at [305, 240] on span "High Consideration" at bounding box center [293, 243] width 84 height 11
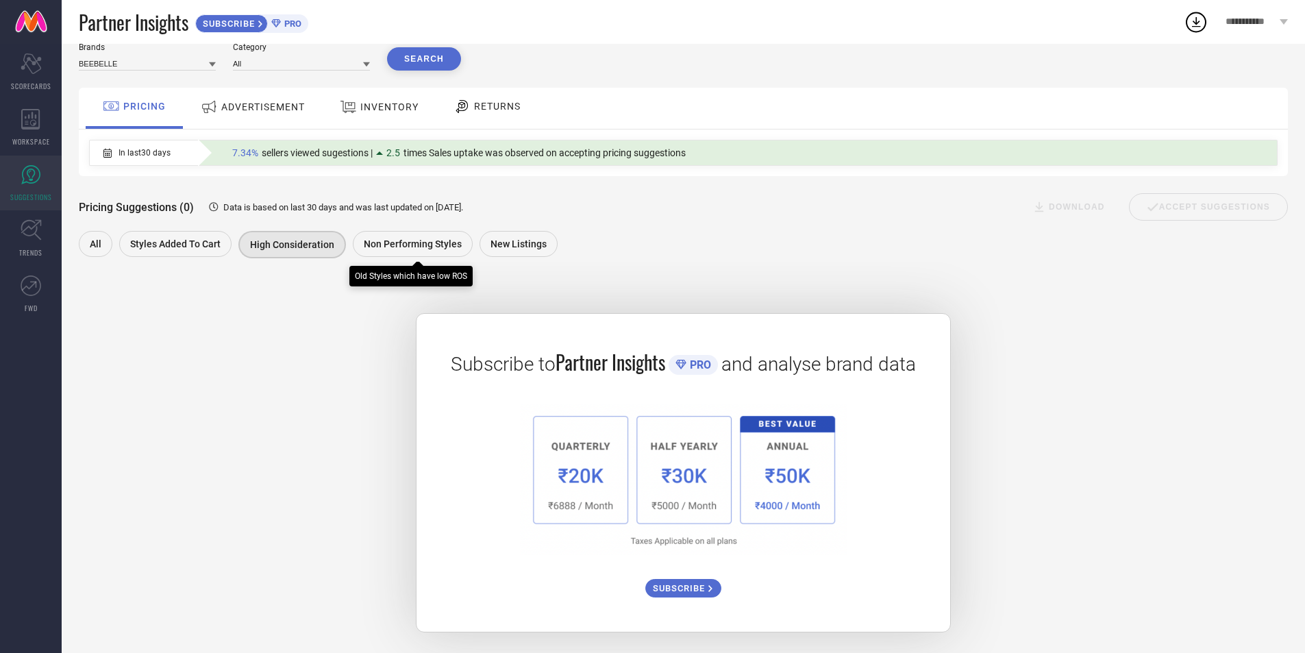
click at [443, 239] on span "Non Performing Styles" at bounding box center [413, 243] width 98 height 11
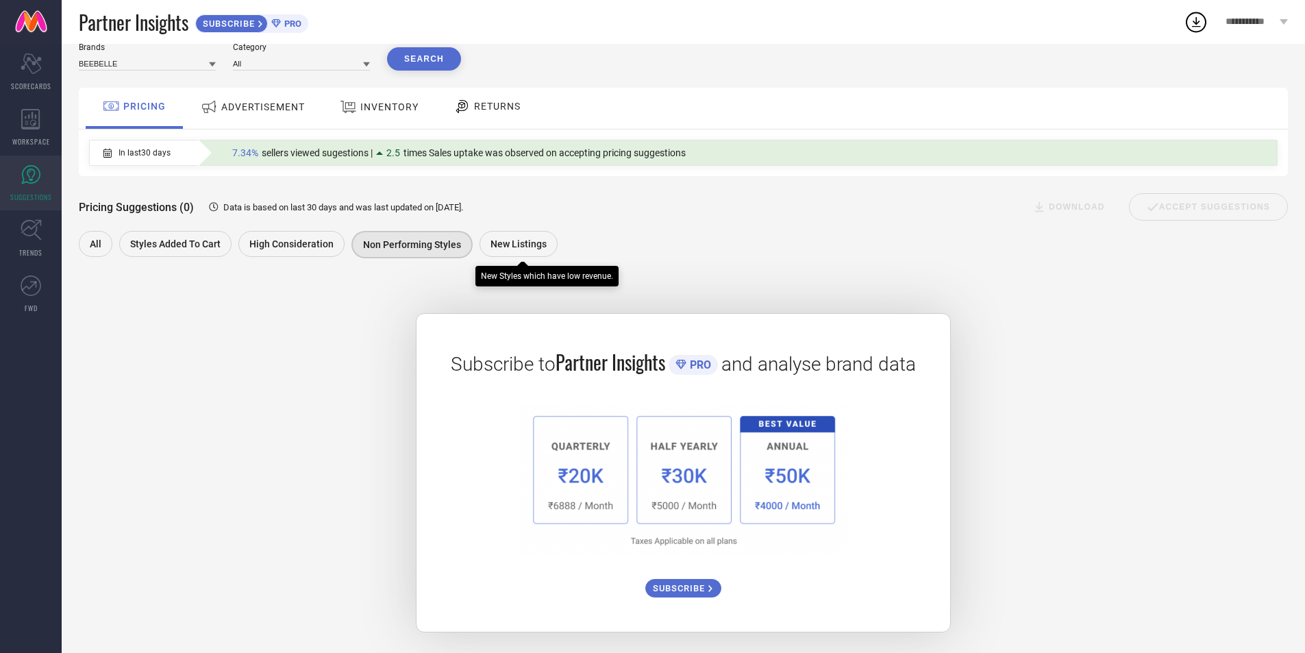
click at [516, 240] on span "New Listings" at bounding box center [518, 243] width 56 height 11
click at [231, 110] on span "ADVERTISEMENT" at bounding box center [263, 106] width 84 height 11
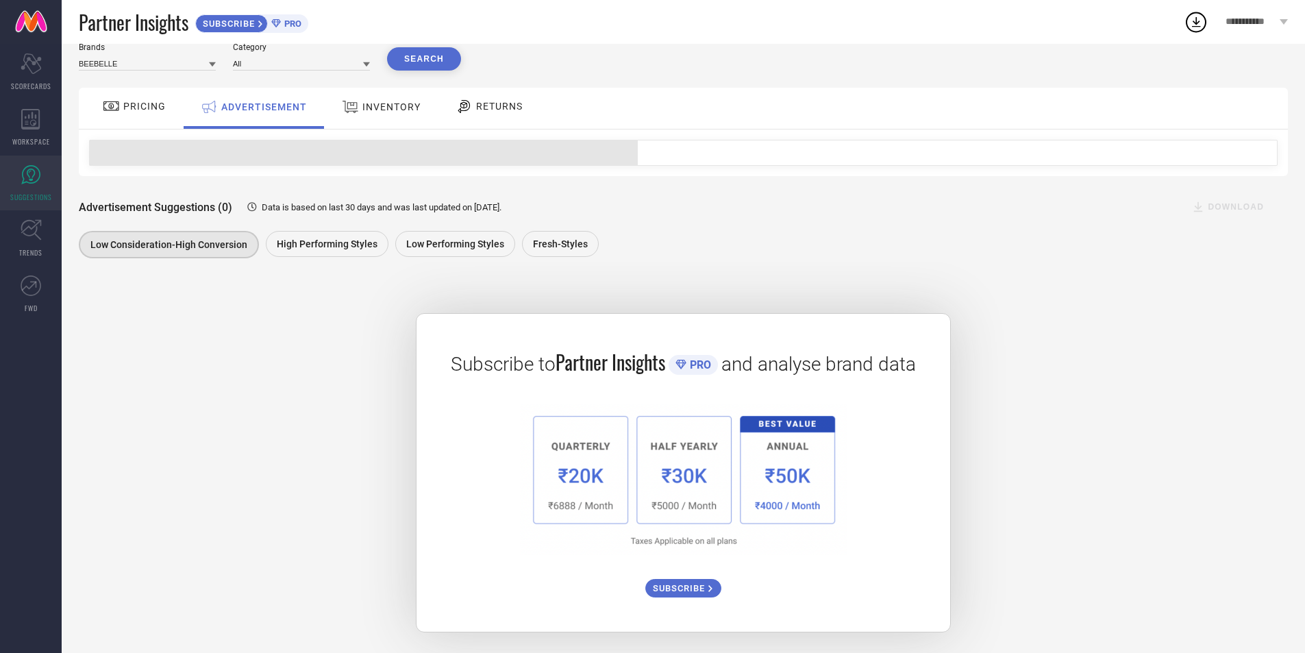
scroll to position [53, 0]
click at [373, 105] on span "INVENTORY" at bounding box center [391, 106] width 58 height 11
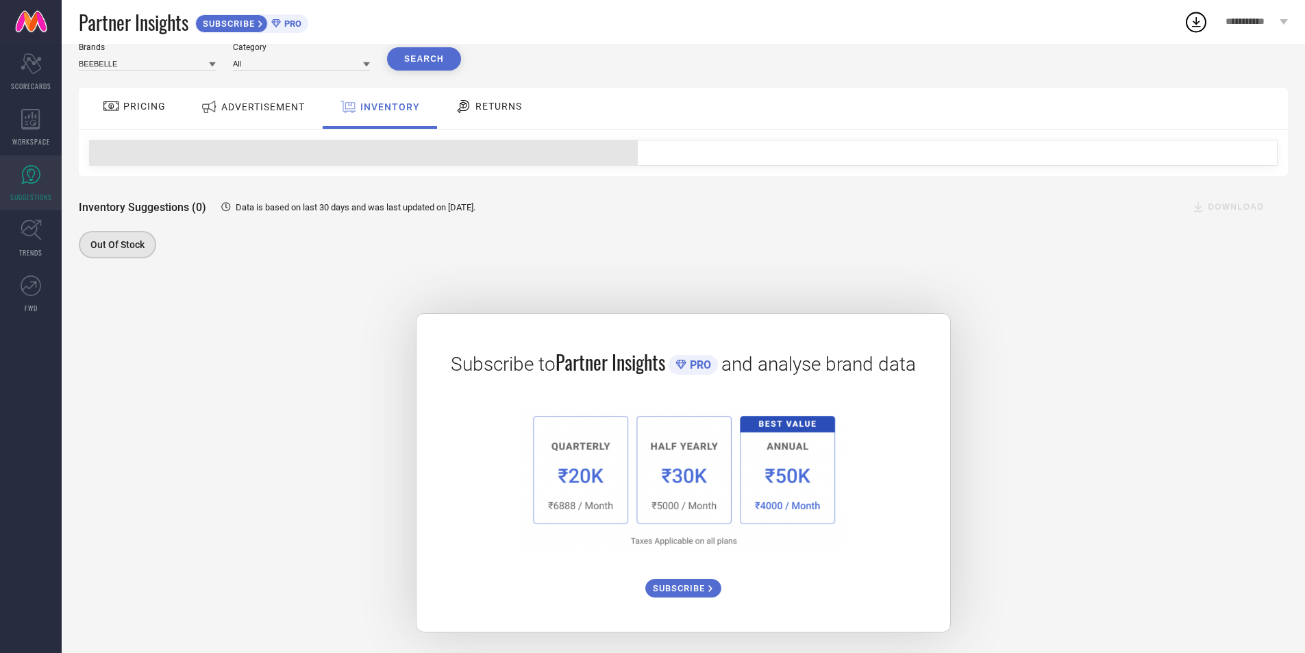
click at [468, 104] on icon at bounding box center [463, 106] width 17 height 16
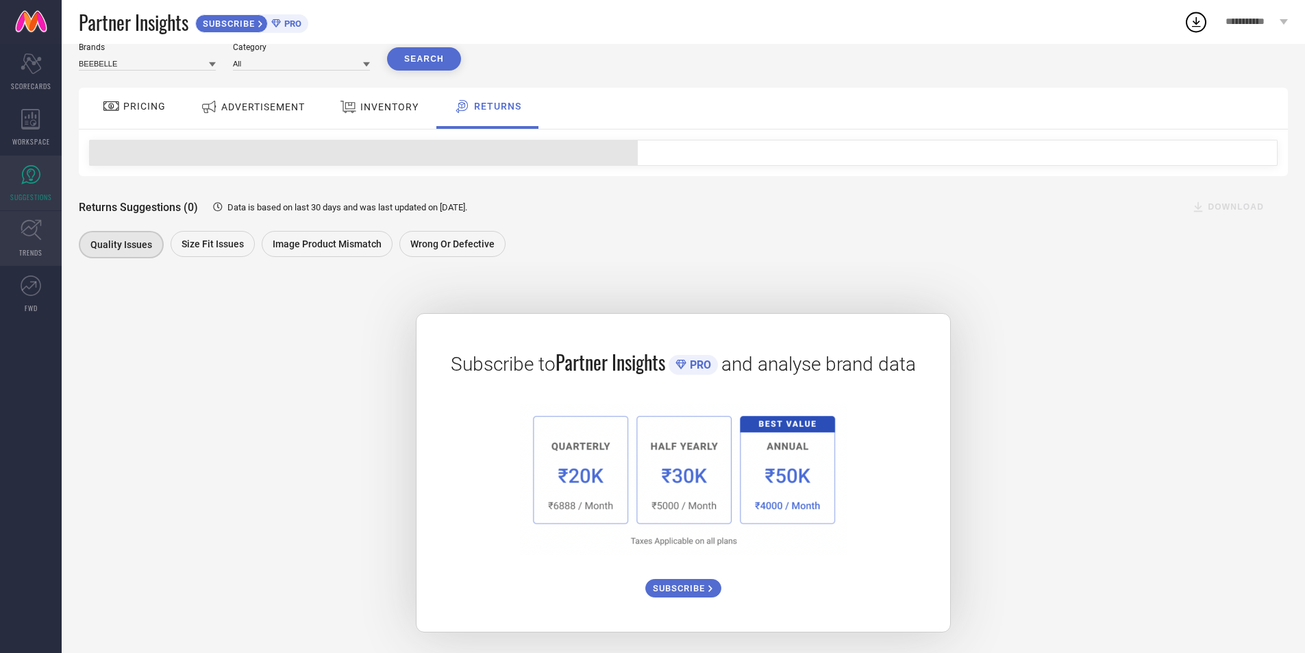
click at [10, 233] on link "TRENDS" at bounding box center [31, 238] width 62 height 55
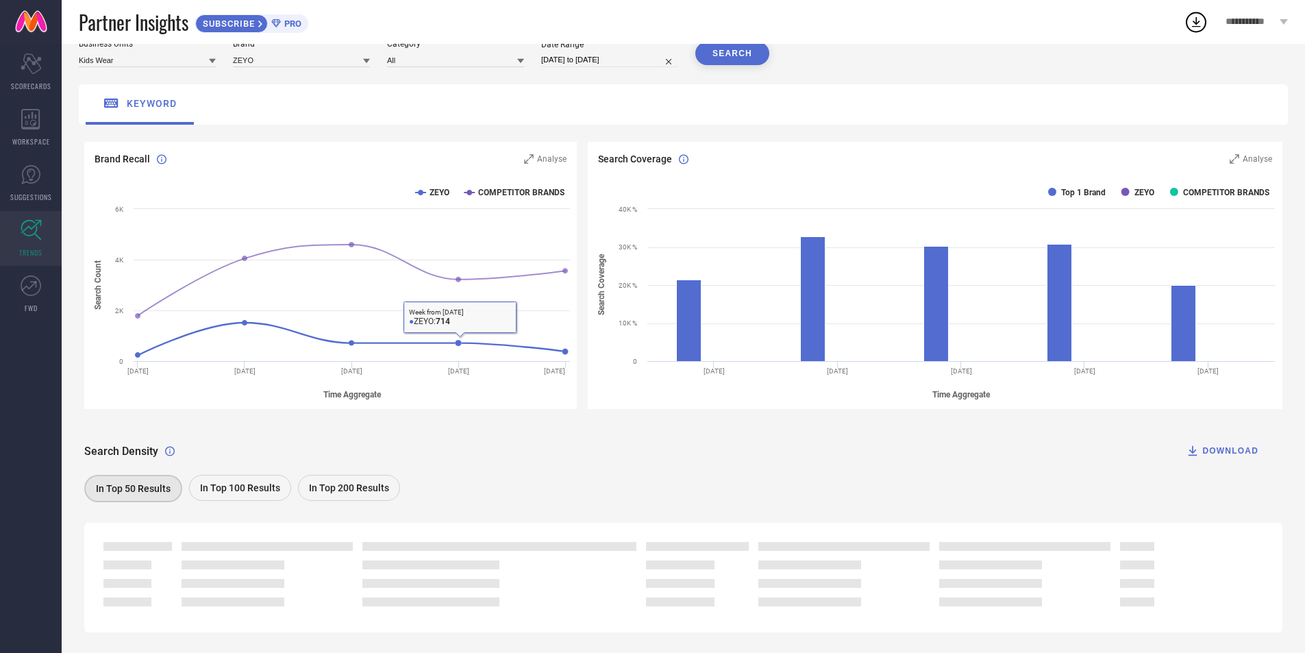
scroll to position [83, 0]
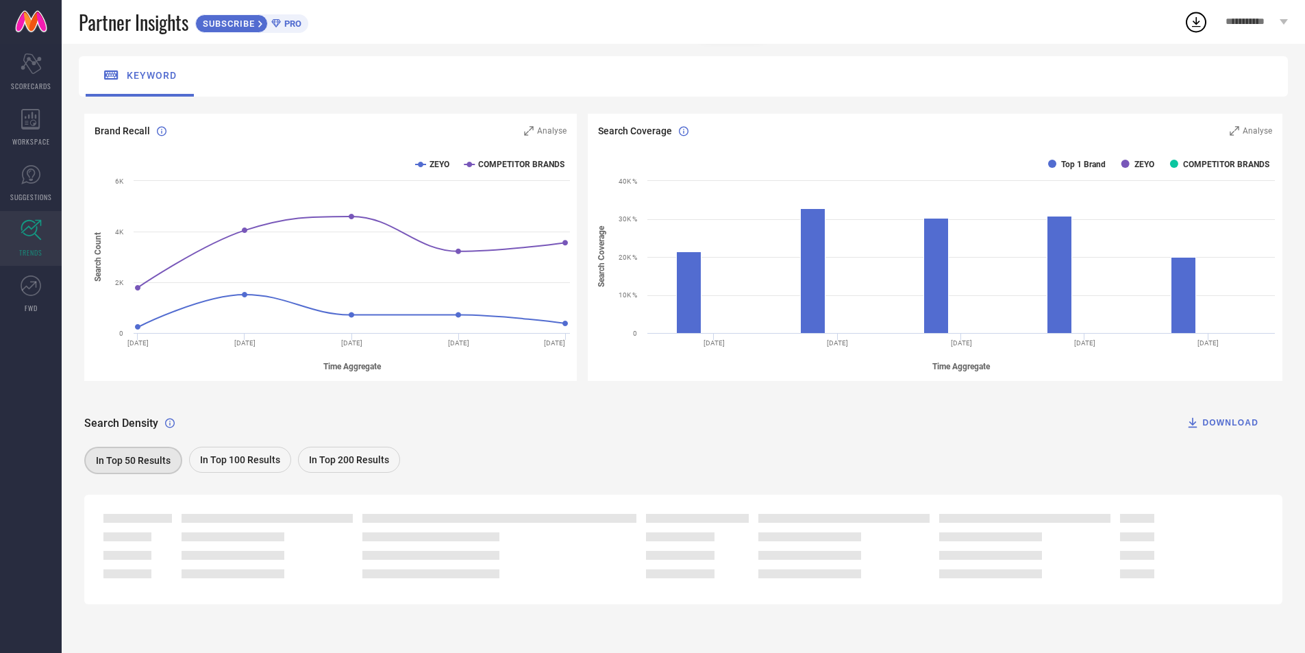
click at [272, 454] on span "In Top 100 Results" at bounding box center [240, 459] width 80 height 11
click at [1105, 286] on rect at bounding box center [935, 264] width 694 height 233
click at [984, 288] on rect at bounding box center [935, 264] width 694 height 233
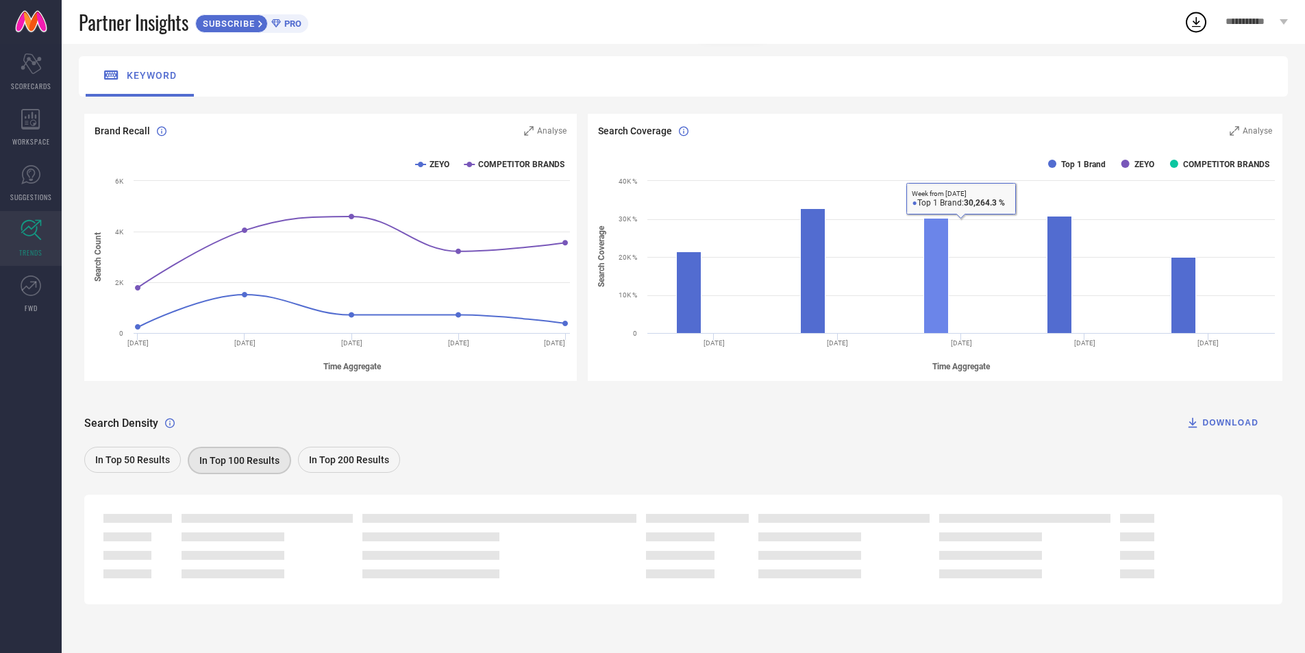
click at [934, 283] on rect at bounding box center [936, 275] width 25 height 115
click at [831, 288] on rect at bounding box center [935, 264] width 694 height 233
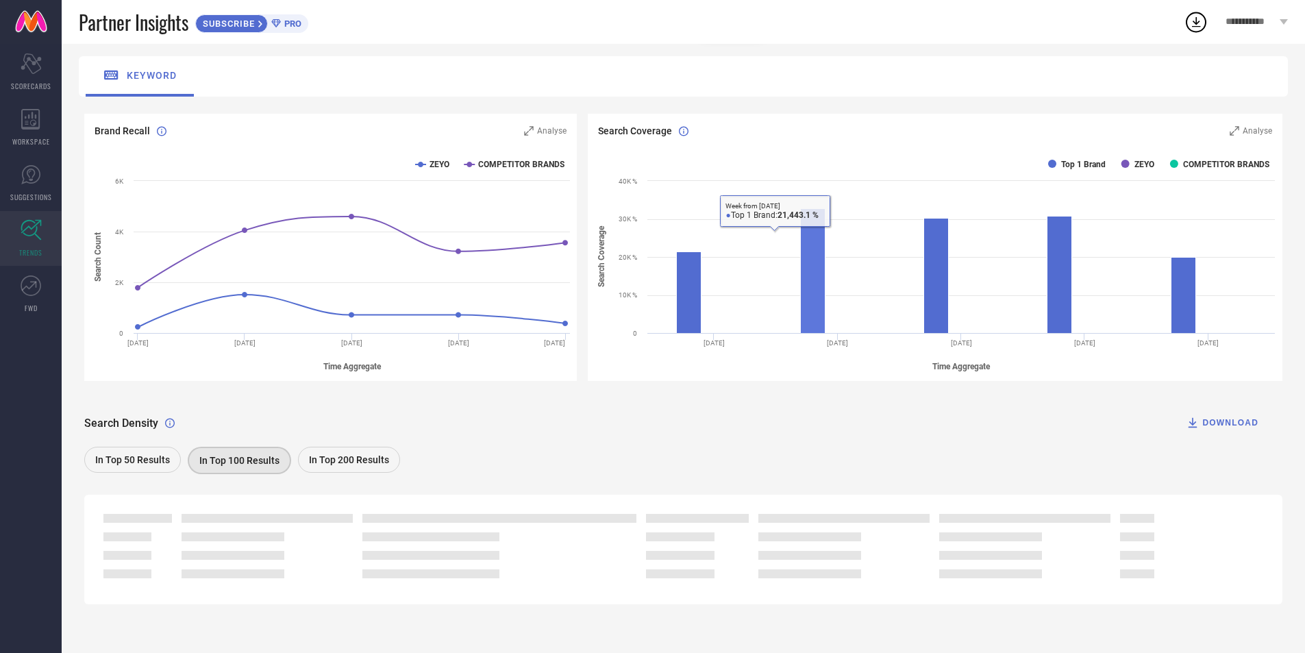
click at [675, 294] on rect at bounding box center [935, 264] width 694 height 233
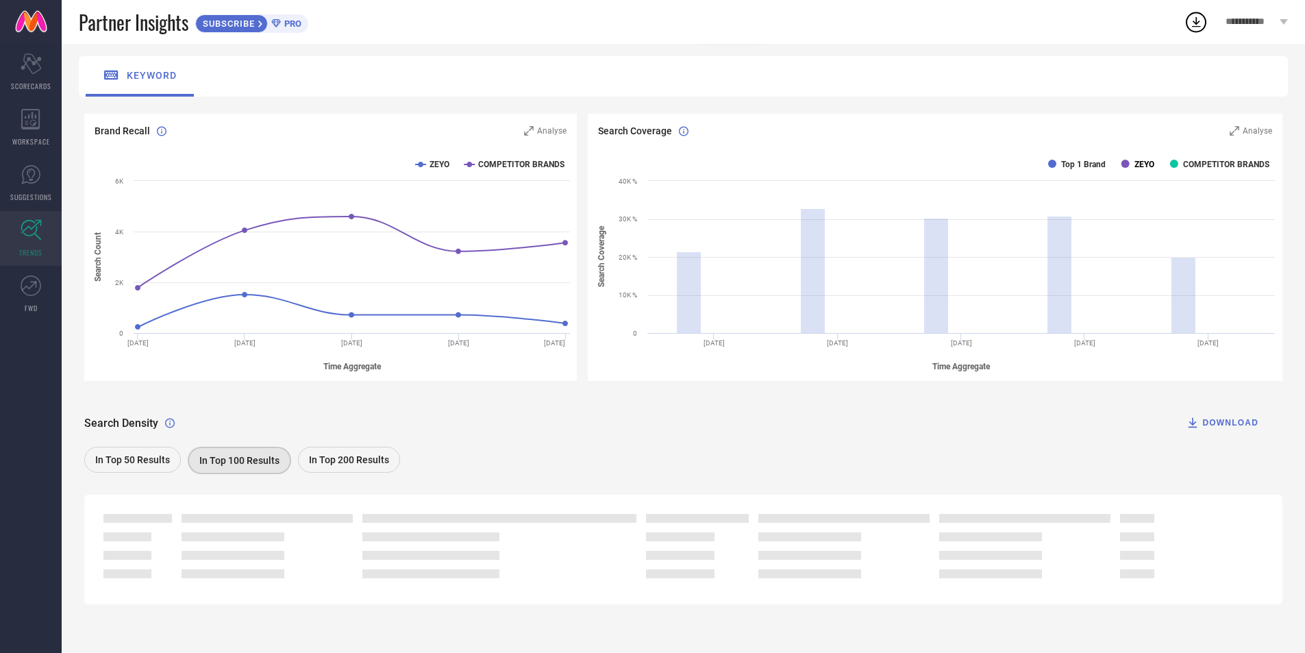
click at [1126, 162] on rect at bounding box center [1125, 164] width 8 height 8
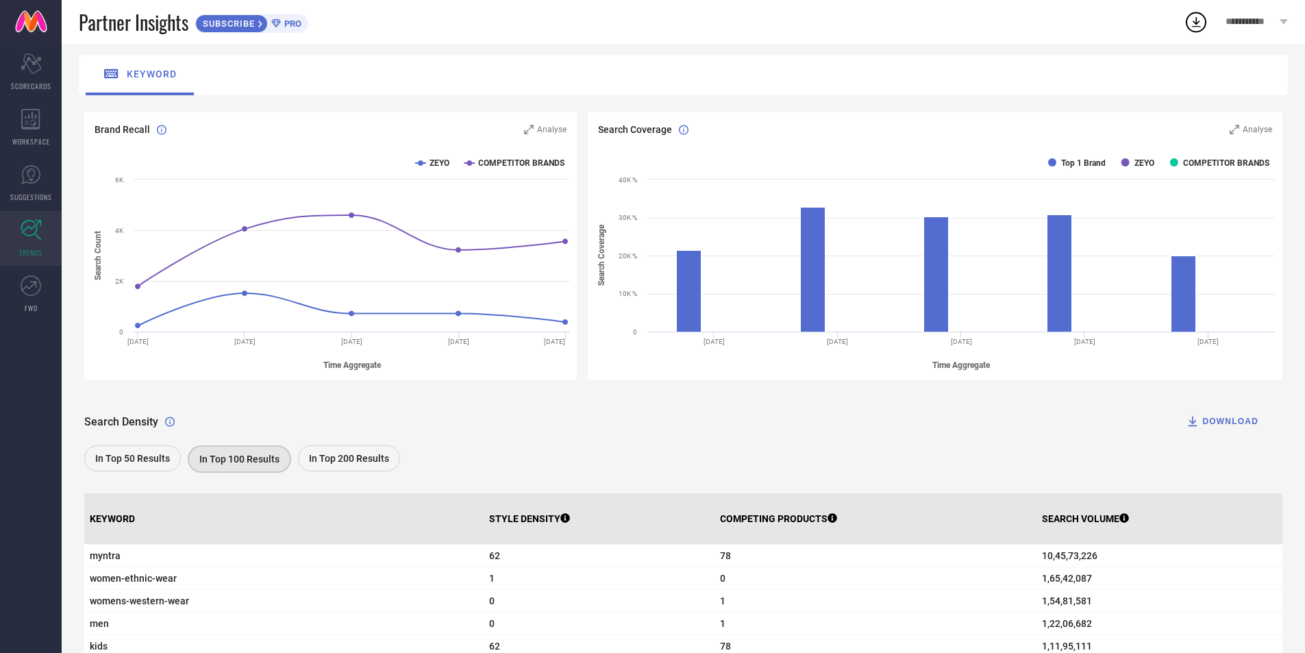
click at [1109, 165] on rect at bounding box center [935, 263] width 694 height 233
click at [1096, 164] on text "Top 1 Brand" at bounding box center [1083, 163] width 45 height 10
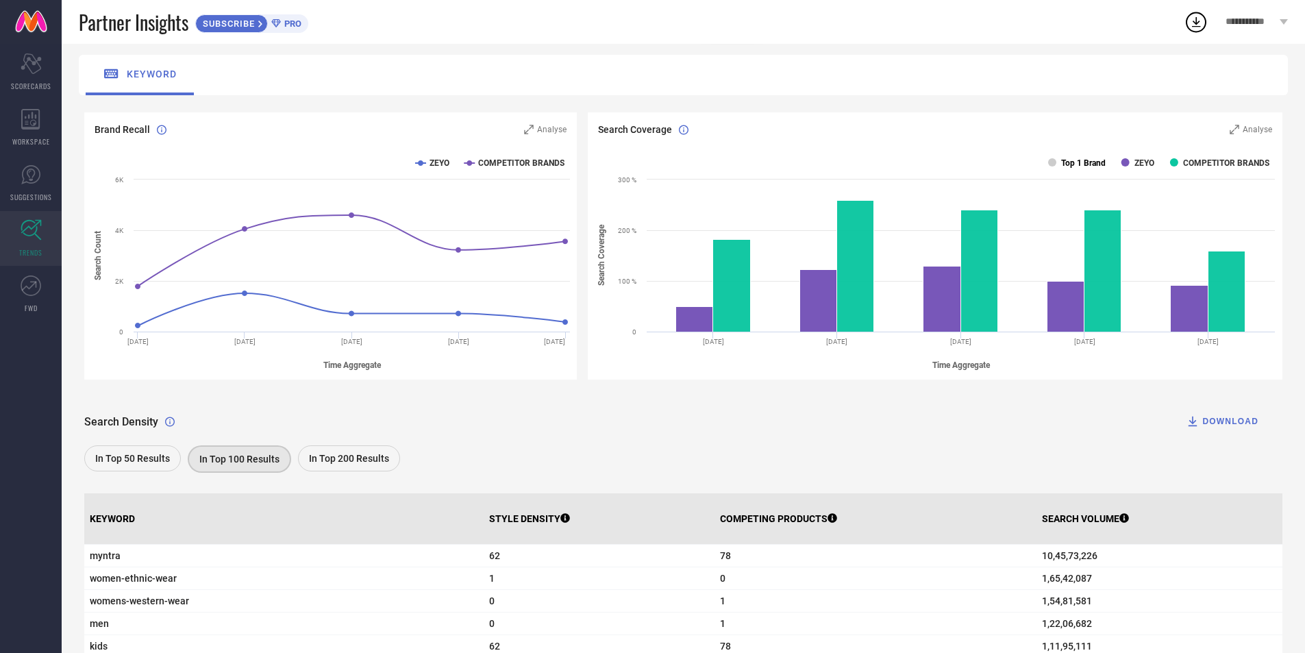
click at [1078, 165] on text "Top 1 Brand" at bounding box center [1083, 163] width 45 height 10
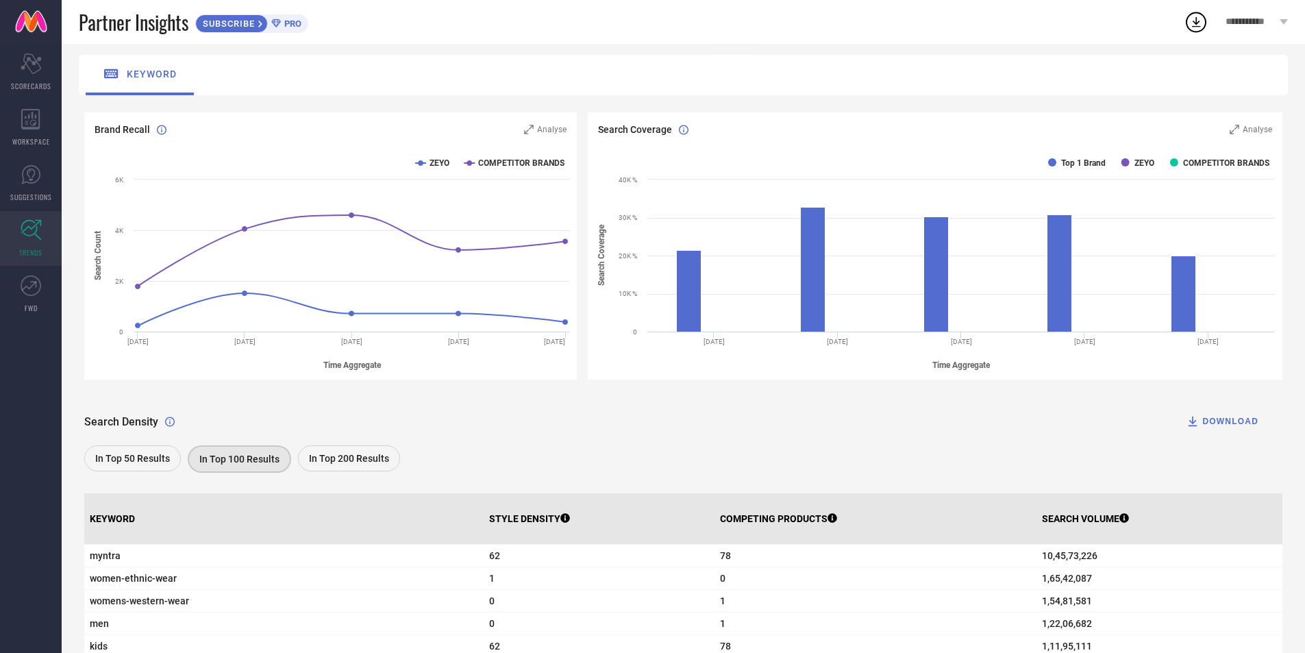
click at [1179, 162] on rect at bounding box center [935, 263] width 694 height 233
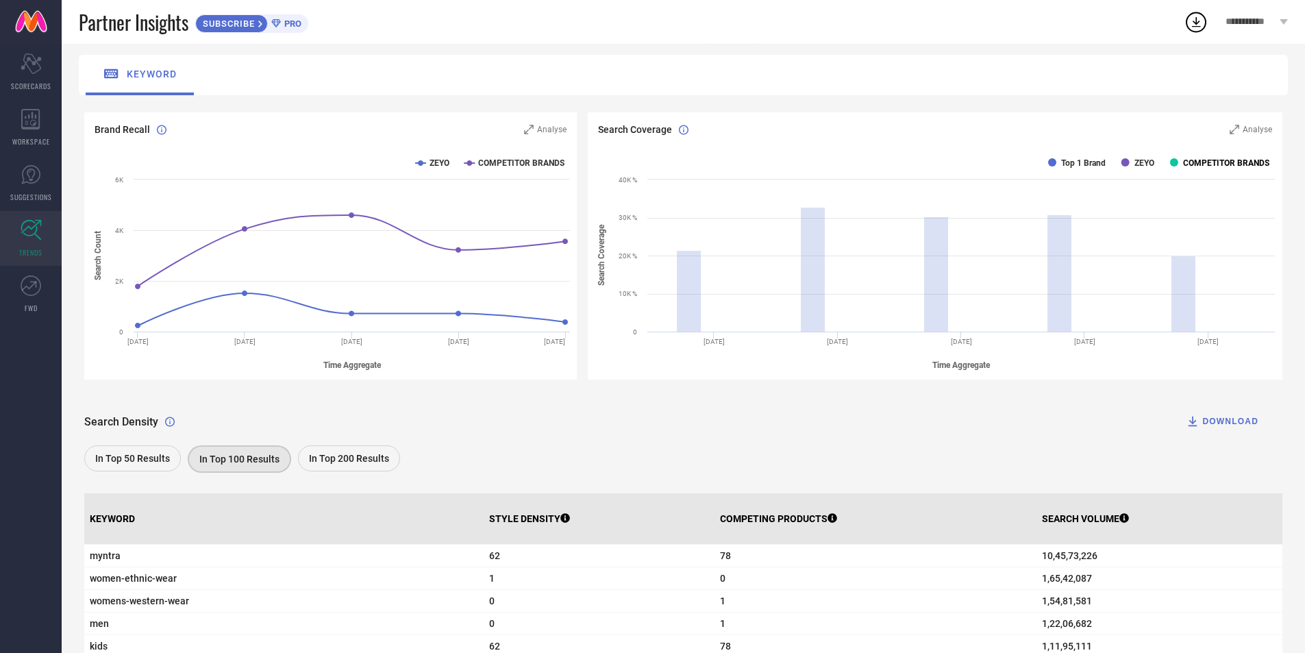
click at [1233, 164] on text "COMPETITOR BRANDS" at bounding box center [1226, 163] width 86 height 10
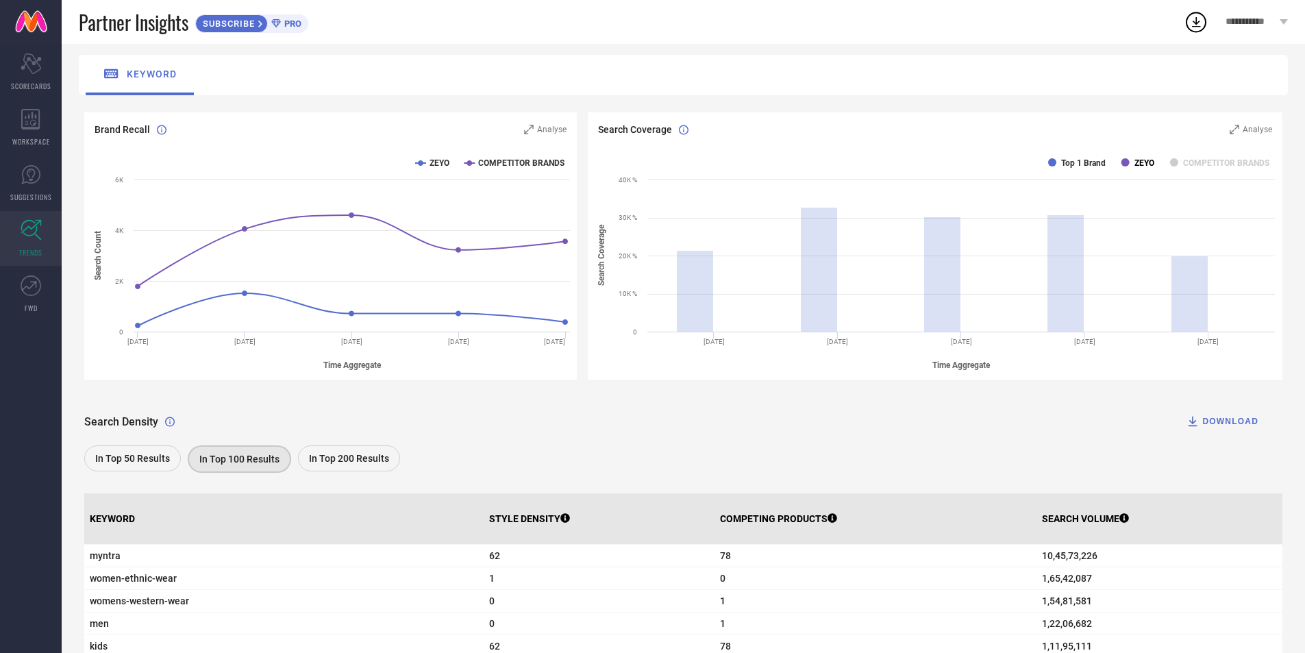
click at [1140, 162] on text "ZEYO" at bounding box center [1144, 163] width 20 height 10
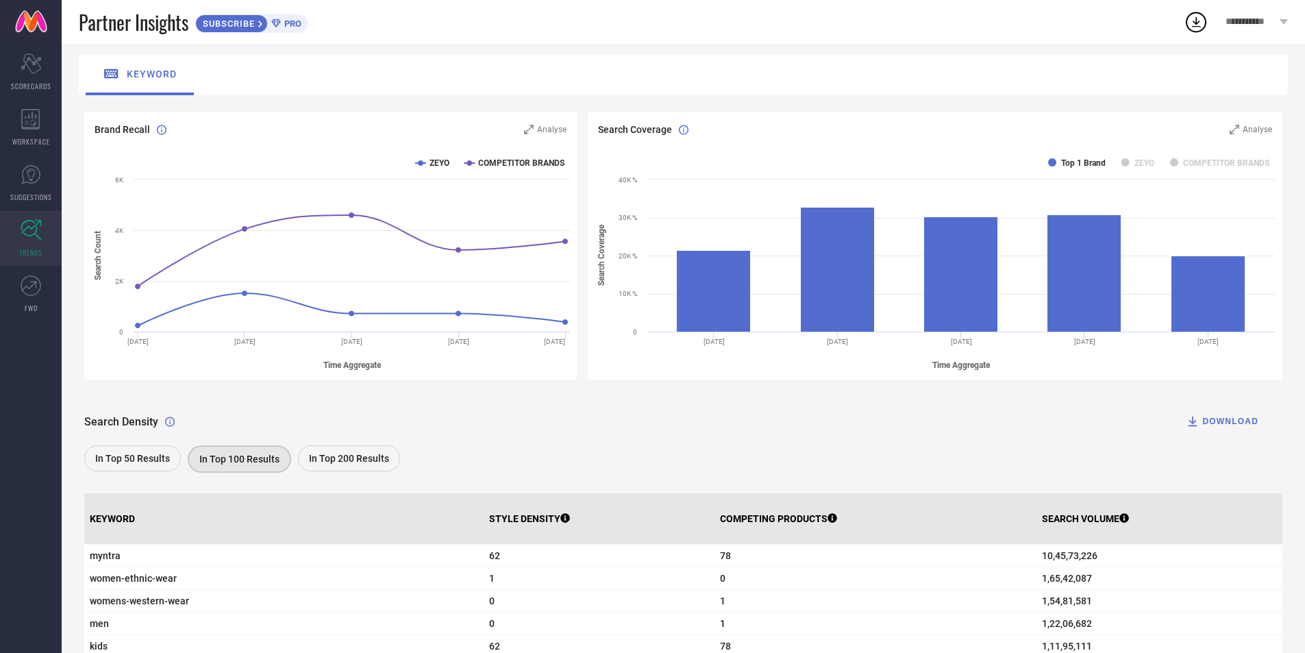
click at [1140, 162] on text "ZEYO" at bounding box center [1144, 163] width 20 height 10
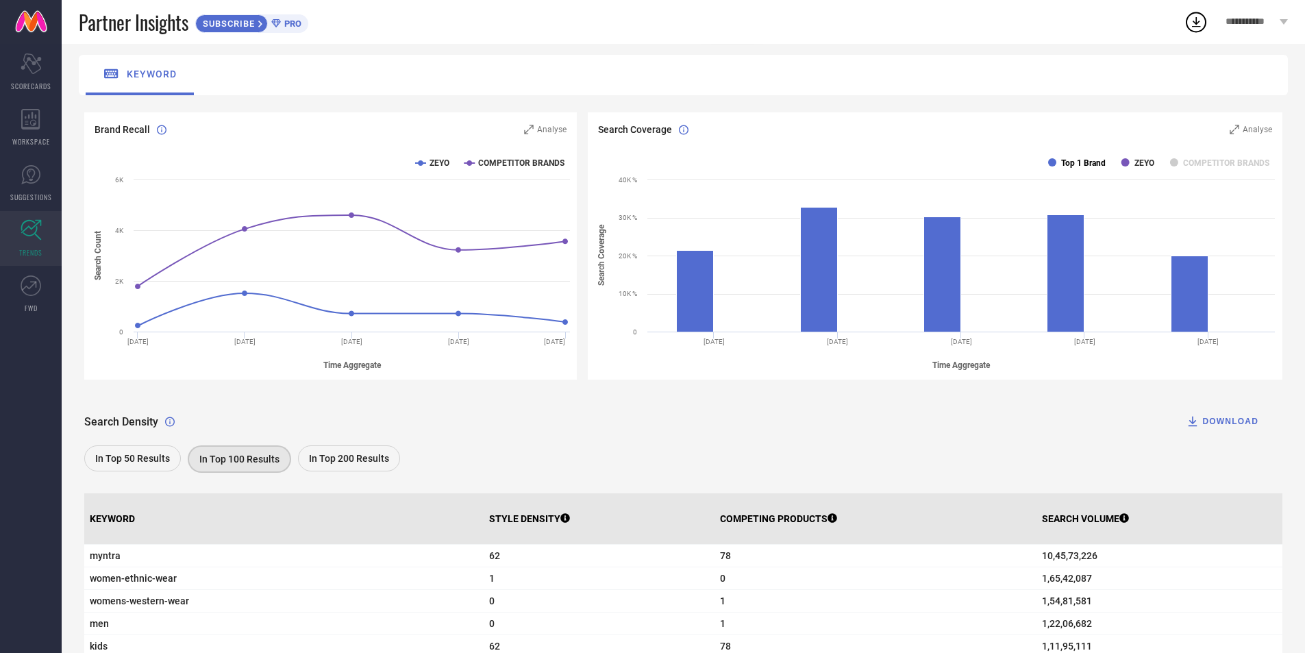
click at [1071, 166] on text "Top 1 Brand" at bounding box center [1083, 163] width 45 height 10
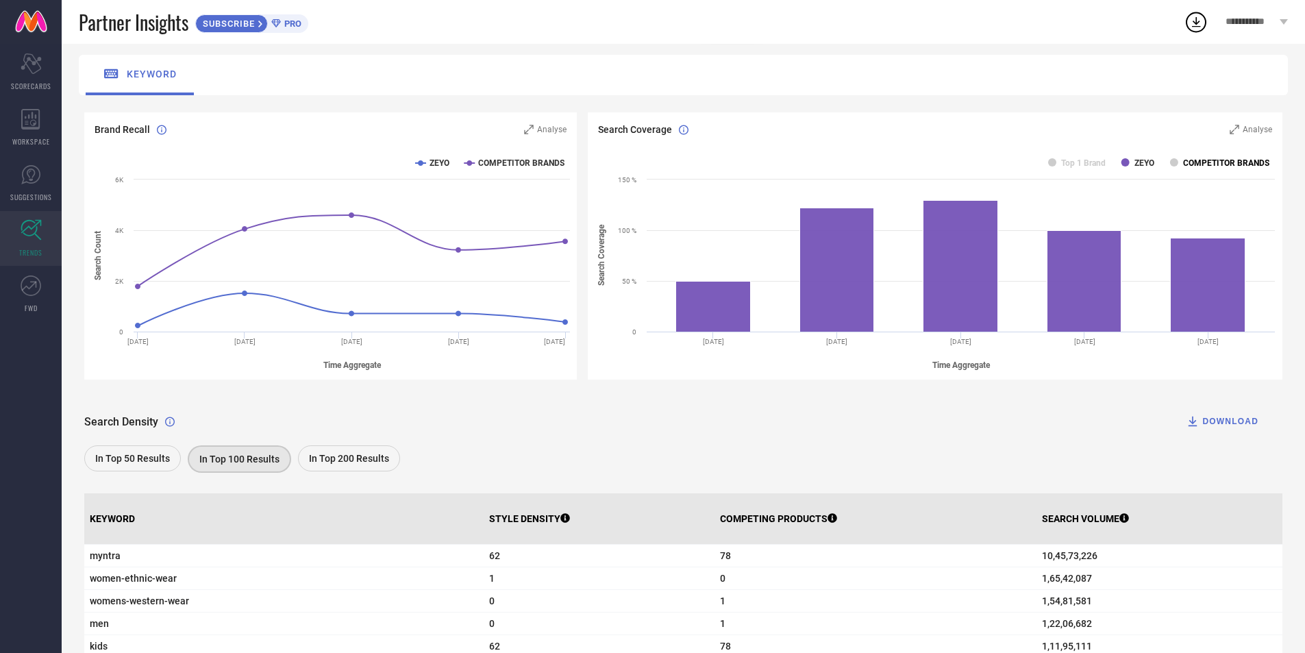
click at [1194, 162] on text "COMPETITOR BRANDS" at bounding box center [1226, 163] width 86 height 10
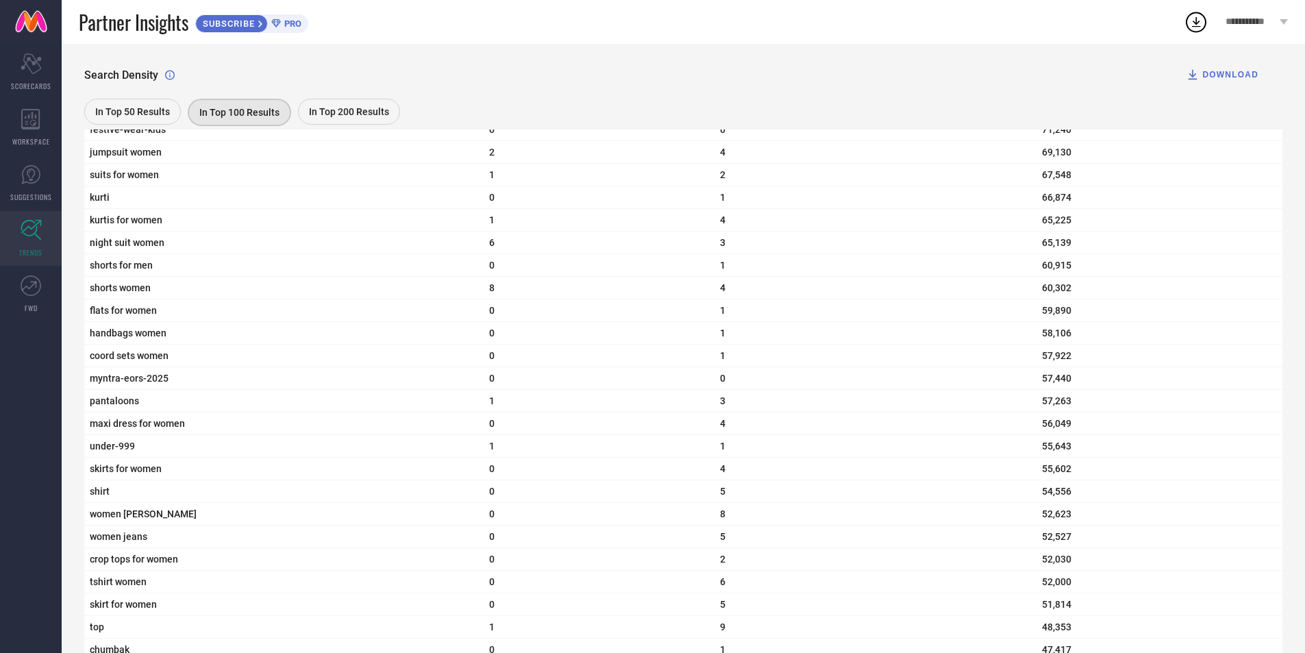
scroll to position [3496, 0]
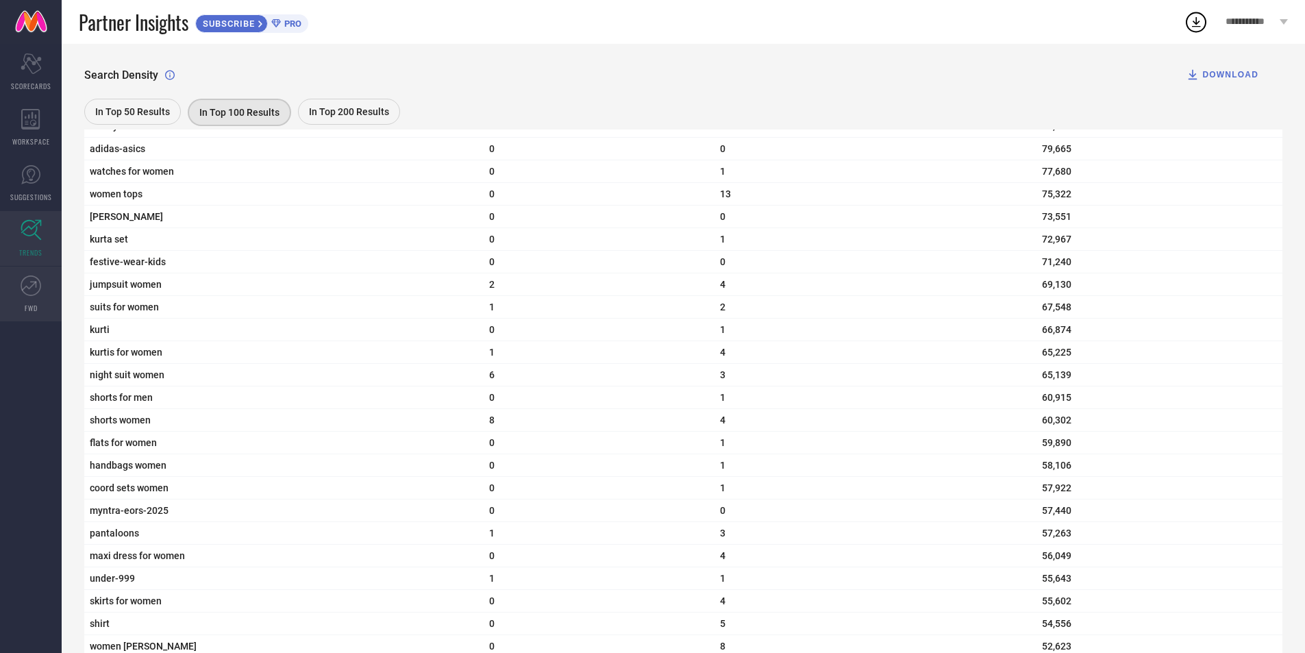
click at [13, 283] on link "FWD" at bounding box center [31, 293] width 62 height 55
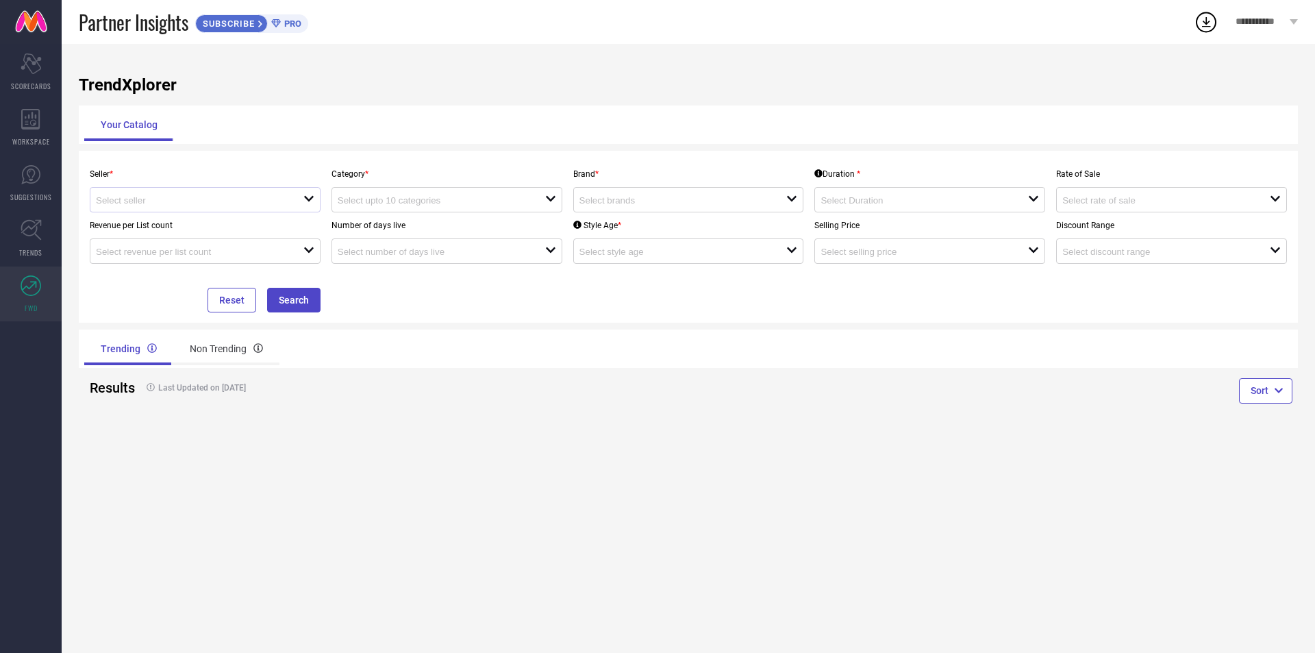
click at [131, 195] on div at bounding box center [200, 199] width 208 height 13
click at [153, 214] on li "[PERSON_NAME] RETAIL CONCEPTS LLP ( 10978 )" at bounding box center [218, 226] width 256 height 25
type input "[PERSON_NAME] RETAIL CONCEPTS LLP ( 10978 )"
click at [393, 200] on input at bounding box center [431, 200] width 187 height 10
drag, startPoint x: 419, startPoint y: 201, endPoint x: 468, endPoint y: 195, distance: 49.1
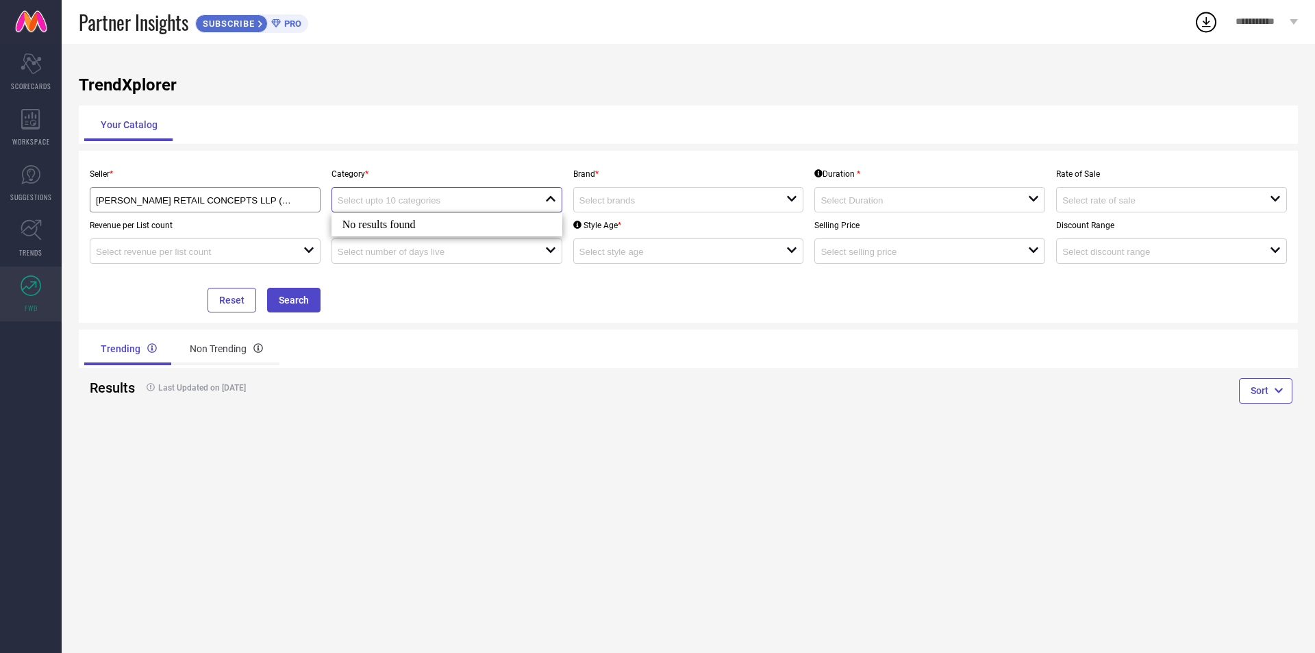
click at [421, 201] on input at bounding box center [431, 200] width 187 height 10
click at [565, 168] on div "Category * close" at bounding box center [447, 186] width 242 height 51
click at [552, 198] on icon "open" at bounding box center [550, 198] width 11 height 11
click at [552, 198] on icon "close" at bounding box center [550, 198] width 11 height 11
click at [701, 205] on input at bounding box center [672, 200] width 187 height 10
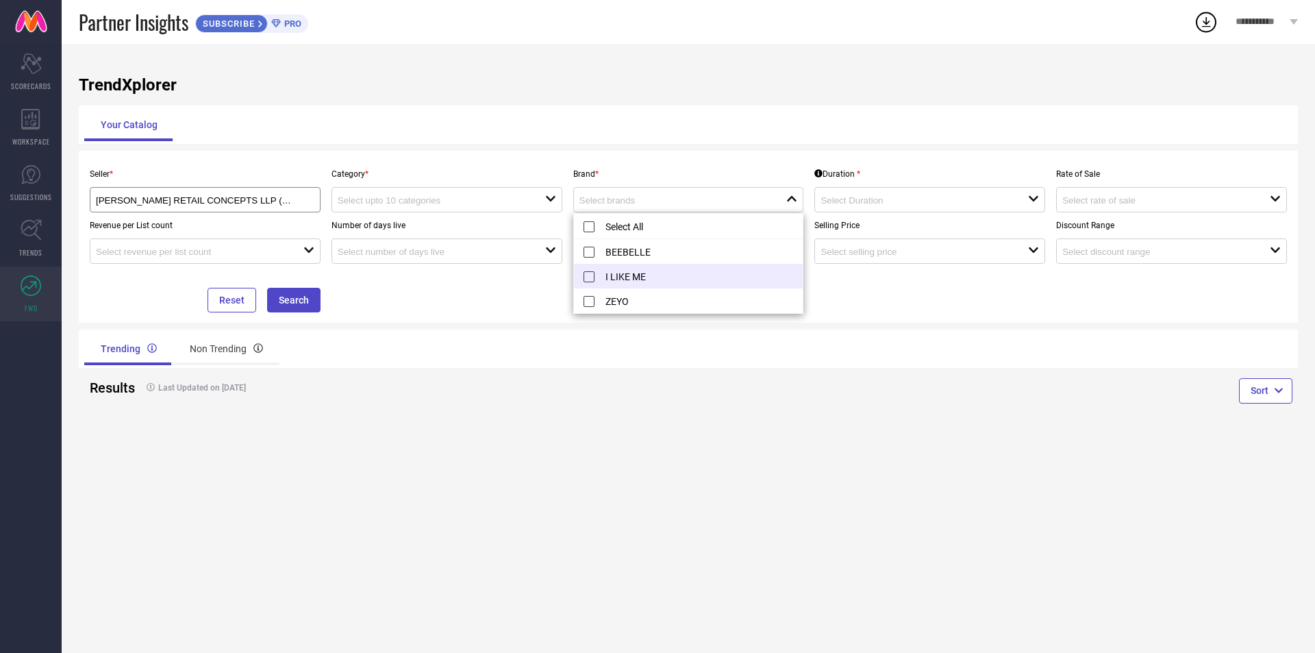
click at [643, 277] on li "I LIKE ME" at bounding box center [688, 276] width 229 height 25
type input "I LIKE ME"
click at [539, 200] on div at bounding box center [442, 199] width 208 height 13
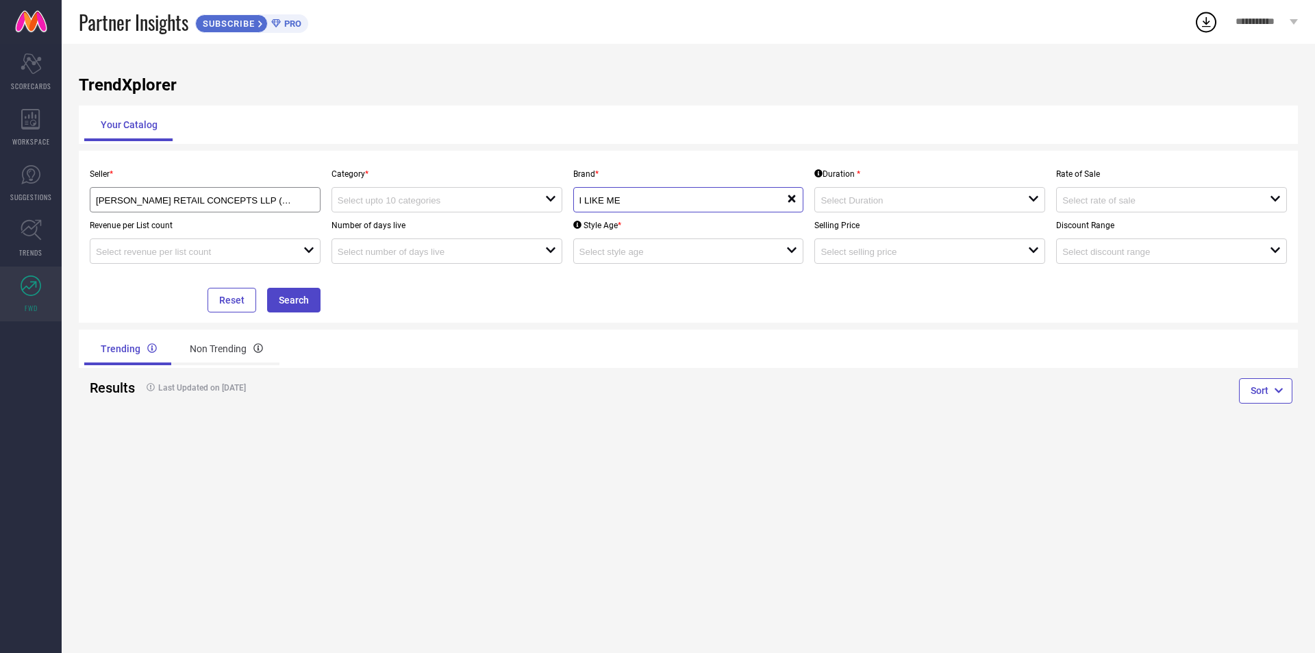
click at [638, 197] on input "I LIKE ME" at bounding box center [672, 200] width 187 height 10
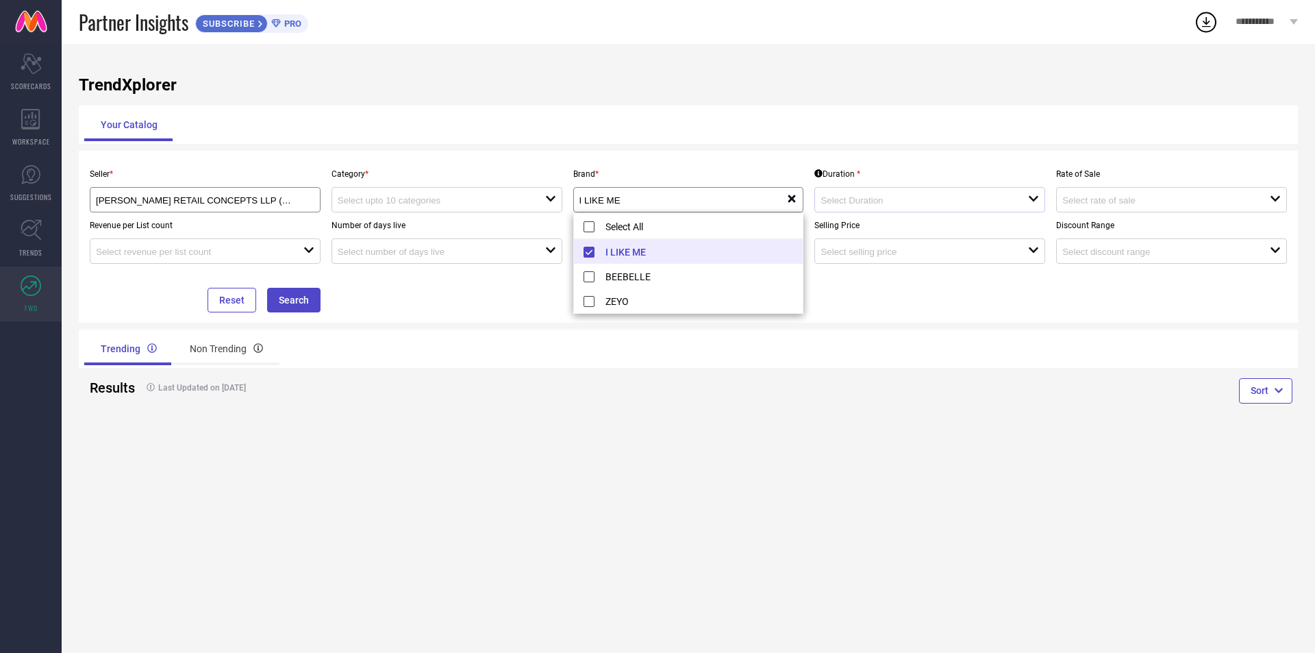
click at [877, 191] on div "open" at bounding box center [929, 199] width 231 height 25
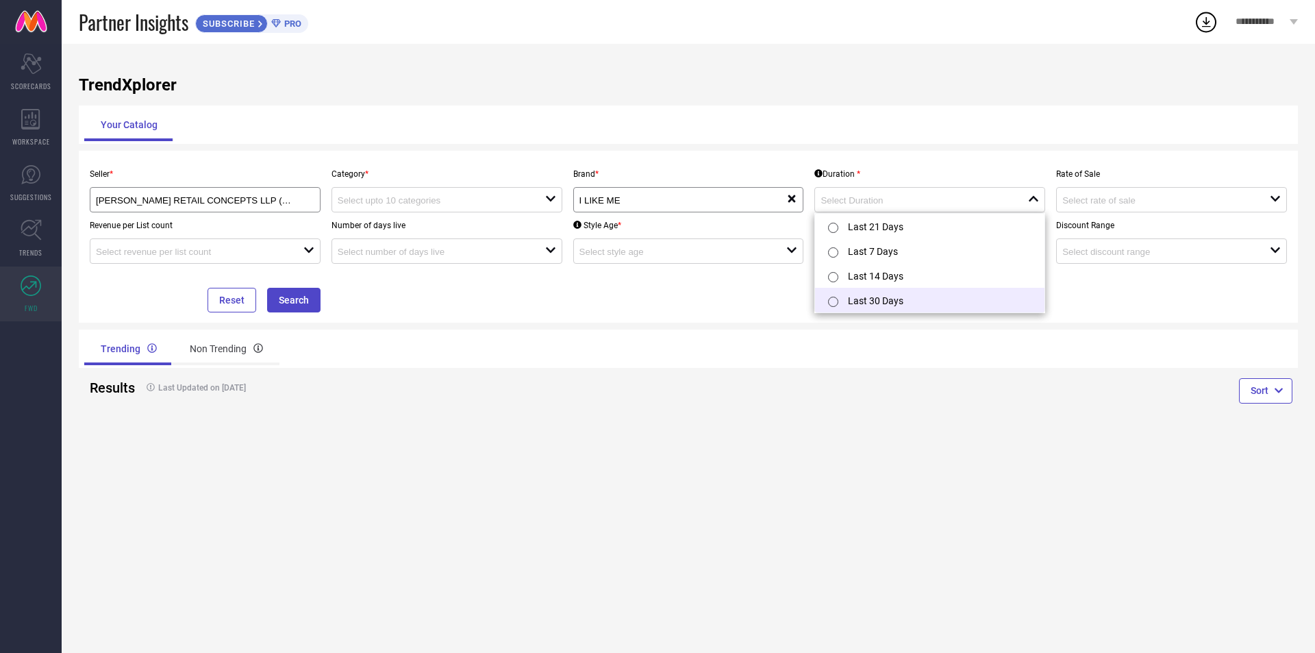
click at [907, 296] on li "Last 30 Days" at bounding box center [929, 300] width 229 height 25
type input "Last 30 Days"
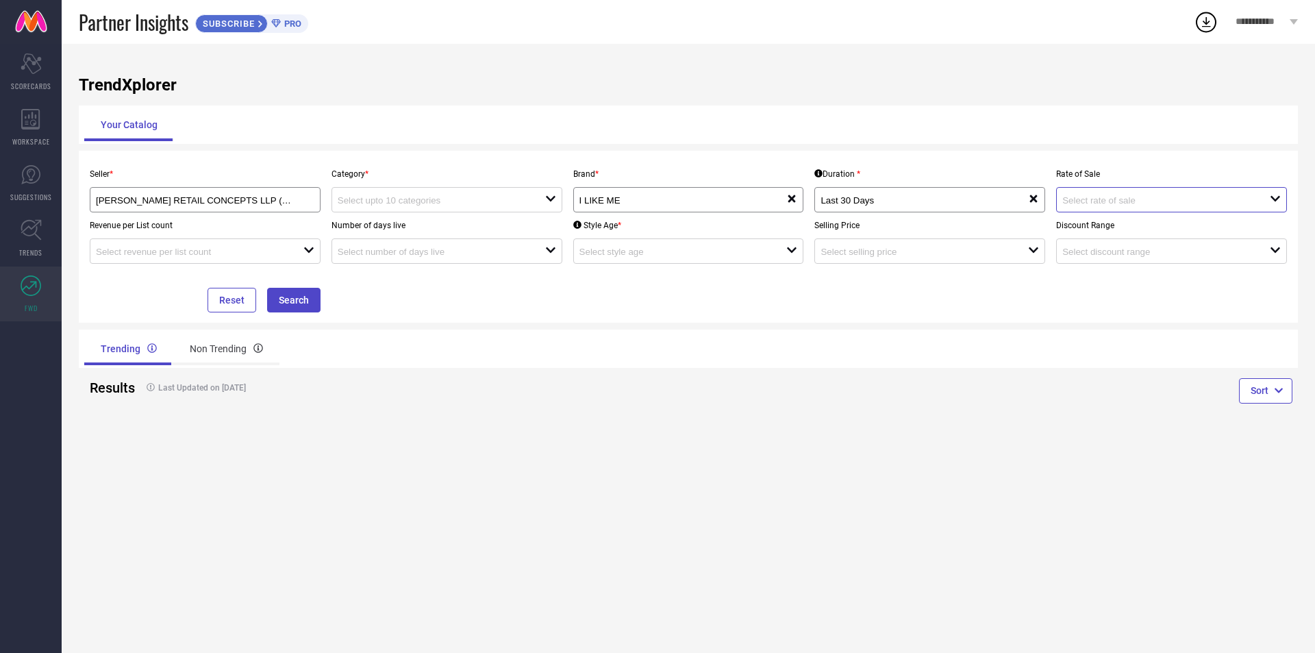
click at [1123, 202] on input at bounding box center [1155, 200] width 187 height 10
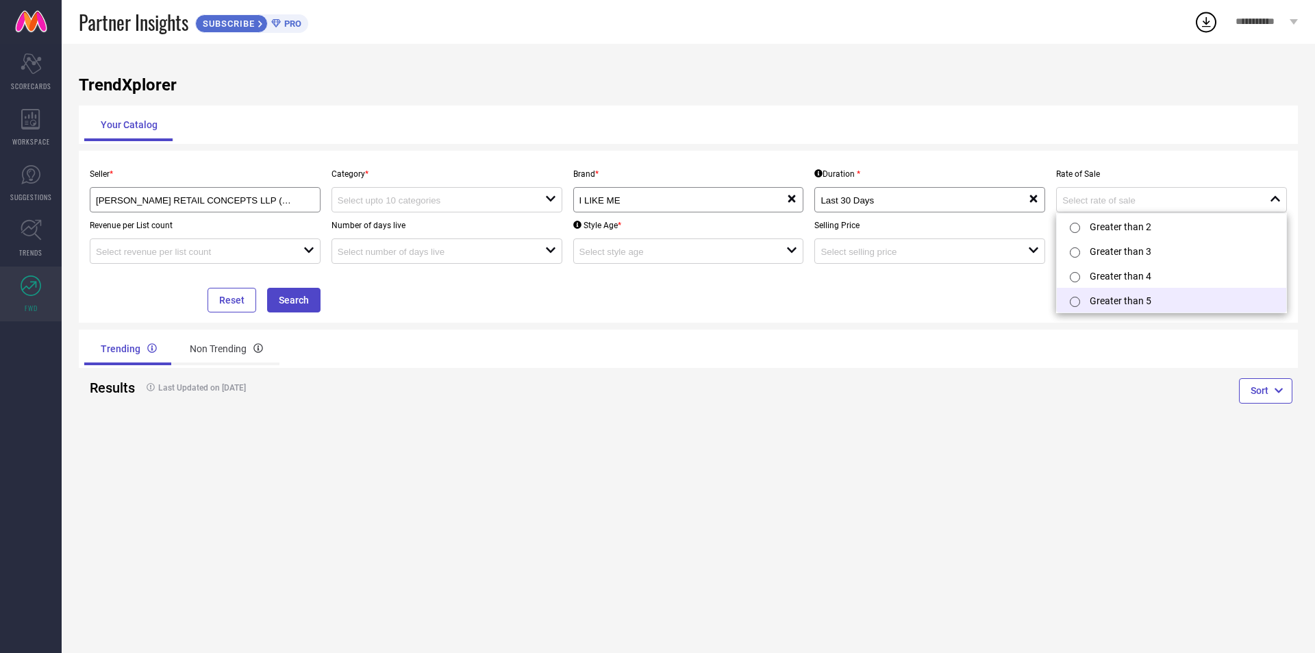
click at [1129, 292] on li "Greater than 5" at bounding box center [1171, 300] width 229 height 25
type input "Greater than 5"
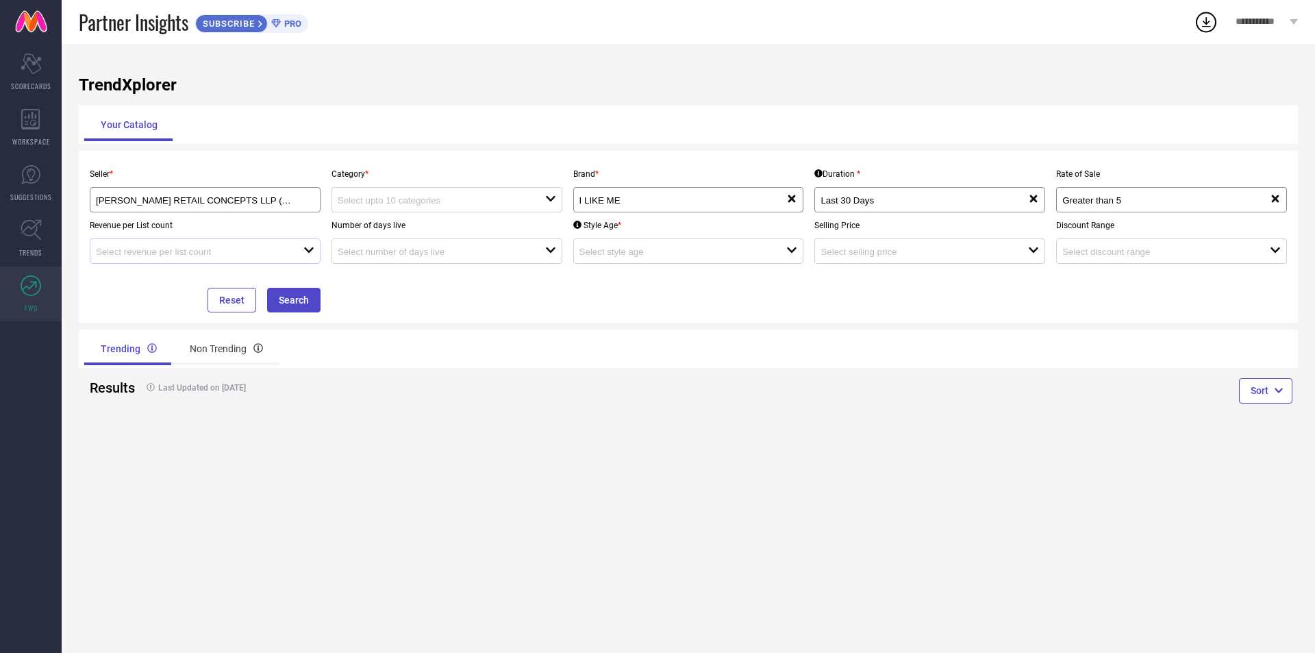
click at [281, 244] on div "open" at bounding box center [205, 250] width 231 height 25
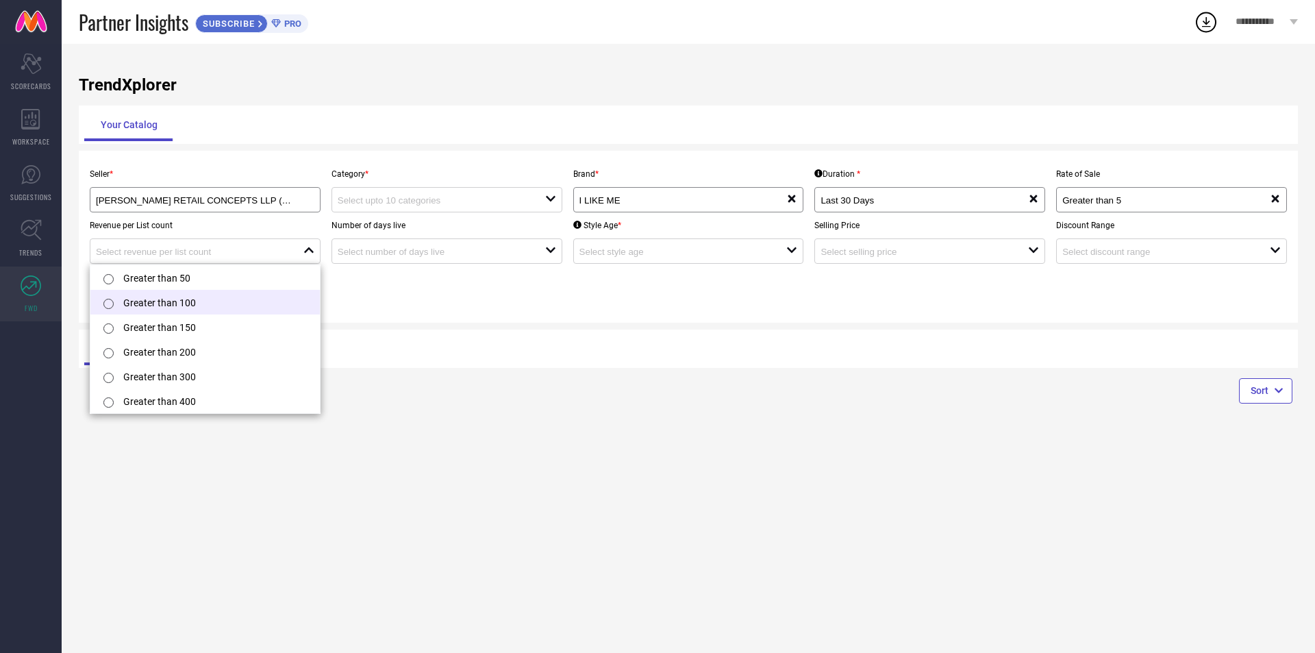
click at [249, 301] on li "Greater than 100" at bounding box center [204, 302] width 229 height 25
type input "Greater than 100"
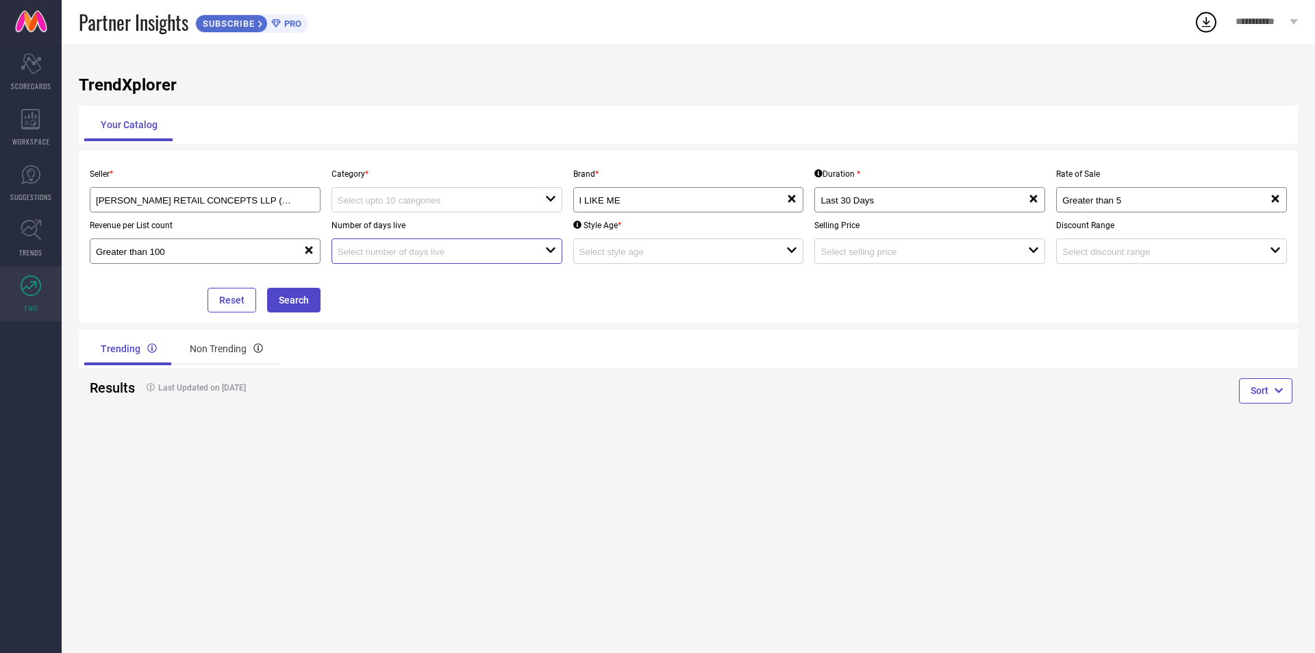
click at [444, 255] on input at bounding box center [431, 252] width 187 height 10
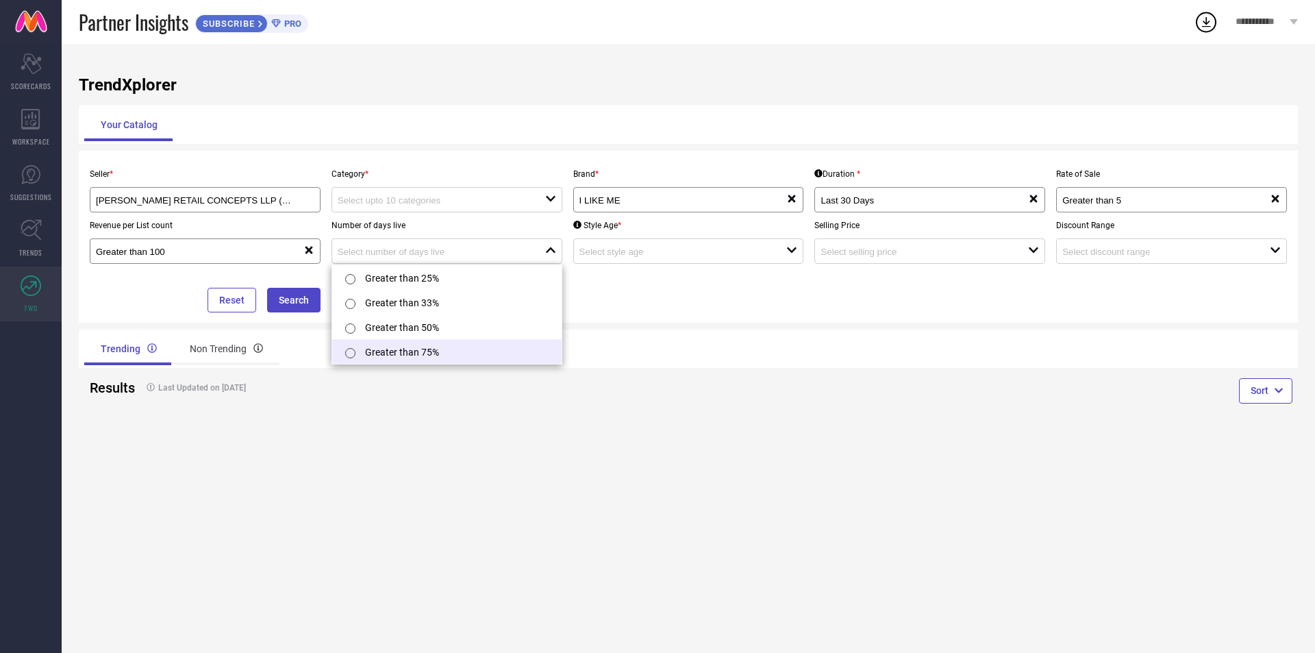
click at [449, 345] on li "Greater than 75%" at bounding box center [446, 351] width 229 height 25
type input "Greater than 75%"
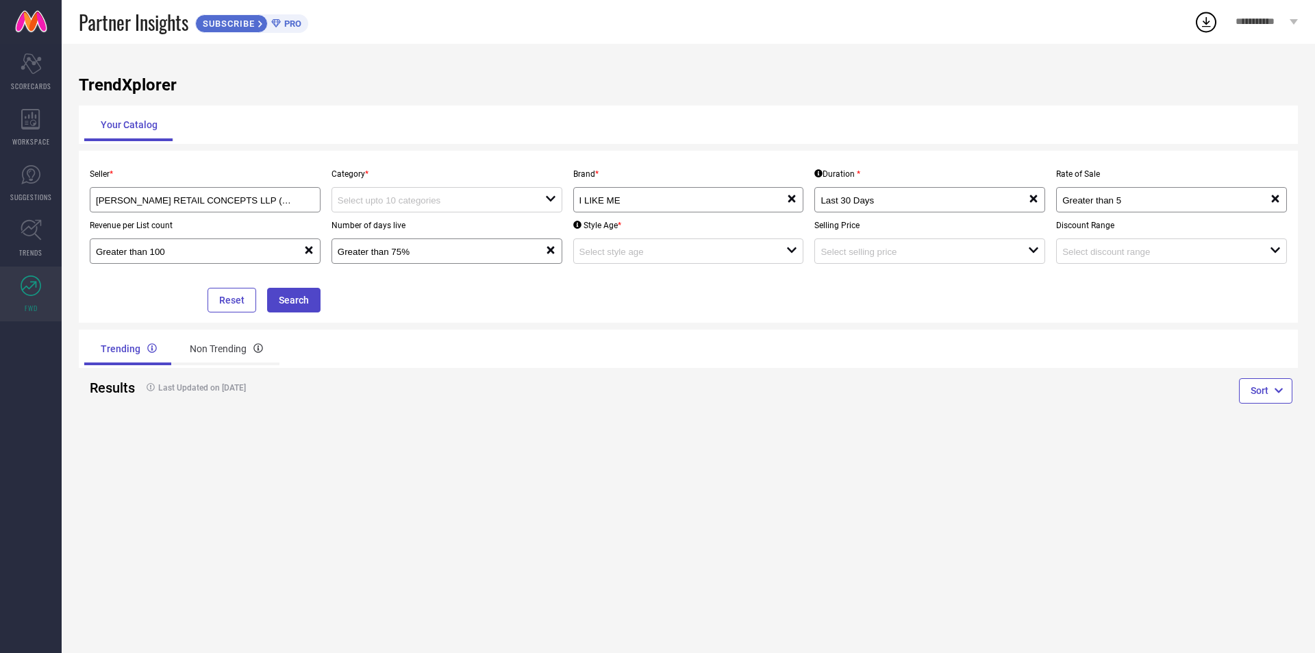
click at [784, 216] on div "Style Age * open" at bounding box center [689, 237] width 242 height 51
click at [742, 238] on div "Style Age * open" at bounding box center [689, 237] width 242 height 51
click at [740, 247] on div at bounding box center [683, 250] width 208 height 13
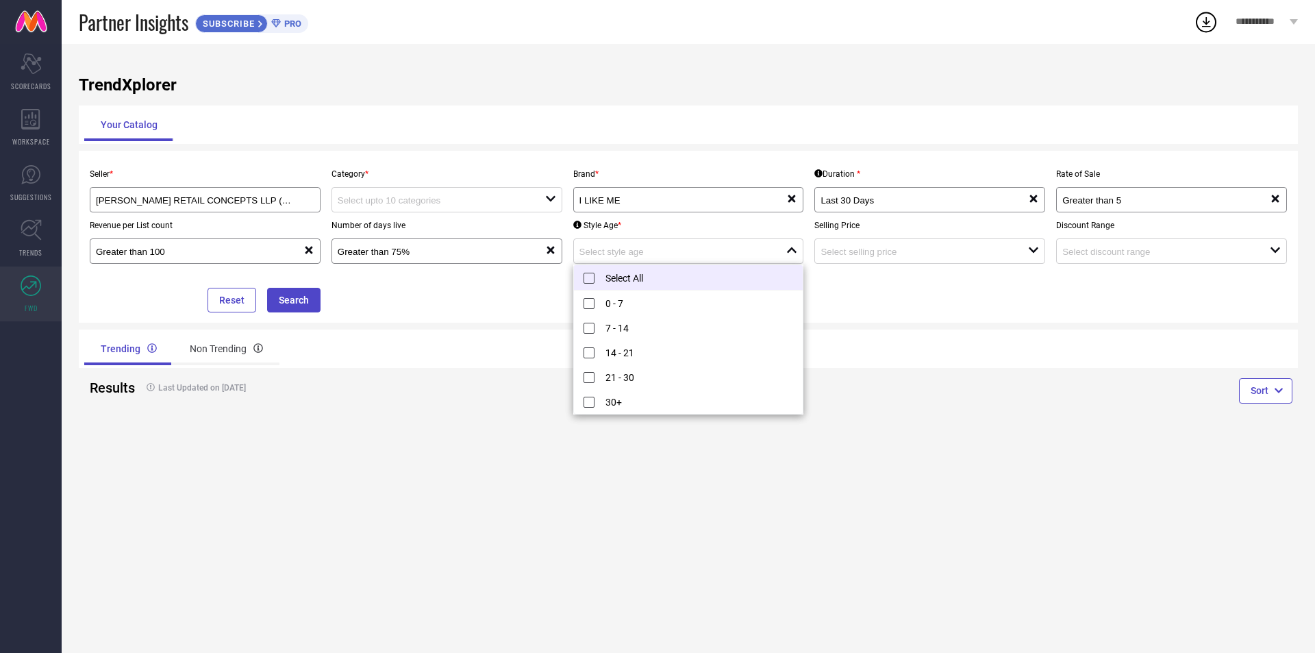
click at [686, 278] on li "Select All" at bounding box center [688, 277] width 229 height 25
type input "0 - 7, + 4 more"
click at [881, 254] on input at bounding box center [913, 252] width 187 height 10
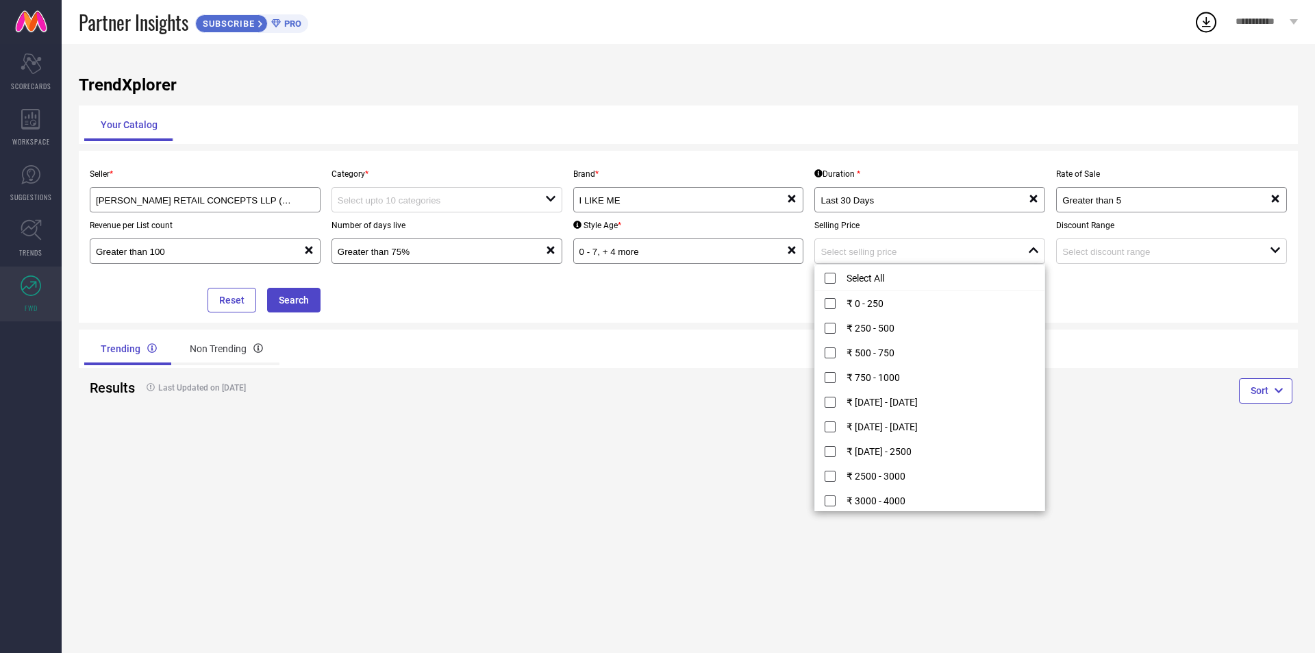
click at [634, 395] on div "Results Last Updated on [DATE]" at bounding box center [383, 387] width 599 height 39
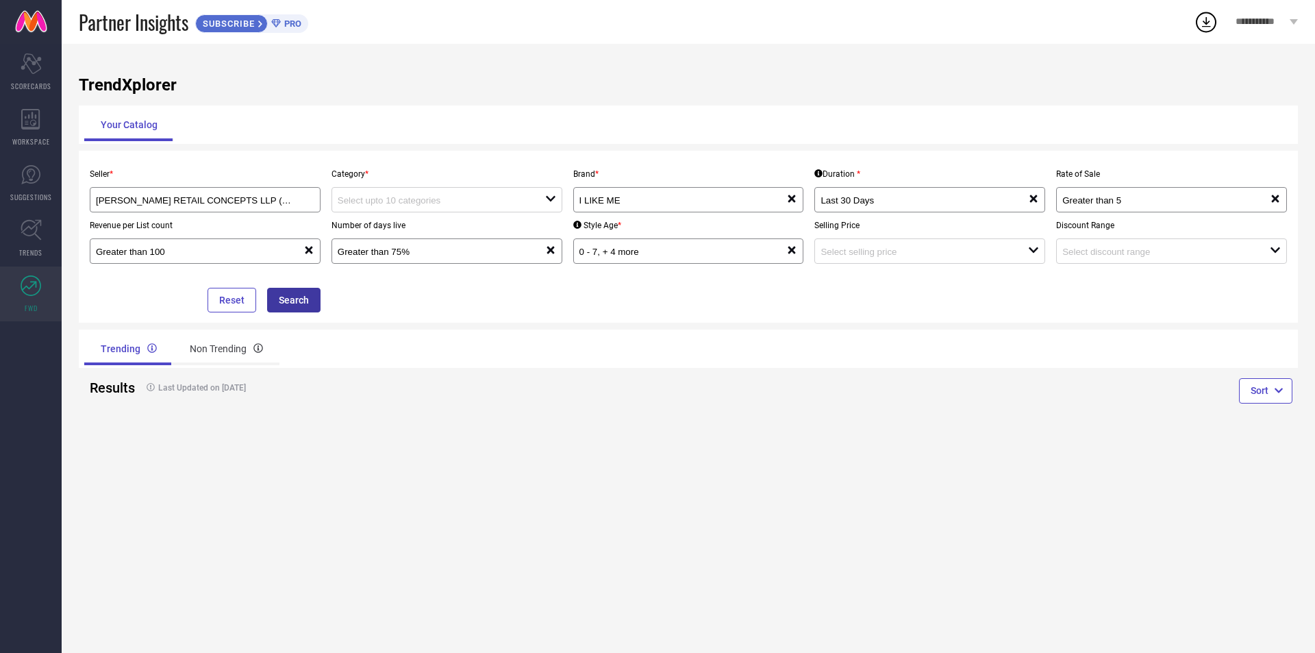
click at [301, 299] on button "Search" at bounding box center [293, 300] width 53 height 25
click at [519, 218] on div "Number of days live Greater than 75% reset" at bounding box center [447, 237] width 242 height 51
click at [507, 201] on input at bounding box center [431, 200] width 187 height 10
click at [502, 219] on div "No results found" at bounding box center [446, 224] width 231 height 23
drag, startPoint x: 440, startPoint y: 231, endPoint x: 436, endPoint y: 270, distance: 39.3
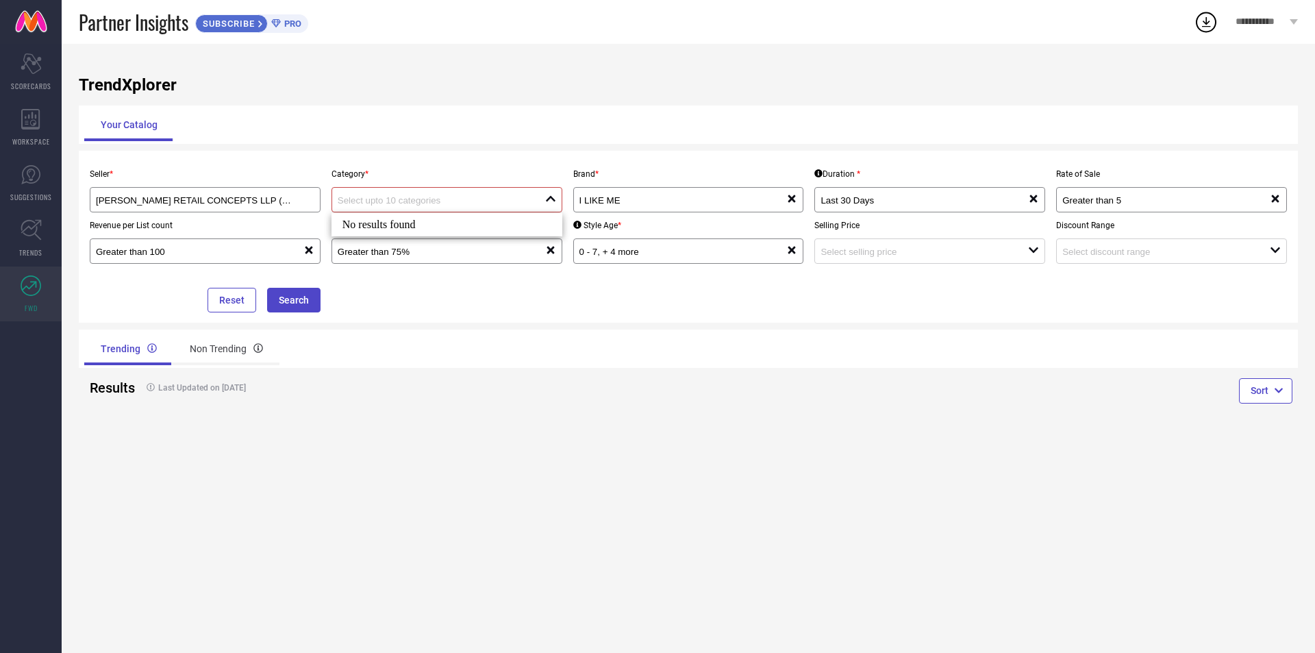
click at [440, 231] on div "No results found" at bounding box center [446, 224] width 231 height 23
click at [516, 377] on div "Last Updated on [DATE]" at bounding box center [383, 388] width 499 height 32
